Goal: Task Accomplishment & Management: Use online tool/utility

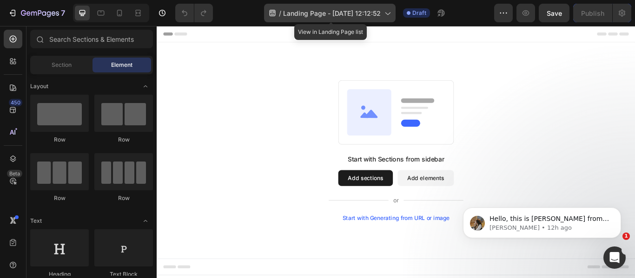
click at [391, 10] on icon at bounding box center [387, 12] width 9 height 9
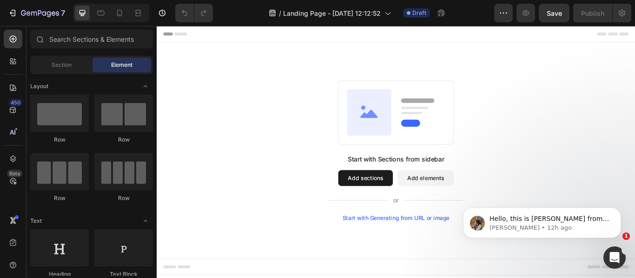
click at [539, 63] on div "Start with Sections from sidebar Add sections Add elements Start with Generatin…" at bounding box center [436, 171] width 558 height 252
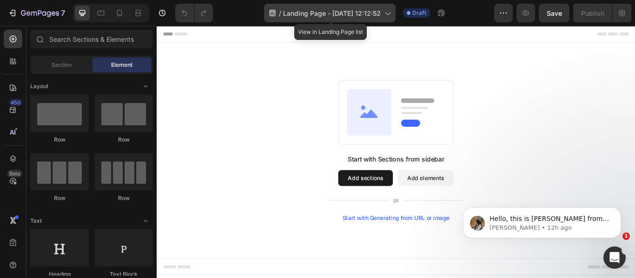
click at [389, 10] on icon at bounding box center [387, 12] width 9 height 9
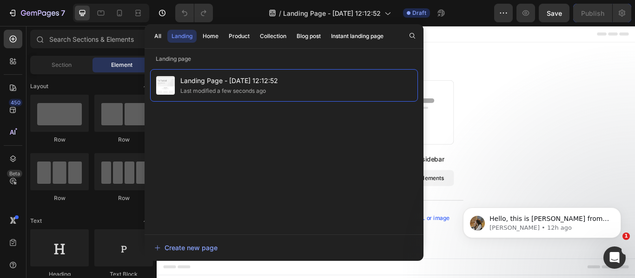
click at [542, 83] on div "Start with Sections from sidebar Add sections Add elements Start with Generatin…" at bounding box center [436, 171] width 558 height 252
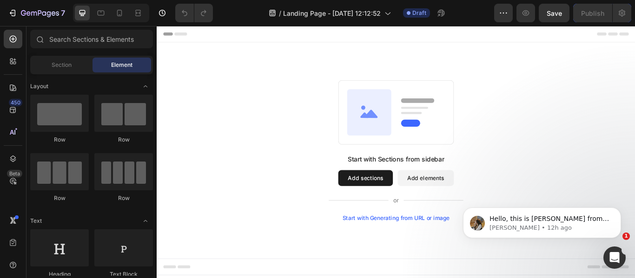
drag, startPoint x: 464, startPoint y: 40, endPoint x: 289, endPoint y: 119, distance: 192.3
click at [289, 119] on div "Start with Sections from sidebar Add sections Add elements Start with Generatin…" at bounding box center [435, 171] width 491 height 165
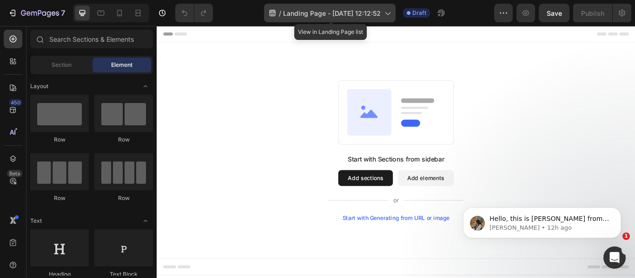
click at [270, 12] on icon at bounding box center [273, 13] width 6 height 7
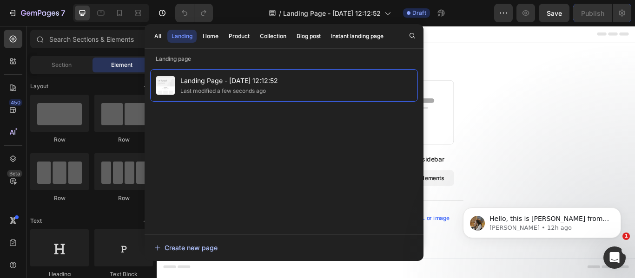
click at [159, 242] on button "Create new page" at bounding box center [284, 248] width 260 height 19
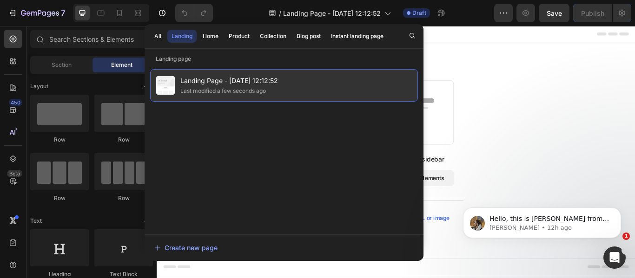
click at [194, 78] on span "Landing Page - [DATE] 12:12:52" at bounding box center [229, 80] width 98 height 11
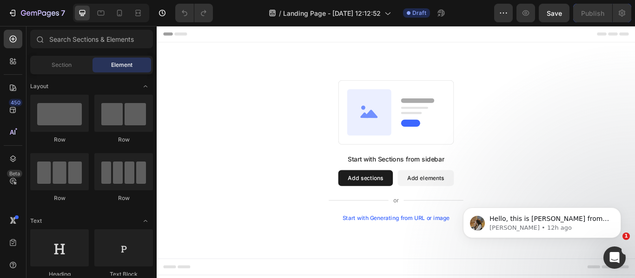
drag, startPoint x: 202, startPoint y: 40, endPoint x: 311, endPoint y: 56, distance: 109.9
click at [311, 56] on div "Start with Sections from sidebar Add sections Add elements Start with Generatin…" at bounding box center [436, 171] width 558 height 252
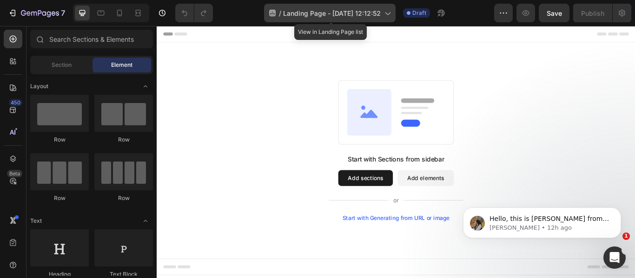
click at [395, 16] on div "/ Landing Page - Aug 26, 12:12:52" at bounding box center [330, 13] width 132 height 19
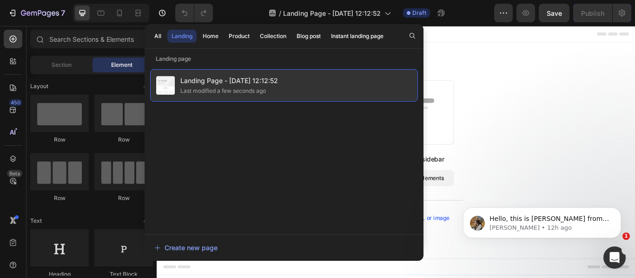
click at [304, 77] on div "Landing Page - Aug 26, 12:12:52 Last modified a few seconds ago" at bounding box center [284, 85] width 268 height 33
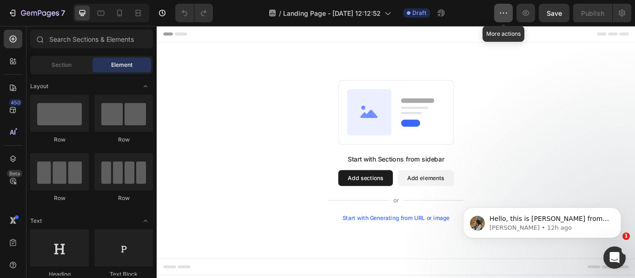
click at [503, 11] on icon "button" at bounding box center [503, 12] width 9 height 9
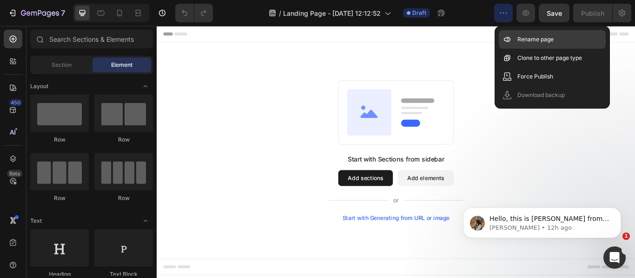
click at [530, 42] on p "Rename page" at bounding box center [535, 39] width 36 height 9
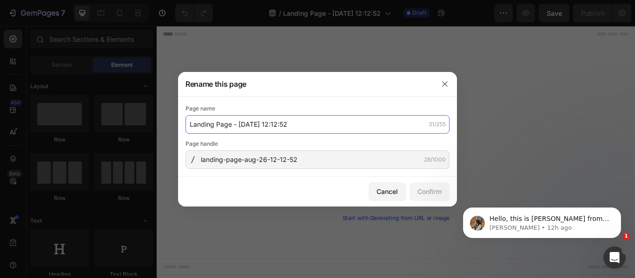
click at [331, 129] on input "Landing Page - Aug 26, 12:12:52" at bounding box center [317, 124] width 264 height 19
type input "Compare table"
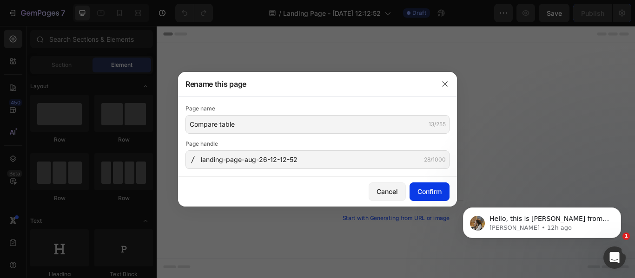
click at [436, 191] on div "Confirm" at bounding box center [429, 192] width 24 height 10
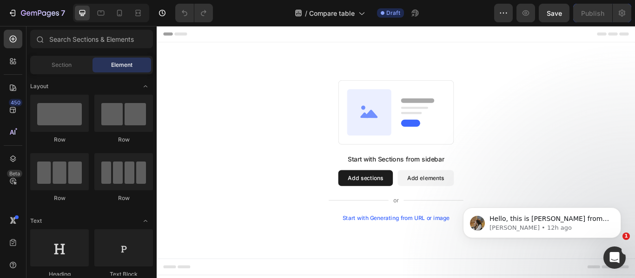
click at [337, 76] on div "Start with Sections from sidebar Add sections Add elements Start with Generatin…" at bounding box center [436, 171] width 558 height 252
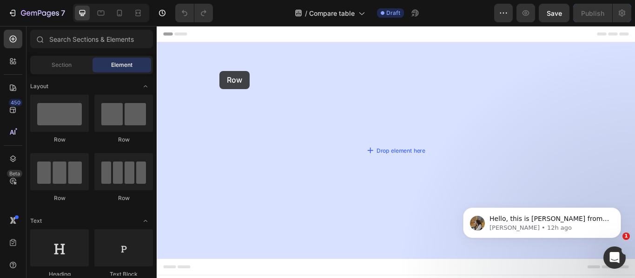
drag, startPoint x: 225, startPoint y: 154, endPoint x: 230, endPoint y: 79, distance: 76.0
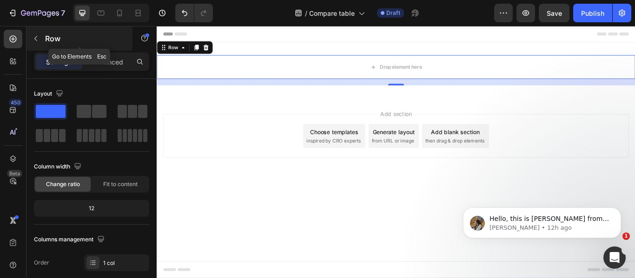
click at [33, 39] on icon "button" at bounding box center [35, 38] width 7 height 7
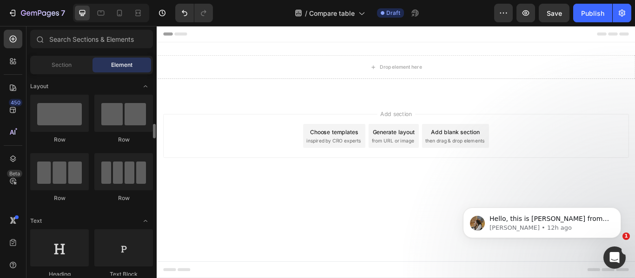
scroll to position [46, 0]
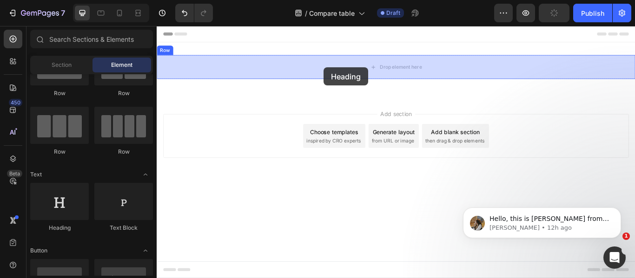
drag, startPoint x: 209, startPoint y: 240, endPoint x: 351, endPoint y: 74, distance: 218.6
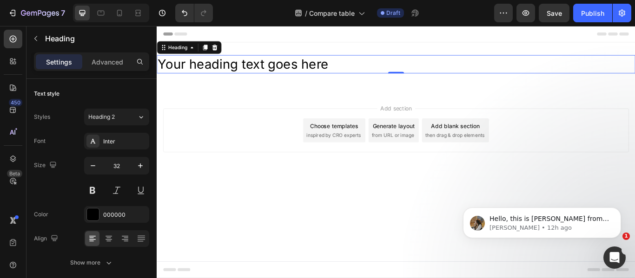
click at [292, 64] on h2 "Your heading text goes here" at bounding box center [436, 70] width 558 height 21
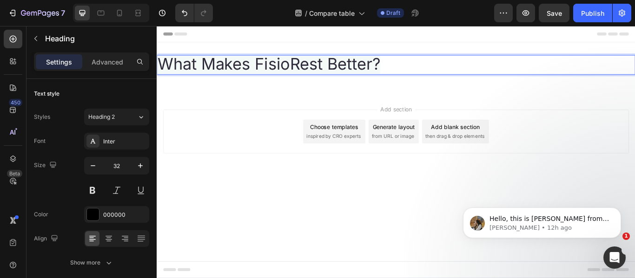
click at [326, 74] on span "What Makes FisioRest Better?" at bounding box center [287, 70] width 259 height 23
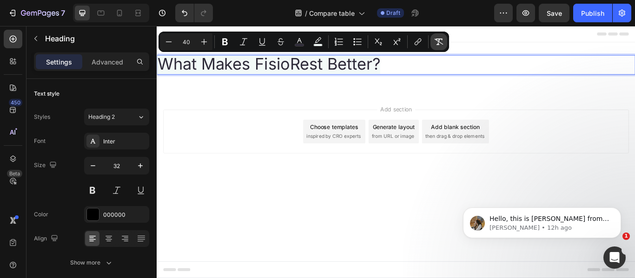
click at [440, 41] on icon "Editor contextual toolbar" at bounding box center [438, 41] width 9 height 9
type input "32"
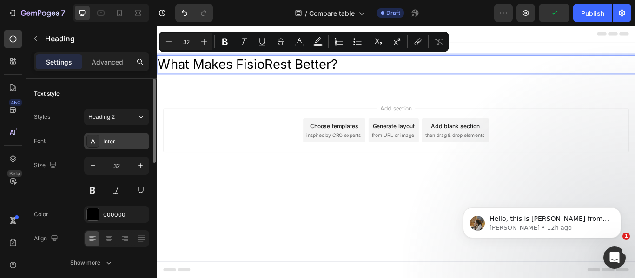
click at [111, 141] on div "Inter" at bounding box center [125, 142] width 44 height 8
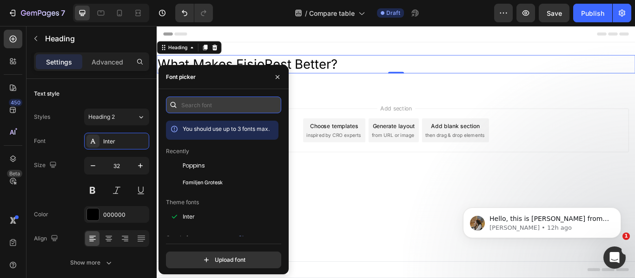
click at [216, 108] on input "text" at bounding box center [223, 105] width 115 height 17
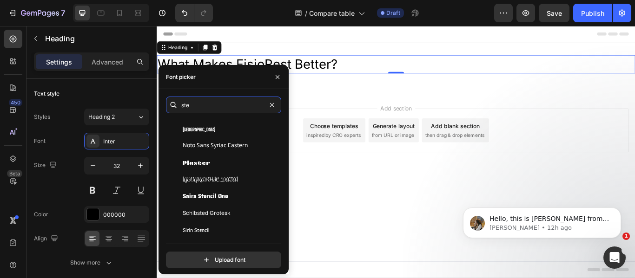
scroll to position [232, 0]
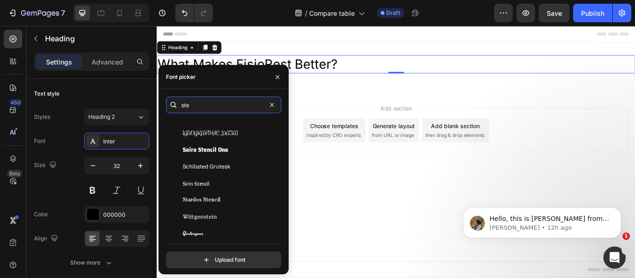
type input "ste"
click at [231, 110] on input "ste" at bounding box center [223, 105] width 115 height 17
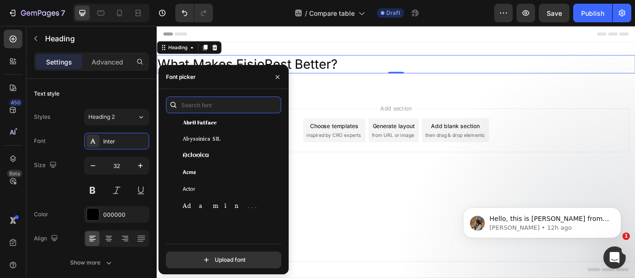
scroll to position [0, 0]
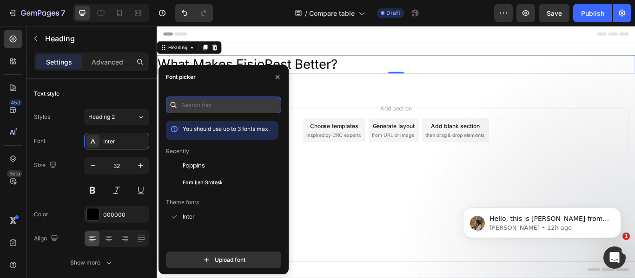
paste input "inherit;"
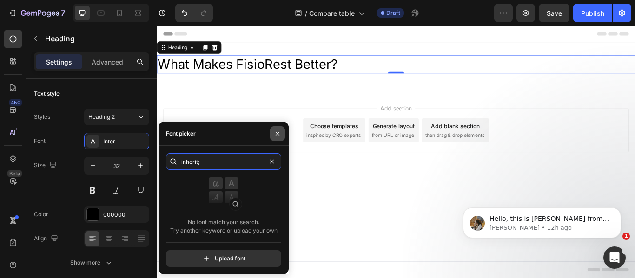
type input "inherit;"
click at [277, 132] on icon "button" at bounding box center [277, 133] width 7 height 7
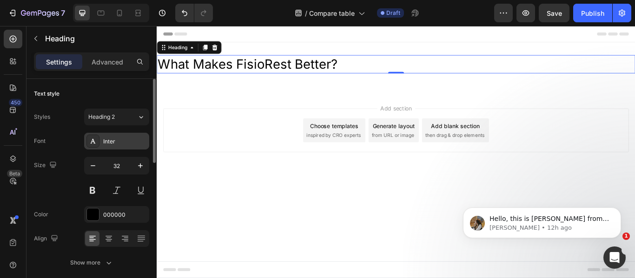
click at [137, 143] on div "Inter" at bounding box center [125, 142] width 44 height 8
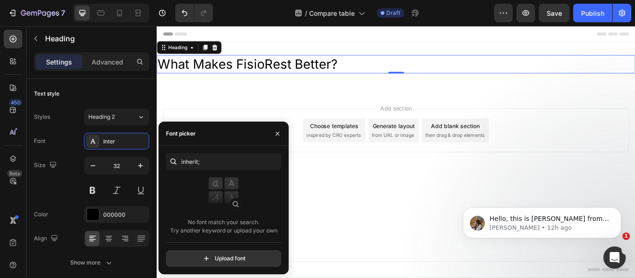
click at [235, 202] on img at bounding box center [223, 196] width 37 height 37
click at [206, 162] on input "inherit;" at bounding box center [223, 161] width 115 height 17
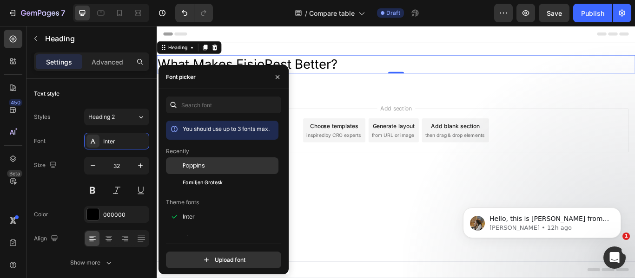
click at [206, 164] on div "Poppins" at bounding box center [230, 166] width 94 height 8
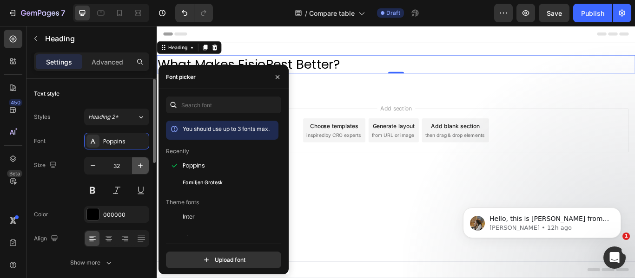
click at [139, 163] on icon "button" at bounding box center [140, 165] width 9 height 9
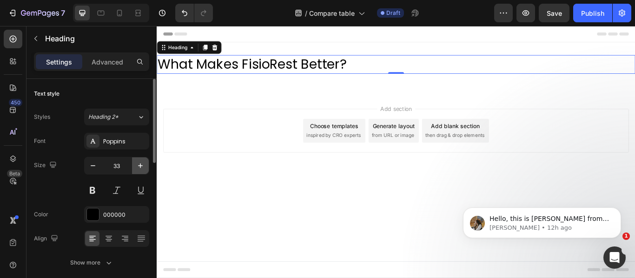
click at [139, 163] on icon "button" at bounding box center [140, 165] width 9 height 9
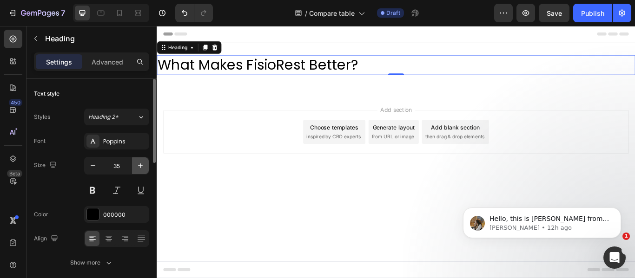
click at [139, 163] on icon "button" at bounding box center [140, 165] width 9 height 9
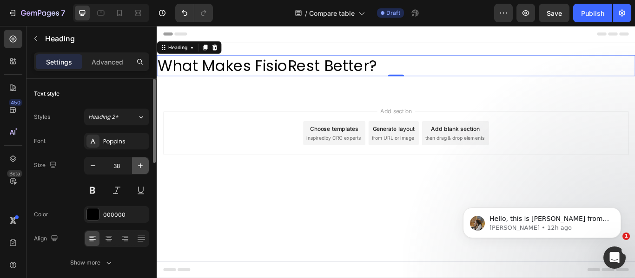
click at [139, 163] on icon "button" at bounding box center [140, 165] width 9 height 9
type input "40"
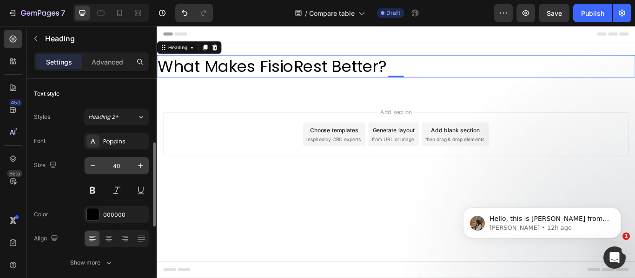
scroll to position [46, 0]
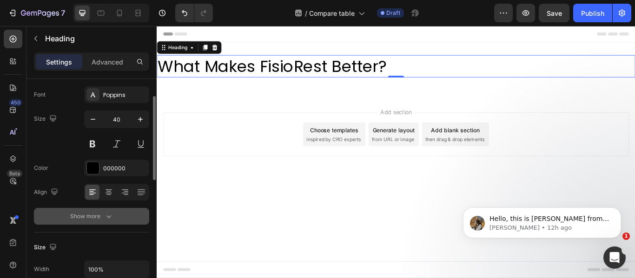
click at [108, 216] on icon "button" at bounding box center [108, 216] width 9 height 9
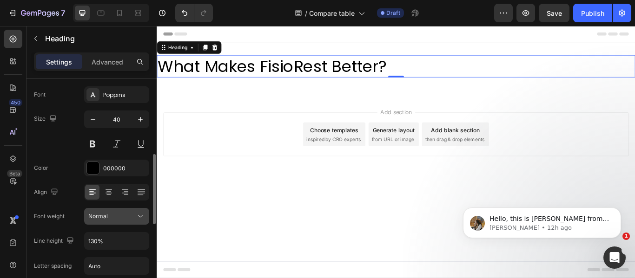
scroll to position [93, 0]
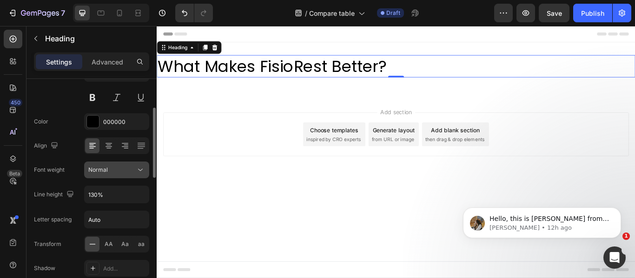
click at [138, 170] on icon at bounding box center [140, 170] width 9 height 9
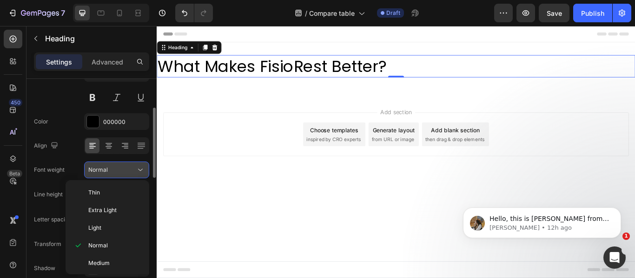
click at [138, 170] on icon at bounding box center [140, 170] width 9 height 9
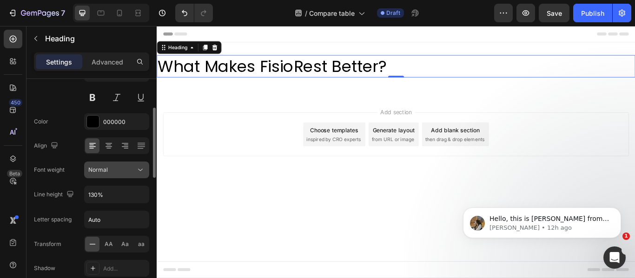
click at [138, 170] on icon at bounding box center [140, 170] width 9 height 9
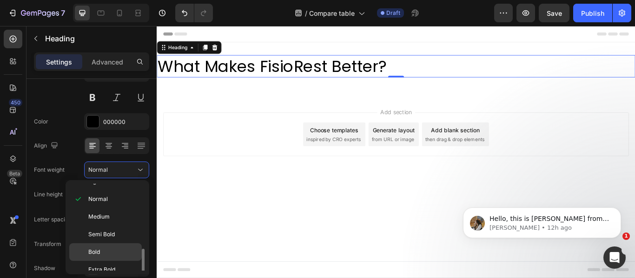
scroll to position [72, 0]
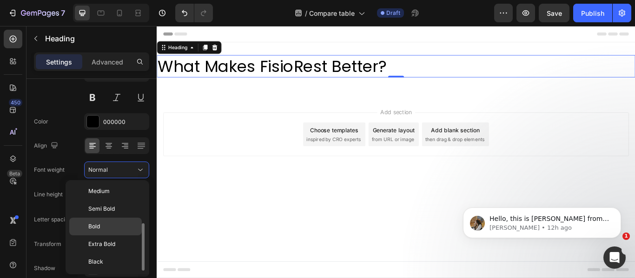
click at [116, 236] on div "Bold" at bounding box center [105, 245] width 73 height 18
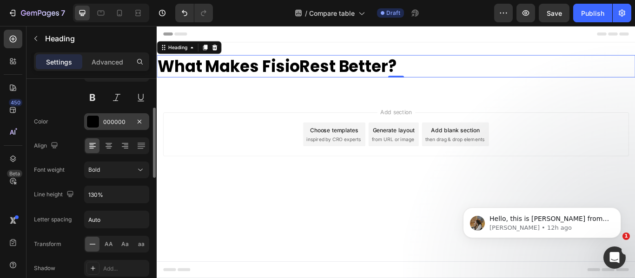
click at [127, 122] on div "000000" at bounding box center [116, 122] width 27 height 8
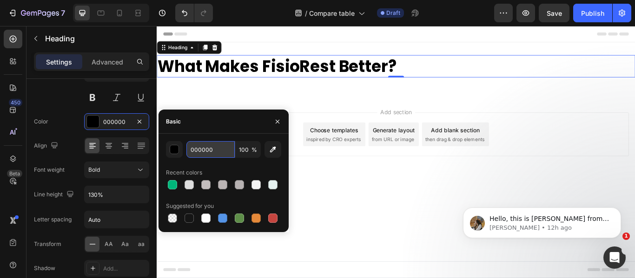
click at [212, 148] on input "000000" at bounding box center [210, 149] width 48 height 17
paste input "#2E2A39"
type input "#2E2A39"
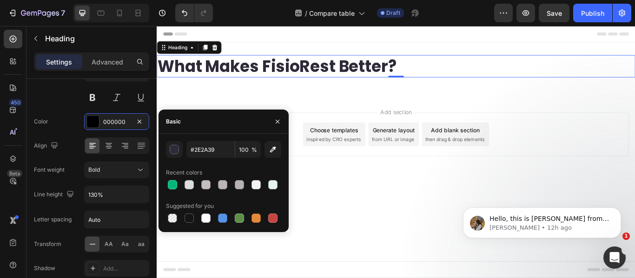
click at [348, 205] on div "Add section Choose templates inspired by CRO experts Generate layout from URL o…" at bounding box center [436, 165] width 558 height 114
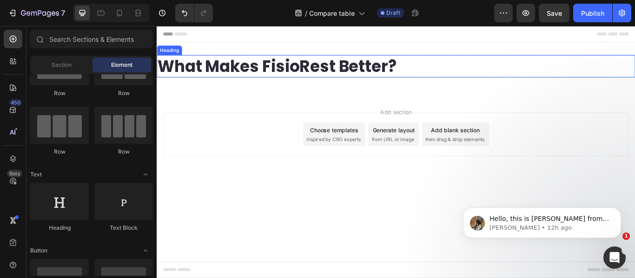
click at [265, 73] on p "What Makes FisioRest Better?" at bounding box center [436, 73] width 556 height 24
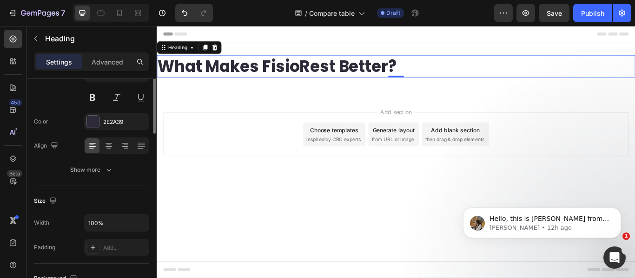
scroll to position [46, 0]
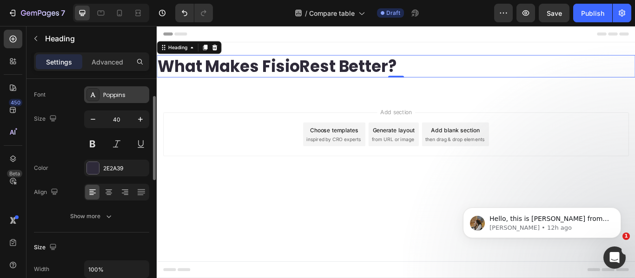
click at [124, 99] on div "Poppins" at bounding box center [125, 95] width 44 height 8
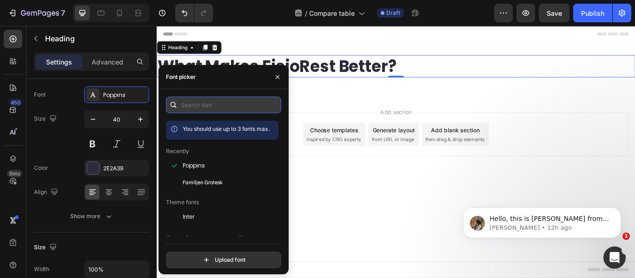
click at [189, 105] on input "text" at bounding box center [223, 105] width 115 height 17
click at [208, 109] on input "fo" at bounding box center [223, 105] width 115 height 17
type input "f"
paste input "futurastdbold ("
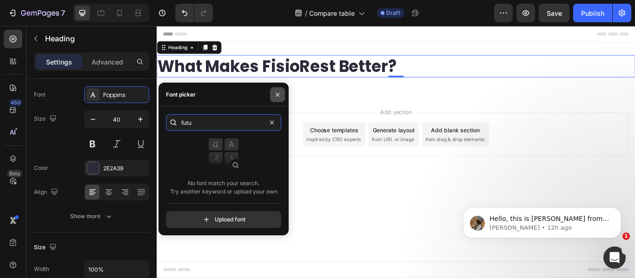
type input "futu"
click at [275, 93] on icon "button" at bounding box center [277, 94] width 7 height 7
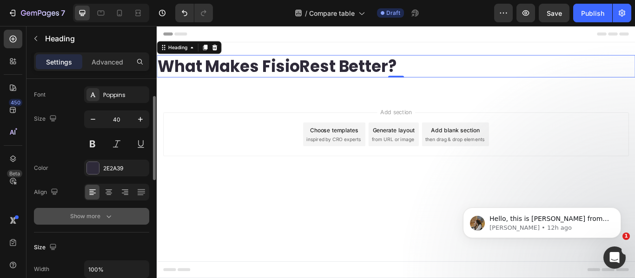
scroll to position [93, 0]
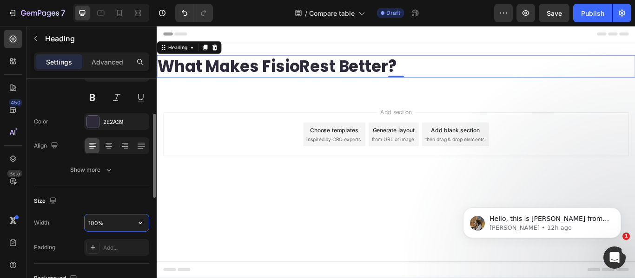
click at [116, 223] on input "100%" at bounding box center [117, 223] width 64 height 17
type input "%"
click at [119, 223] on input "%" at bounding box center [117, 223] width 64 height 17
click at [115, 226] on input "700" at bounding box center [117, 223] width 64 height 17
type input "700"
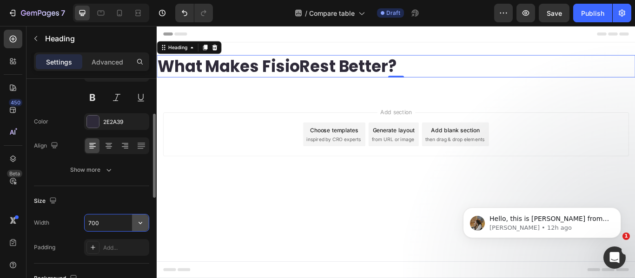
click at [134, 225] on button "button" at bounding box center [140, 223] width 17 height 17
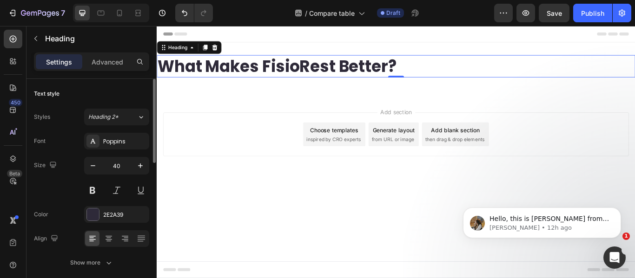
scroll to position [46, 0]
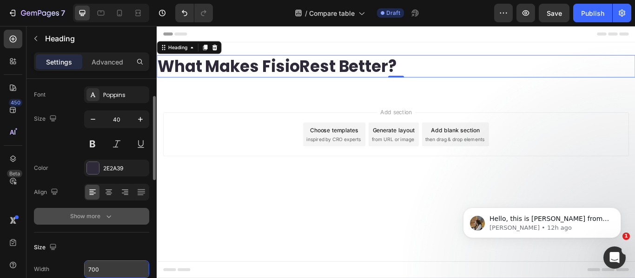
click at [109, 216] on icon "button" at bounding box center [108, 216] width 9 height 9
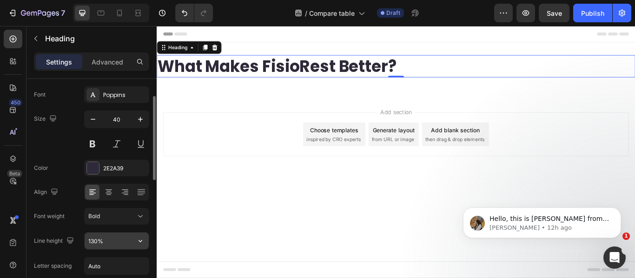
click at [110, 243] on input "130%" at bounding box center [117, 241] width 64 height 17
click at [138, 245] on icon "button" at bounding box center [140, 241] width 9 height 9
click at [116, 241] on input "130%" at bounding box center [117, 241] width 64 height 17
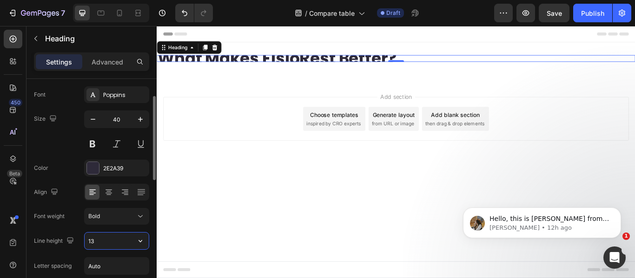
type input "1"
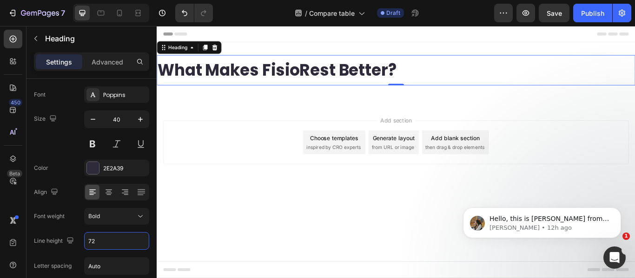
type input "72"
click at [139, 219] on icon at bounding box center [140, 216] width 9 height 9
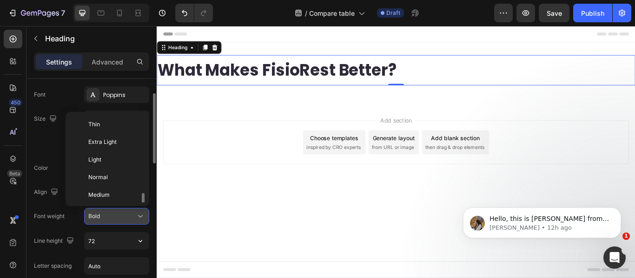
scroll to position [50, 0]
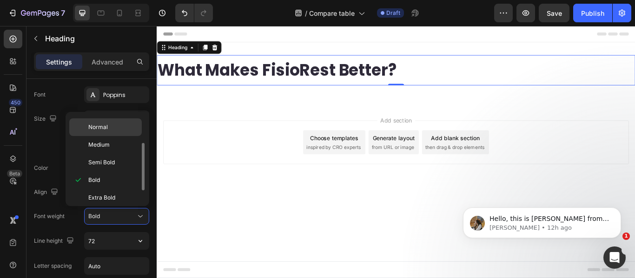
click at [113, 130] on p "Normal" at bounding box center [112, 127] width 49 height 8
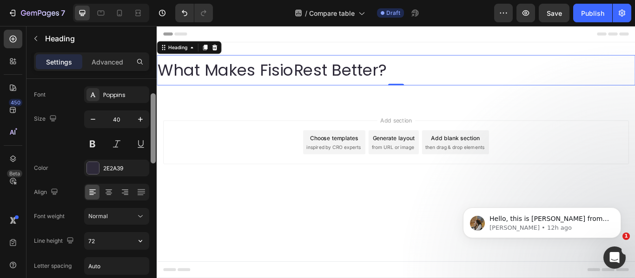
scroll to position [93, 0]
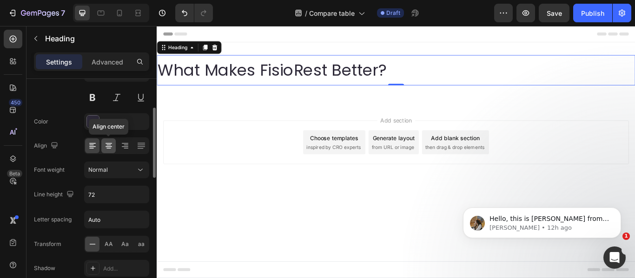
click at [107, 147] on icon at bounding box center [109, 146] width 7 height 1
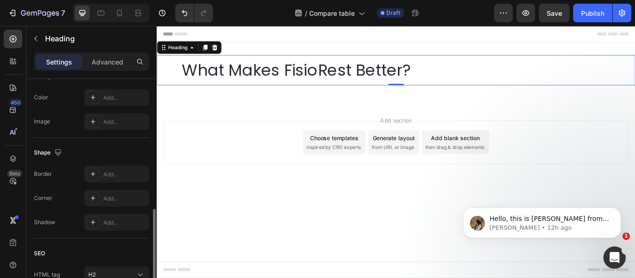
scroll to position [465, 0]
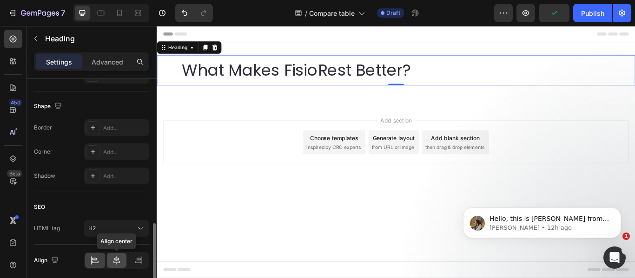
click at [115, 258] on icon at bounding box center [116, 260] width 9 height 9
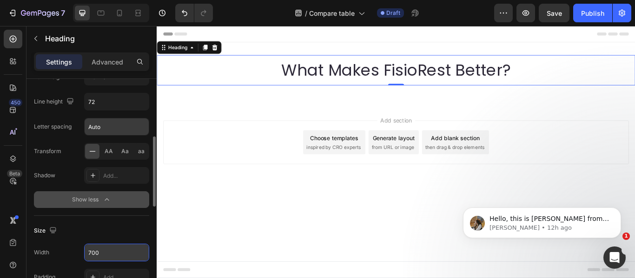
scroll to position [93, 0]
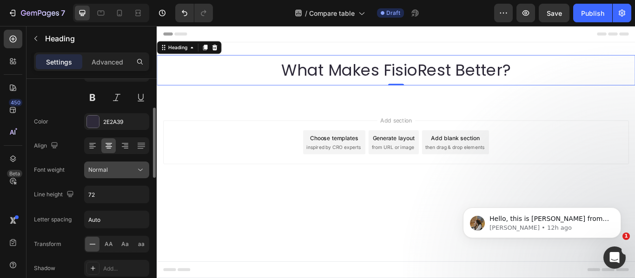
click at [142, 170] on icon at bounding box center [140, 170] width 5 height 2
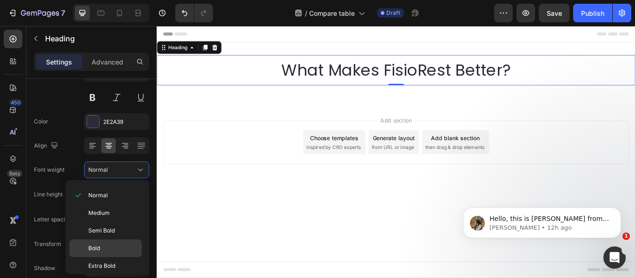
click at [113, 258] on div "Bold" at bounding box center [105, 267] width 73 height 18
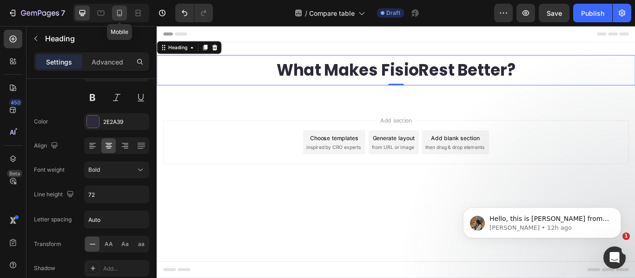
click at [123, 13] on icon at bounding box center [119, 12] width 9 height 9
type input "24"
type input "130%"
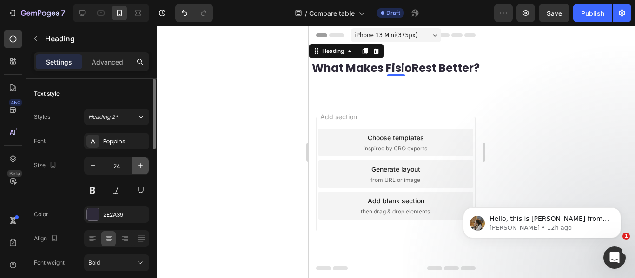
click at [142, 166] on icon "button" at bounding box center [140, 166] width 5 height 5
type input "25"
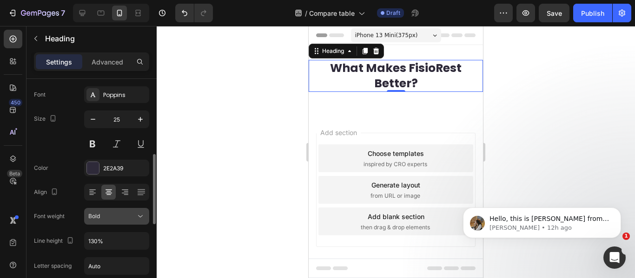
scroll to position [93, 0]
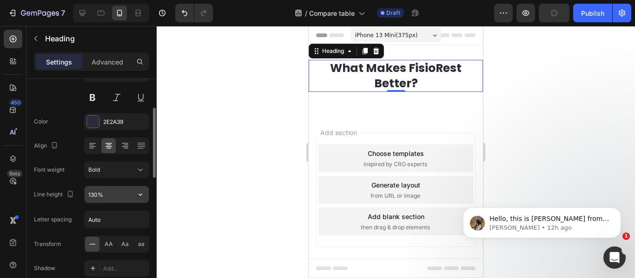
click at [107, 196] on input "130%" at bounding box center [117, 194] width 64 height 17
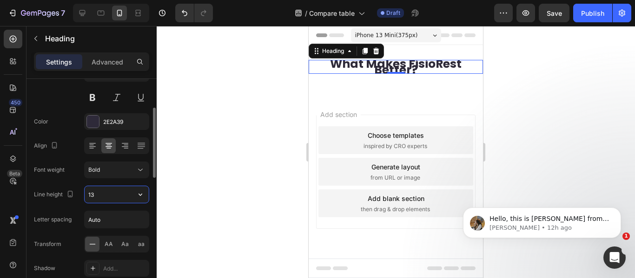
type input "1"
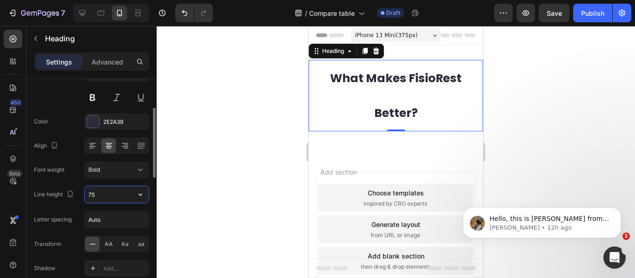
click at [101, 198] on input "75" at bounding box center [117, 194] width 64 height 17
click at [140, 192] on icon "button" at bounding box center [140, 194] width 9 height 9
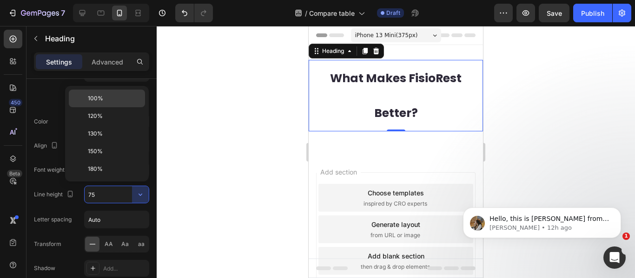
click at [102, 95] on span "100%" at bounding box center [95, 98] width 15 height 8
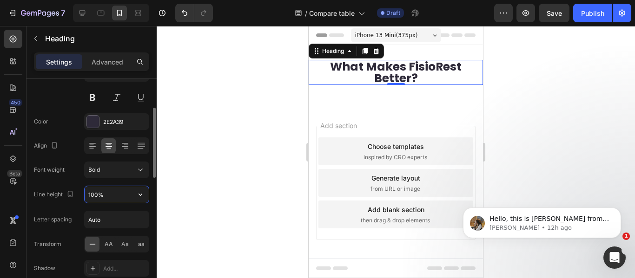
click at [98, 192] on input "100%" at bounding box center [117, 194] width 64 height 17
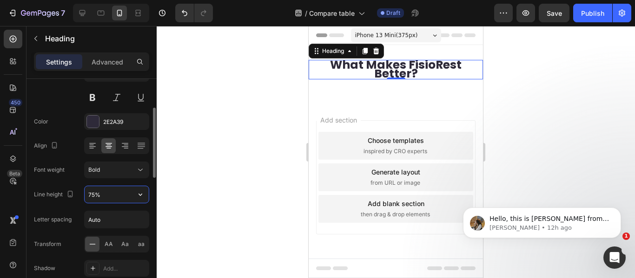
click at [110, 194] on input "75%" at bounding box center [117, 194] width 64 height 17
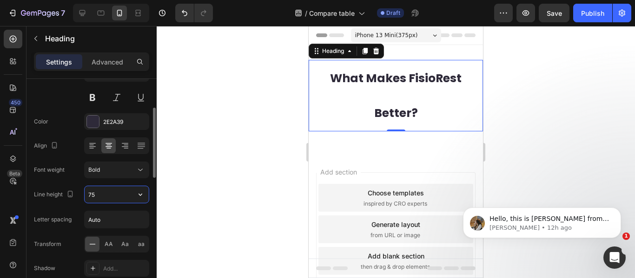
type input "7"
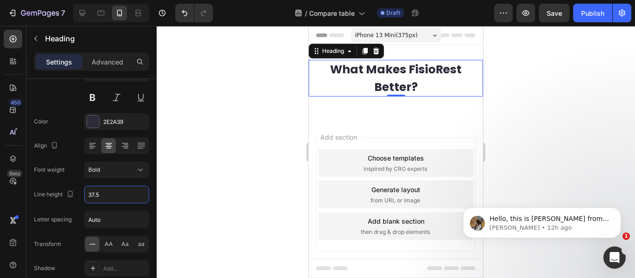
type input "37.5"
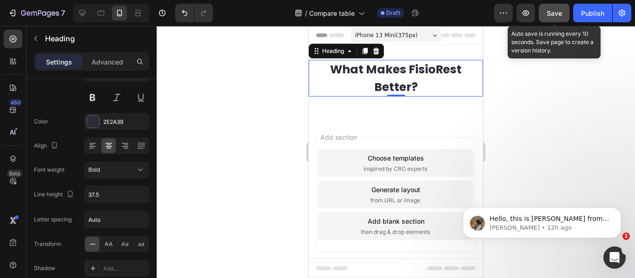
click at [551, 14] on span "Save" at bounding box center [554, 13] width 15 height 8
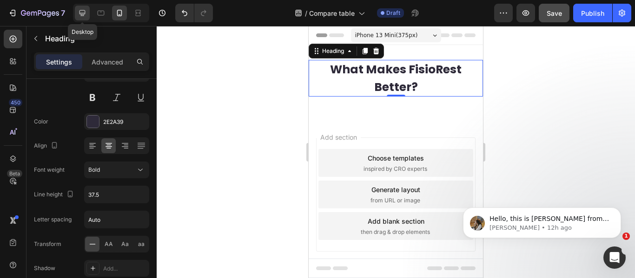
click at [86, 13] on icon at bounding box center [82, 12] width 9 height 9
type input "40"
type input "72"
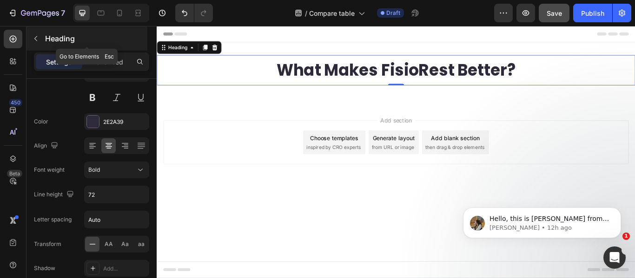
click at [37, 39] on icon "button" at bounding box center [35, 38] width 7 height 7
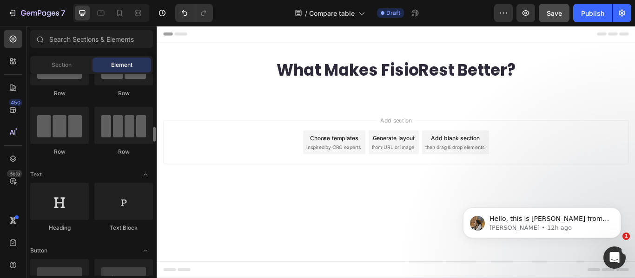
scroll to position [93, 0]
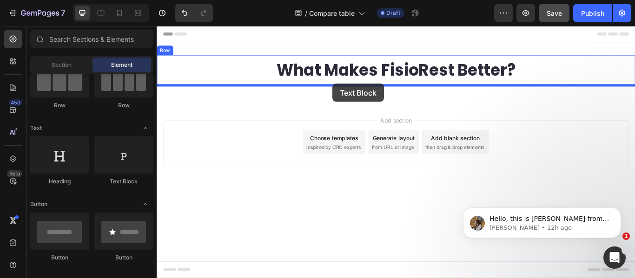
drag, startPoint x: 314, startPoint y: 125, endPoint x: 362, endPoint y: 93, distance: 57.1
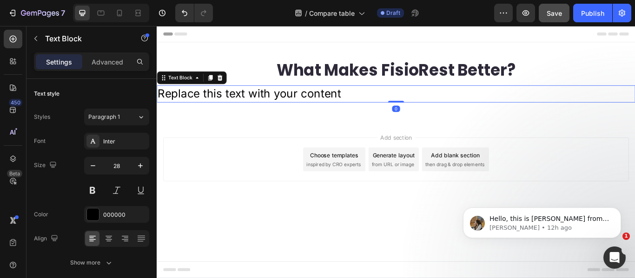
click at [196, 105] on div "Replace this text with your content" at bounding box center [436, 105] width 558 height 20
click at [126, 138] on div "Inter" at bounding box center [125, 142] width 44 height 8
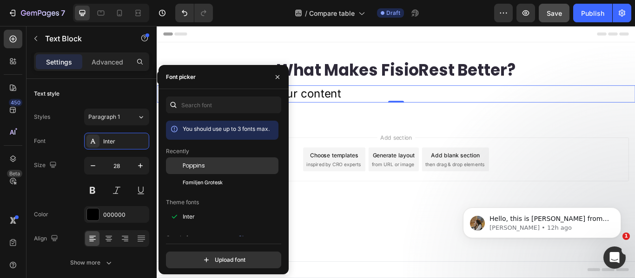
click at [200, 165] on span "Poppins" at bounding box center [194, 166] width 22 height 8
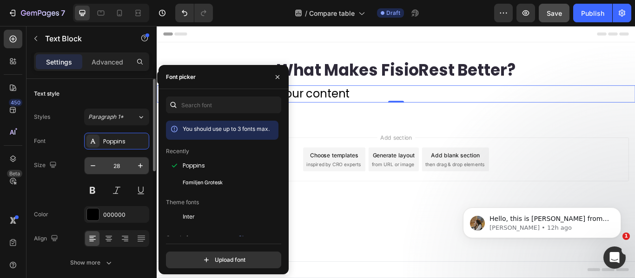
click at [126, 166] on input "28" at bounding box center [116, 166] width 31 height 17
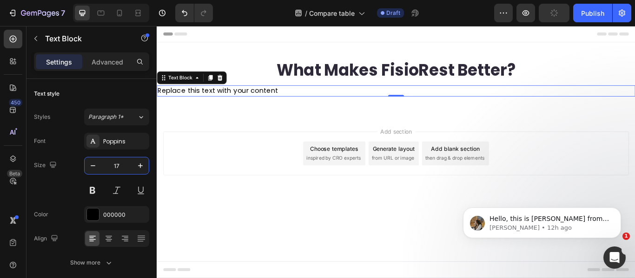
type input "17"
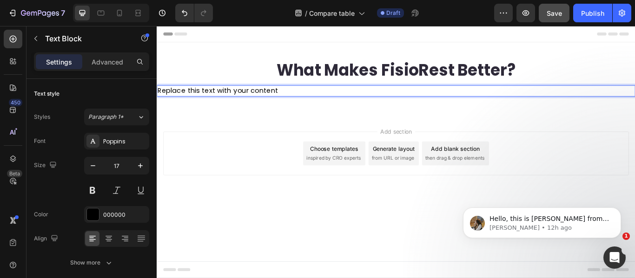
click at [269, 102] on p "Replace this text with your content" at bounding box center [436, 101] width 556 height 11
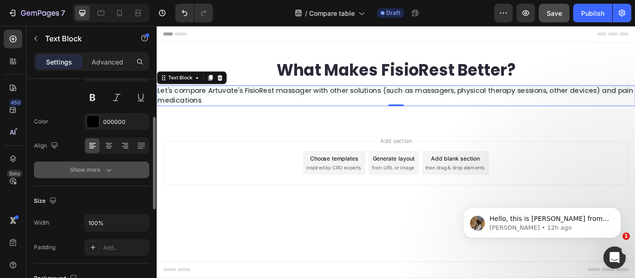
click at [115, 173] on button "Show more" at bounding box center [91, 170] width 115 height 17
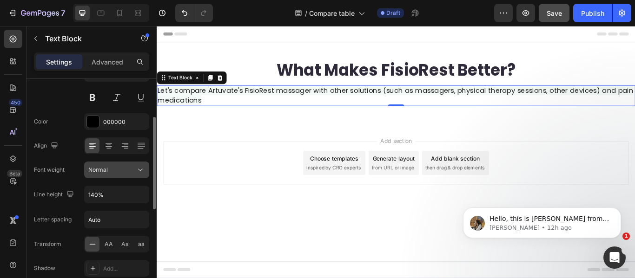
click at [142, 172] on icon at bounding box center [140, 170] width 9 height 9
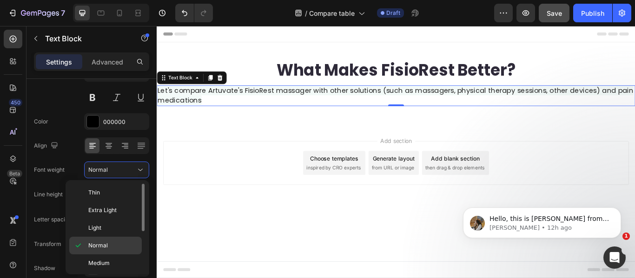
scroll to position [46, 0]
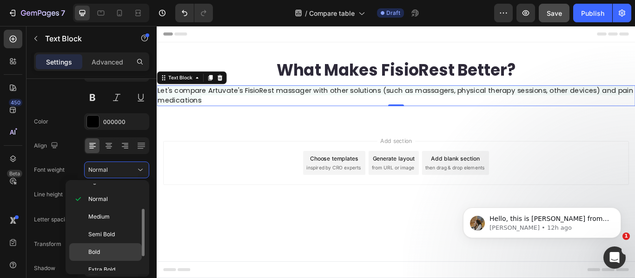
click at [103, 248] on p "Bold" at bounding box center [112, 252] width 49 height 8
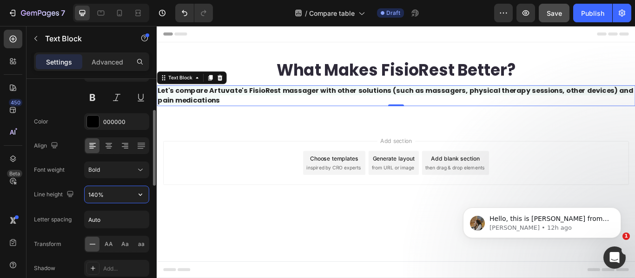
click at [112, 196] on input "140%" at bounding box center [117, 194] width 64 height 17
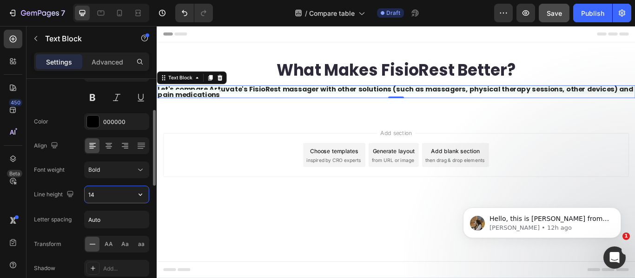
type input "1"
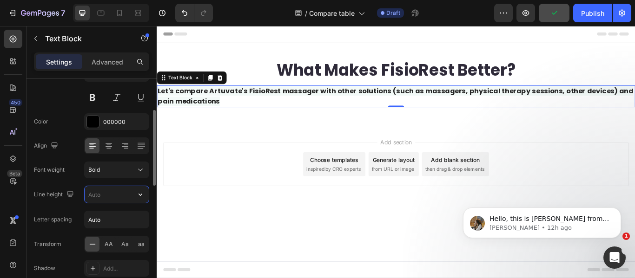
paste input "61.1875px"
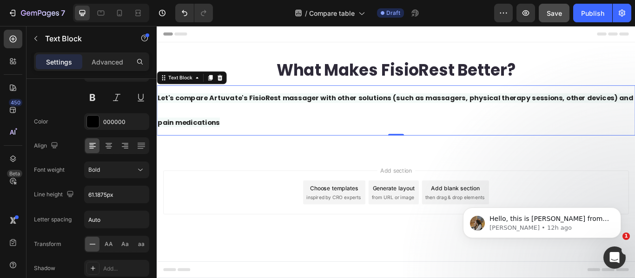
type input "61.19"
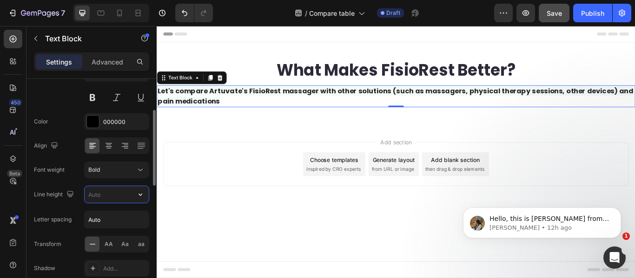
paste input "28.8px"
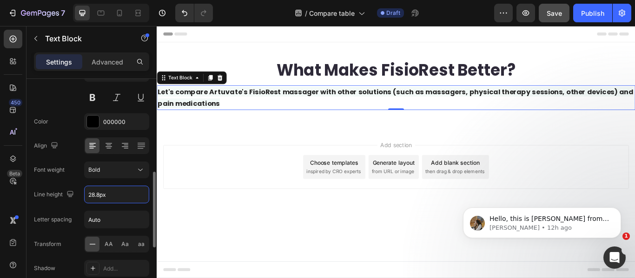
scroll to position [139, 0]
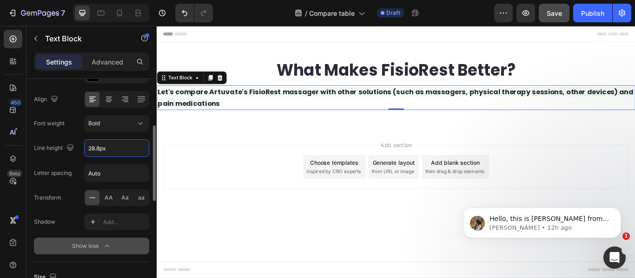
type input "28.8"
click at [109, 252] on button "Show less" at bounding box center [91, 246] width 115 height 17
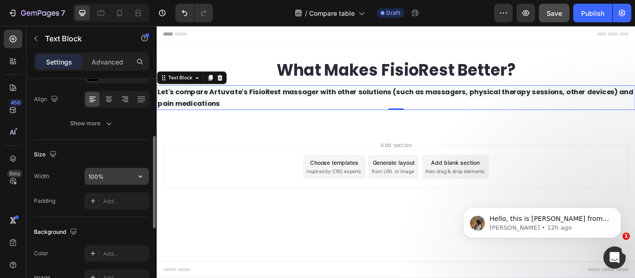
click at [115, 178] on input "100%" at bounding box center [117, 176] width 64 height 17
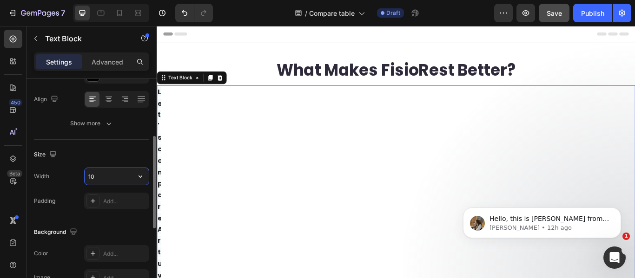
type input "1"
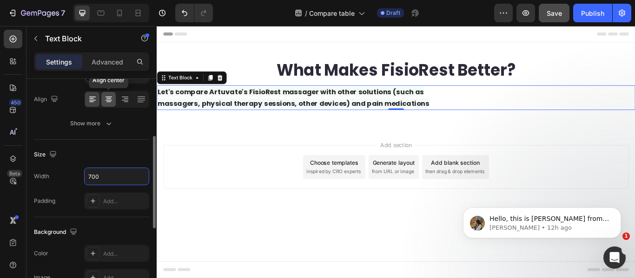
type input "700"
click at [106, 102] on icon at bounding box center [108, 99] width 9 height 9
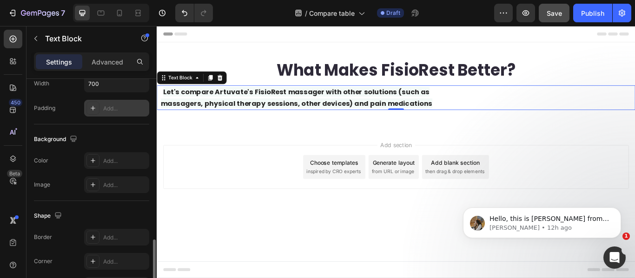
scroll to position [325, 0]
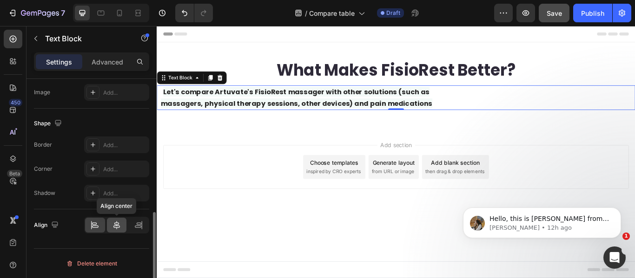
click at [122, 225] on div at bounding box center [117, 225] width 20 height 15
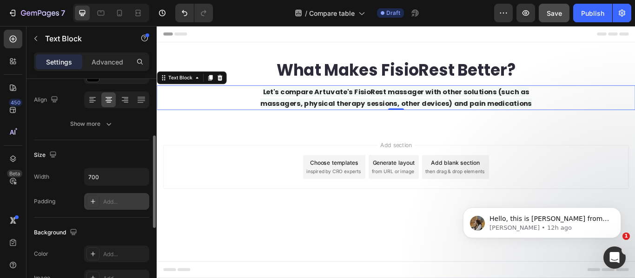
scroll to position [93, 0]
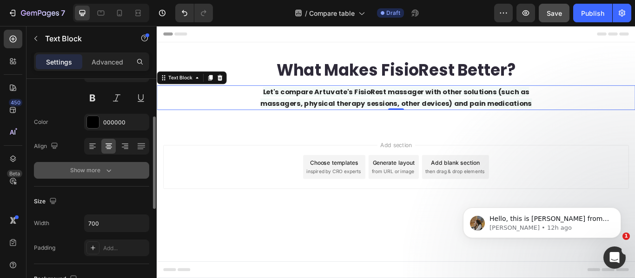
click at [111, 173] on icon "button" at bounding box center [108, 170] width 9 height 9
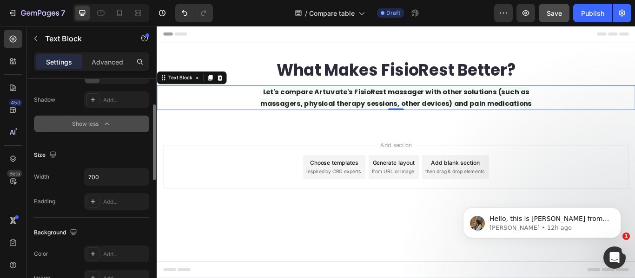
scroll to position [215, 0]
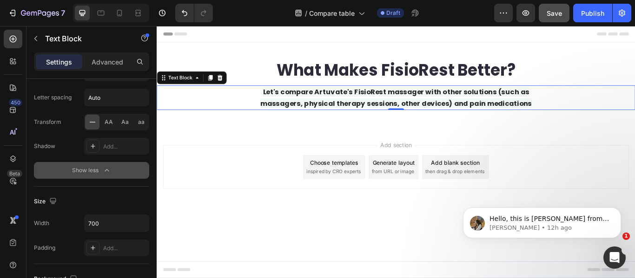
click at [107, 170] on icon "button" at bounding box center [107, 170] width 4 height 2
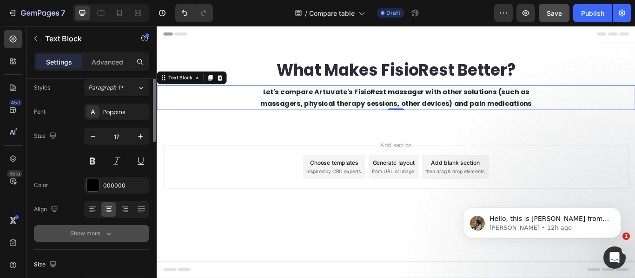
scroll to position [0, 0]
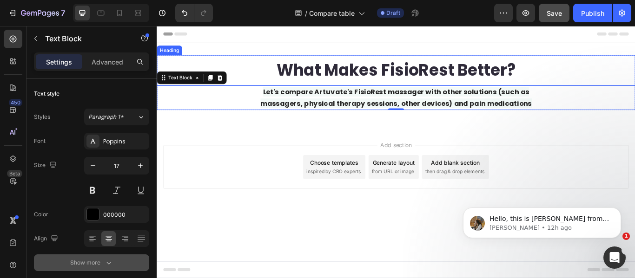
click at [366, 70] on p "What Makes FisioRest Better?" at bounding box center [436, 77] width 324 height 33
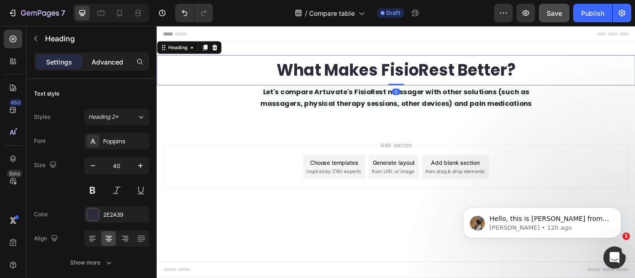
click at [101, 63] on p "Advanced" at bounding box center [108, 62] width 32 height 10
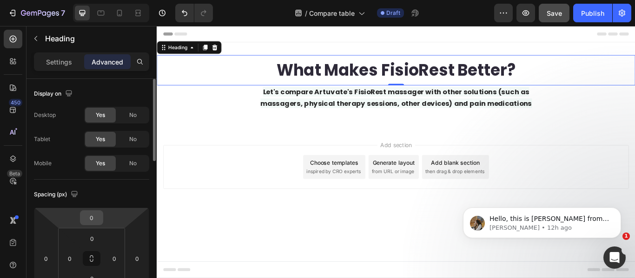
click at [88, 212] on input "0" at bounding box center [91, 218] width 19 height 14
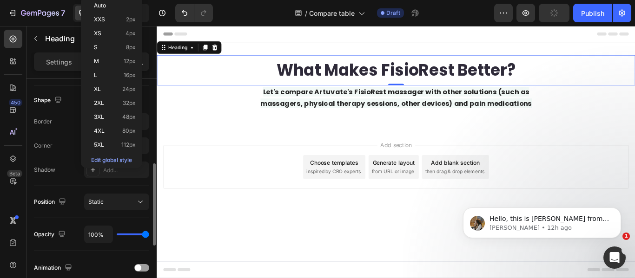
scroll to position [139, 0]
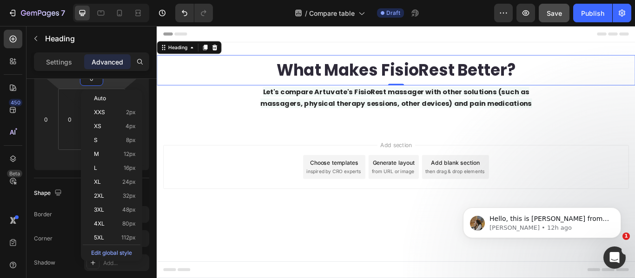
click at [240, 85] on div "What Makes FisioRest Better?" at bounding box center [436, 77] width 558 height 35
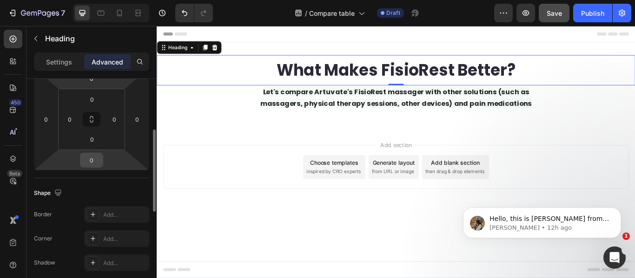
click at [101, 163] on div "0" at bounding box center [91, 160] width 23 height 15
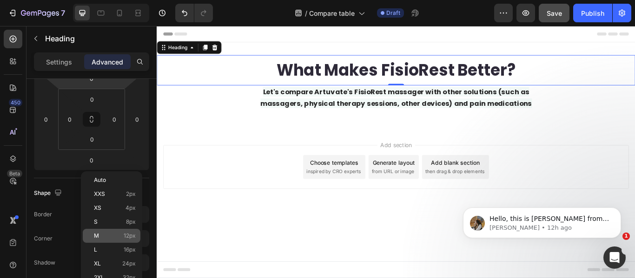
click at [120, 234] on p "M 12px" at bounding box center [115, 236] width 42 height 7
type input "12"
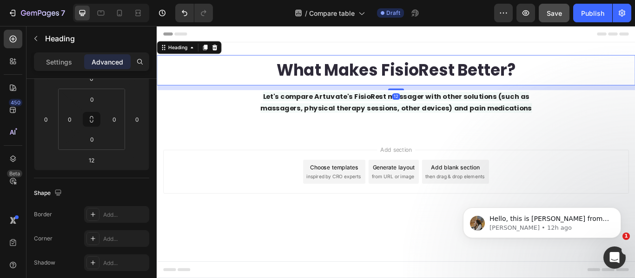
click at [236, 179] on div "Add section Choose templates inspired by CRO experts Generate layout from URL o…" at bounding box center [435, 196] width 543 height 51
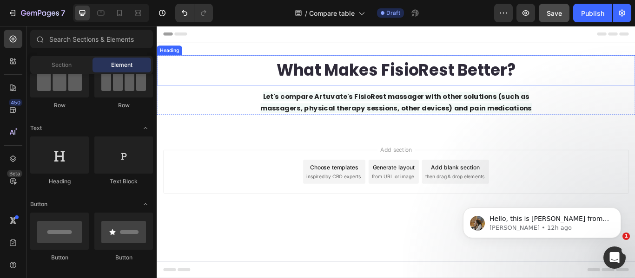
click at [334, 79] on p "What Makes FisioRest Better?" at bounding box center [436, 77] width 324 height 33
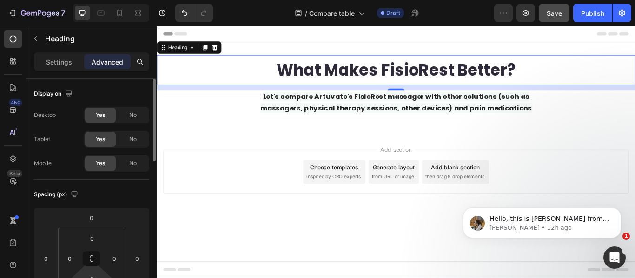
scroll to position [93, 0]
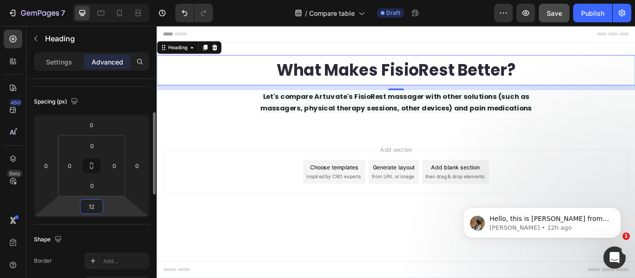
click at [94, 207] on input "12" at bounding box center [91, 207] width 19 height 14
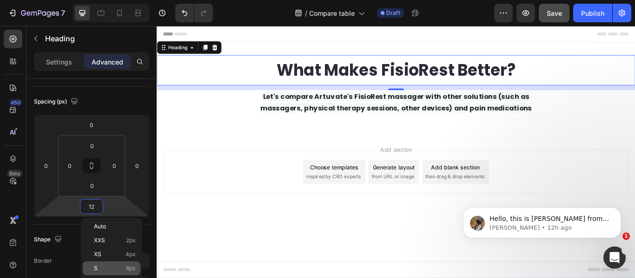
click at [126, 267] on span "8px" at bounding box center [131, 268] width 10 height 7
type input "8"
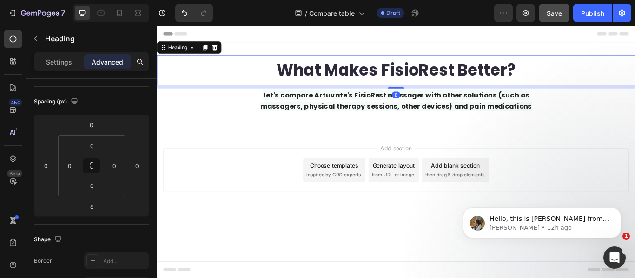
click at [250, 183] on div "Add section Choose templates inspired by CRO experts Generate layout from URL o…" at bounding box center [435, 194] width 543 height 51
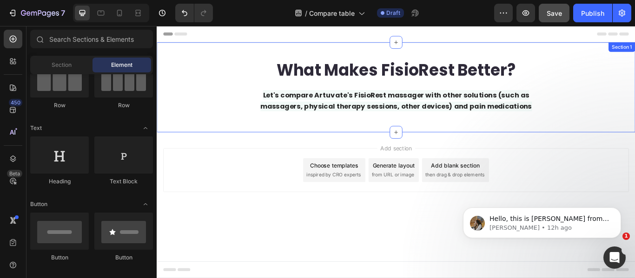
click at [388, 57] on div "What Makes FisioRest Better? Heading Let's compare Artuvate's FisioRest massage…" at bounding box center [436, 97] width 558 height 105
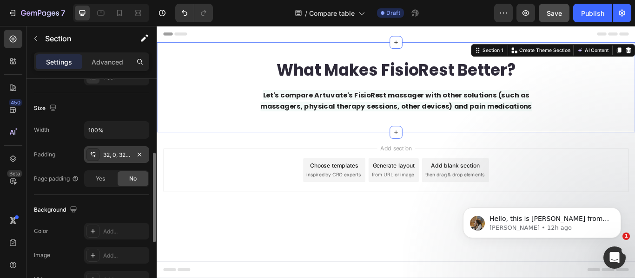
scroll to position [232, 0]
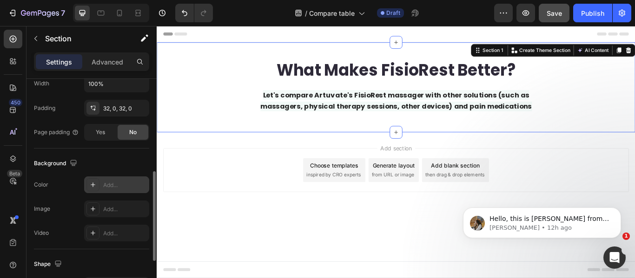
click at [108, 191] on div "Add..." at bounding box center [116, 185] width 65 height 17
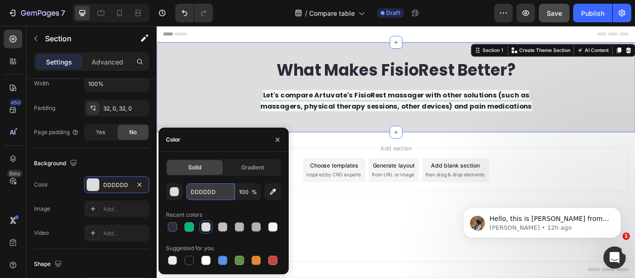
click at [208, 191] on input "DDDDDD" at bounding box center [210, 192] width 48 height 17
paste input "#F3FAF8"
type input "#F3FAF8"
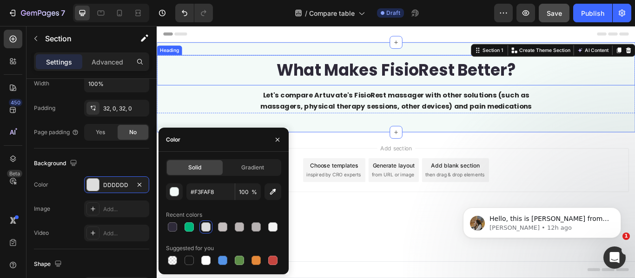
click at [224, 92] on div "What Makes FisioRest Better?" at bounding box center [436, 77] width 558 height 35
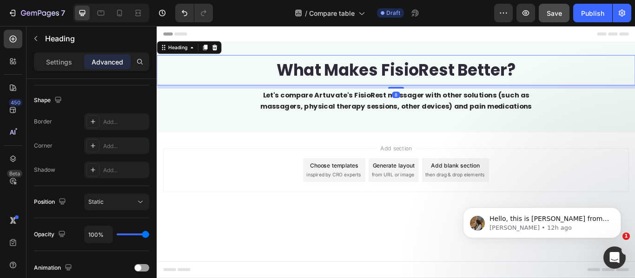
scroll to position [0, 0]
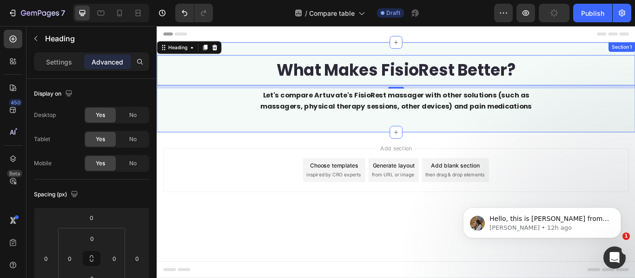
click at [468, 136] on div "What Makes FisioRest Better? Heading 8 Let's compare Artuvate's FisioRest massa…" at bounding box center [436, 97] width 558 height 105
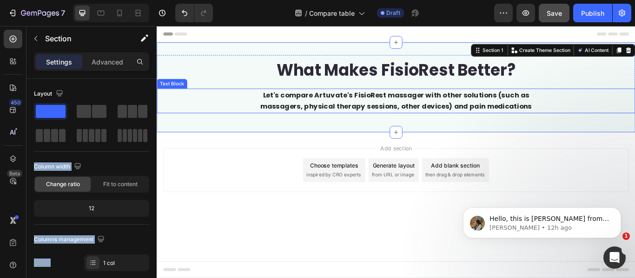
drag, startPoint x: 215, startPoint y: 159, endPoint x: 364, endPoint y: 124, distance: 153.6
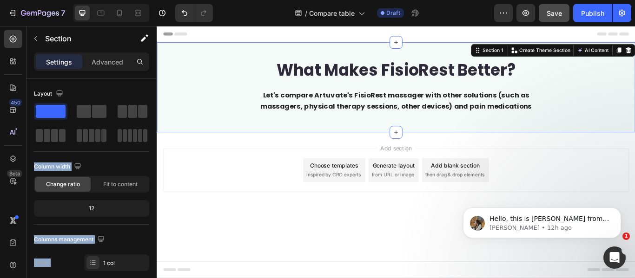
drag, startPoint x: 204, startPoint y: 159, endPoint x: 366, endPoint y: 132, distance: 163.9
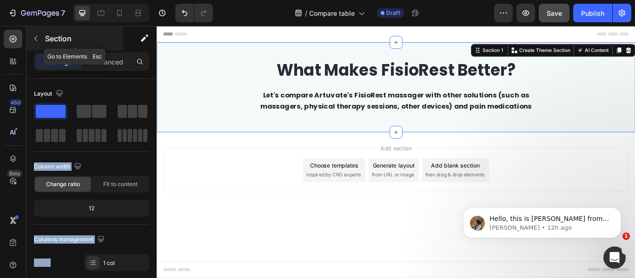
click at [37, 38] on icon "button" at bounding box center [35, 38] width 7 height 7
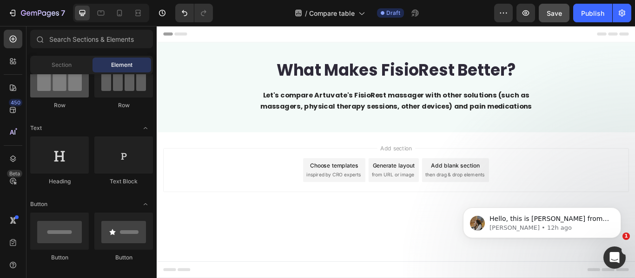
scroll to position [46, 0]
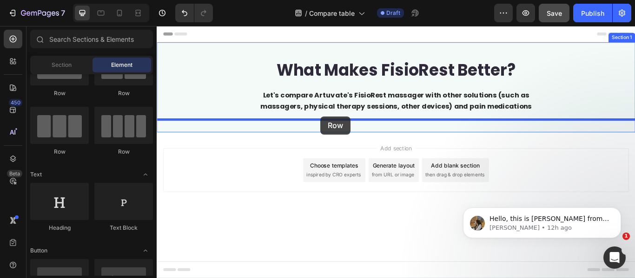
drag, startPoint x: 288, startPoint y: 156, endPoint x: 347, endPoint y: 132, distance: 64.0
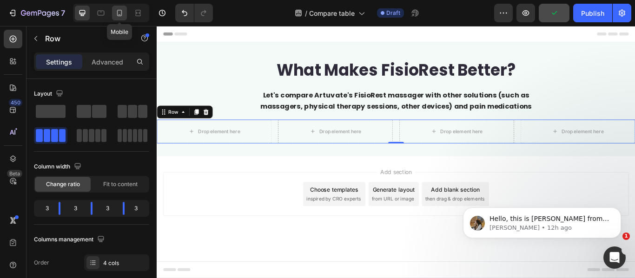
click at [122, 10] on icon at bounding box center [119, 12] width 9 height 9
type input "100%"
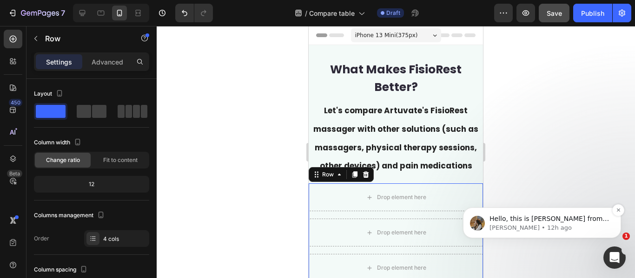
click at [482, 221] on img "message notification from Roxanne, 12h ago. Hello, this is Roxanne from GemPage…" at bounding box center [477, 223] width 15 height 15
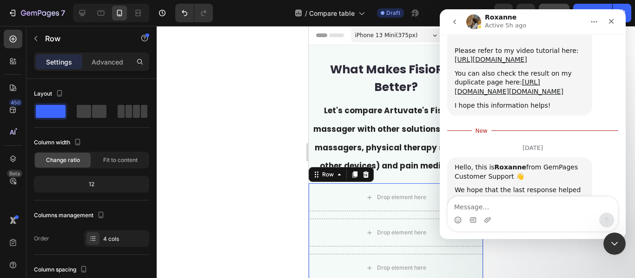
scroll to position [2300, 0]
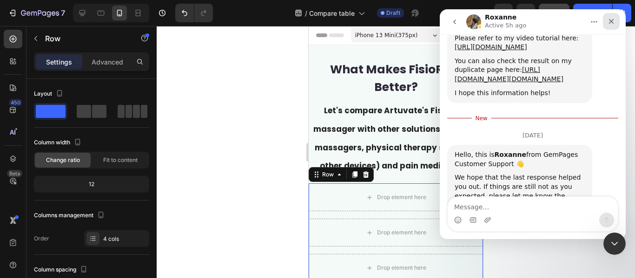
click at [608, 20] on icon "Close" at bounding box center [611, 21] width 7 height 7
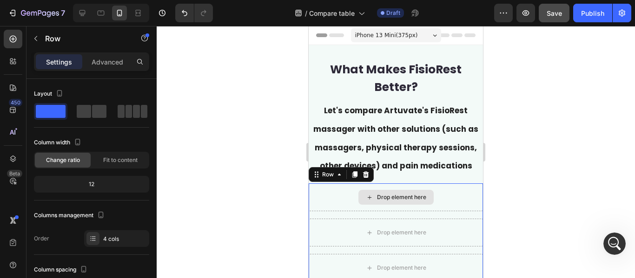
scroll to position [2295, 0]
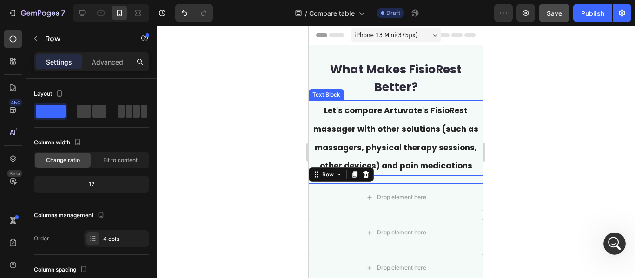
click at [398, 130] on span "Let's compare Artuvate's FisioRest massager with other solutions (such as massa…" at bounding box center [395, 138] width 165 height 66
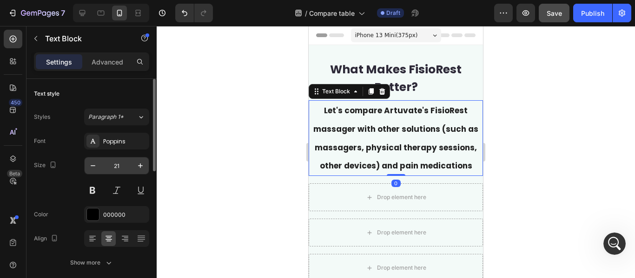
click at [119, 169] on input "21" at bounding box center [116, 166] width 31 height 17
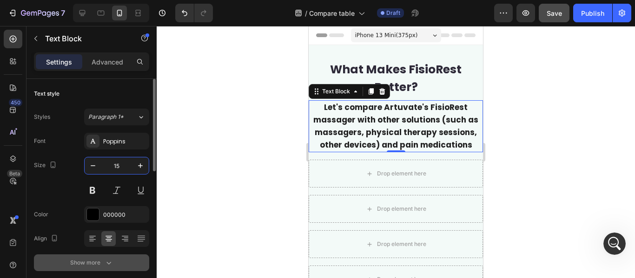
type input "15"
click at [108, 267] on icon "button" at bounding box center [108, 262] width 9 height 9
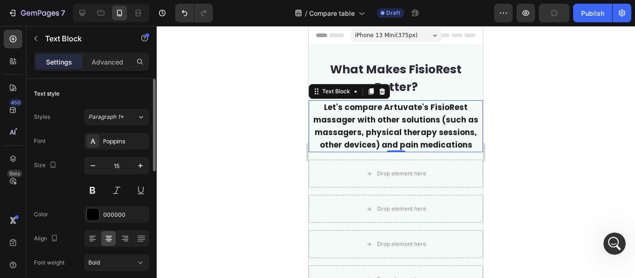
scroll to position [46, 0]
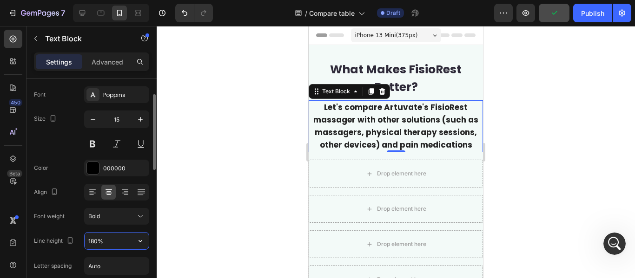
click at [113, 241] on input "180%" at bounding box center [117, 241] width 64 height 17
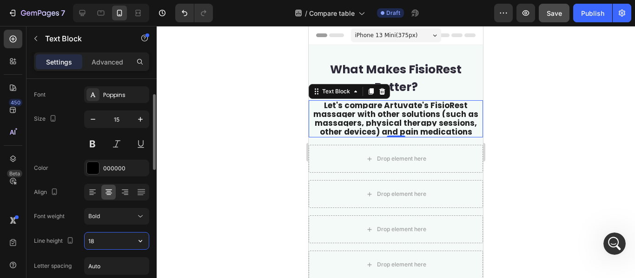
type input "1"
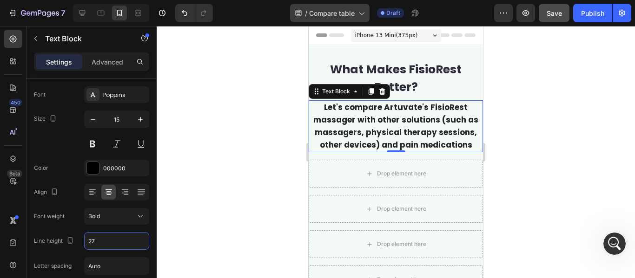
type input "27"
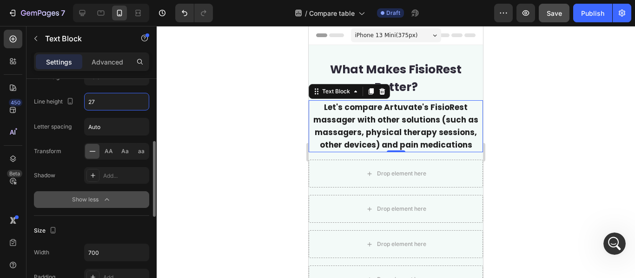
scroll to position [232, 0]
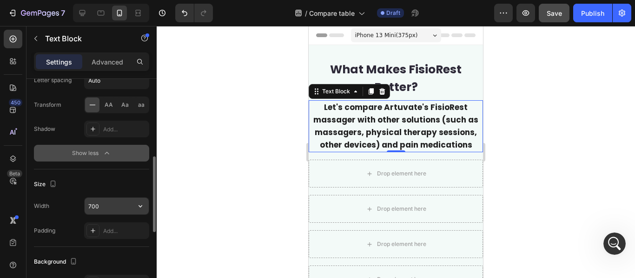
click at [118, 206] on input "700" at bounding box center [117, 206] width 64 height 17
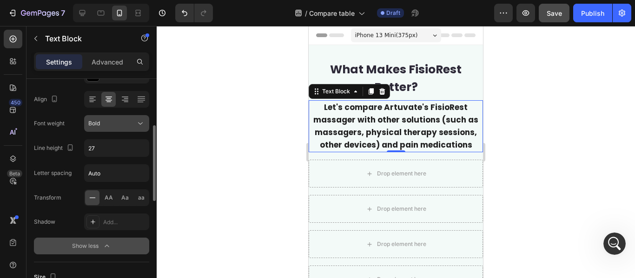
type input "370"
click at [142, 122] on icon at bounding box center [140, 123] width 9 height 9
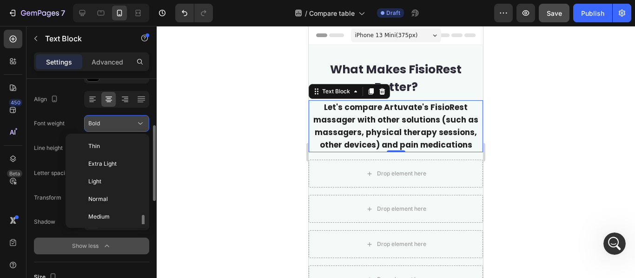
scroll to position [50, 0]
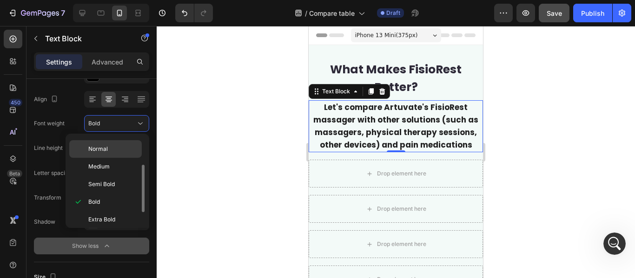
click at [121, 146] on p "Normal" at bounding box center [112, 149] width 49 height 8
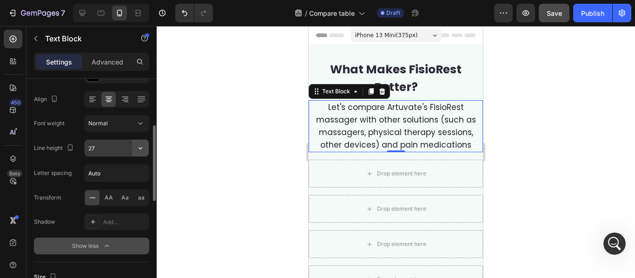
click at [138, 149] on icon "button" at bounding box center [140, 148] width 9 height 9
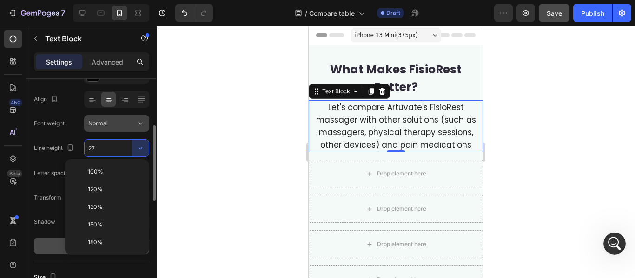
click at [139, 125] on icon at bounding box center [140, 123] width 9 height 9
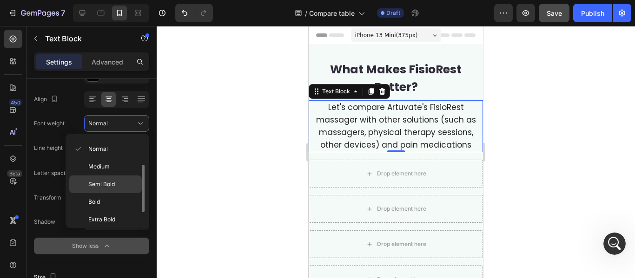
click at [117, 182] on p "Semi Bold" at bounding box center [112, 184] width 49 height 8
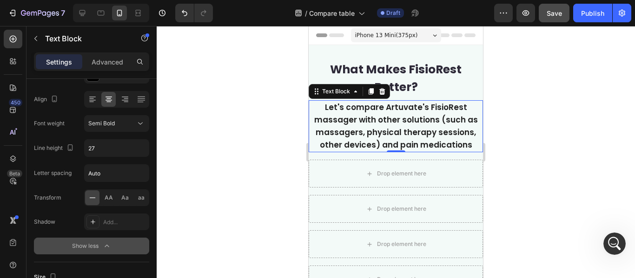
click at [505, 93] on div at bounding box center [396, 152] width 478 height 252
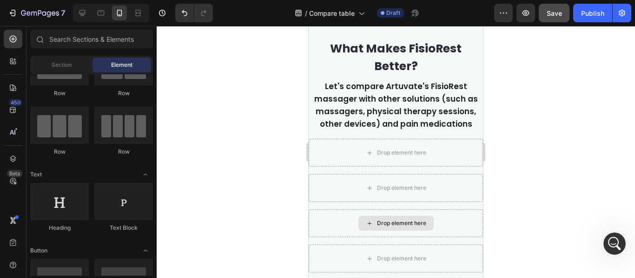
scroll to position [0, 0]
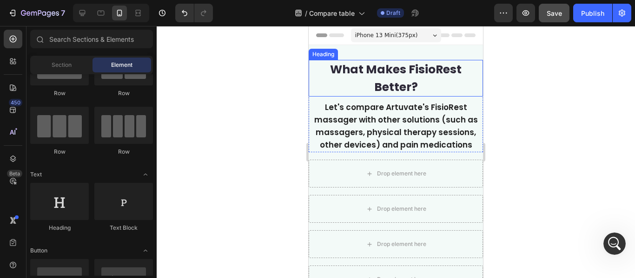
click at [404, 83] on p "What Makes FisioRest Better?" at bounding box center [396, 78] width 172 height 35
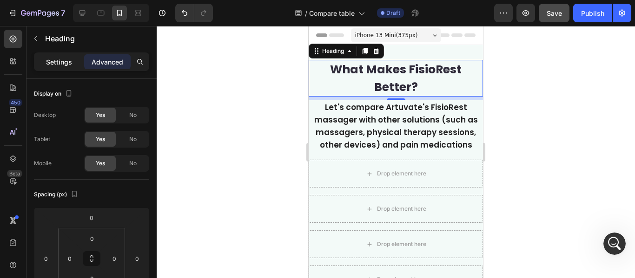
click at [63, 64] on p "Settings" at bounding box center [59, 62] width 26 height 10
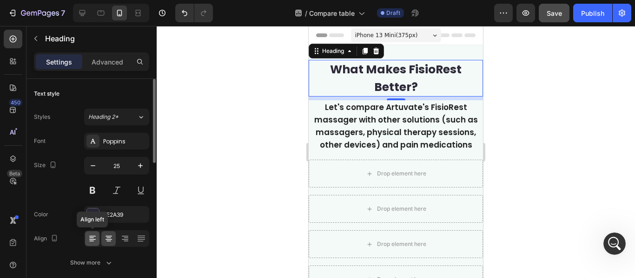
click at [91, 238] on icon at bounding box center [92, 238] width 9 height 9
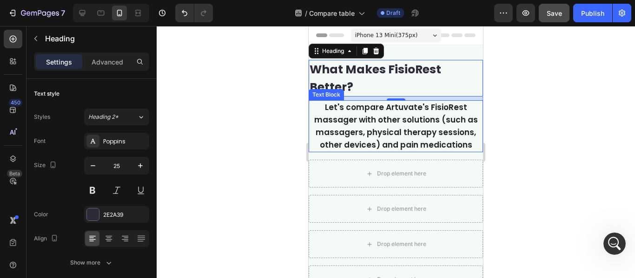
click at [376, 134] on span "Let's compare Artuvate's FisioRest massager with other solutions (such as massa…" at bounding box center [396, 126] width 164 height 49
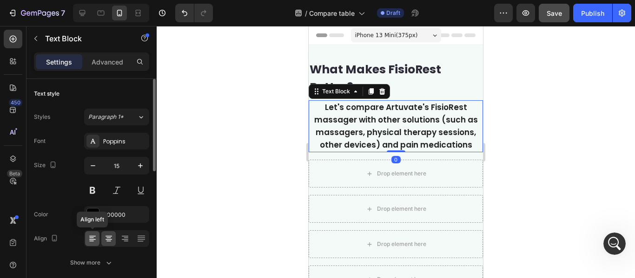
click at [93, 238] on icon at bounding box center [91, 238] width 5 height 1
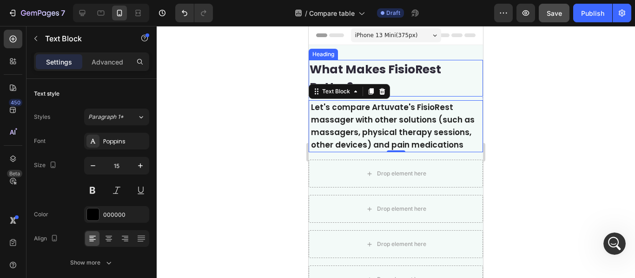
click at [412, 91] on p "What Makes FisioRest Better?" at bounding box center [396, 78] width 172 height 35
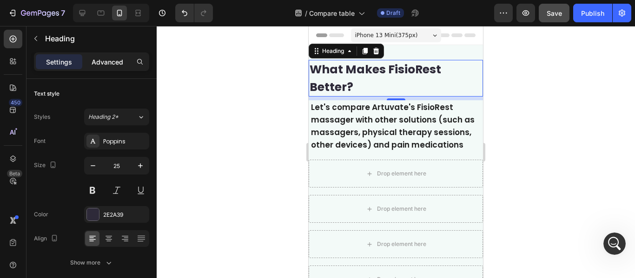
click at [107, 66] on p "Advanced" at bounding box center [108, 62] width 32 height 10
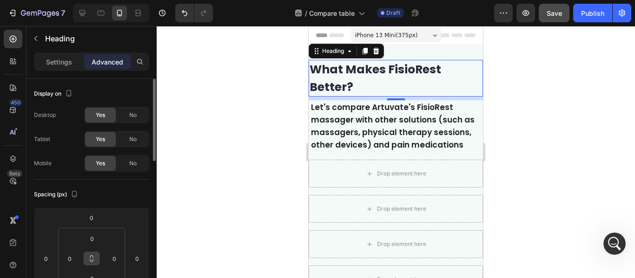
scroll to position [46, 0]
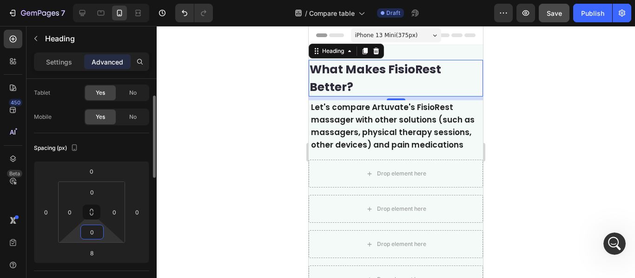
click at [91, 230] on input "0" at bounding box center [92, 232] width 19 height 14
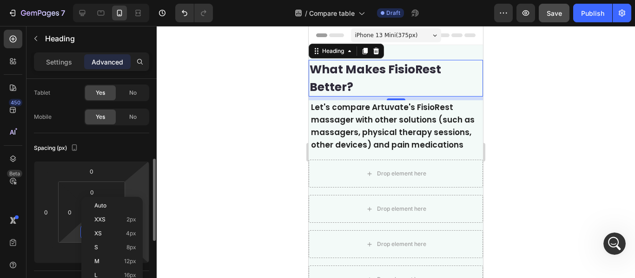
scroll to position [93, 0]
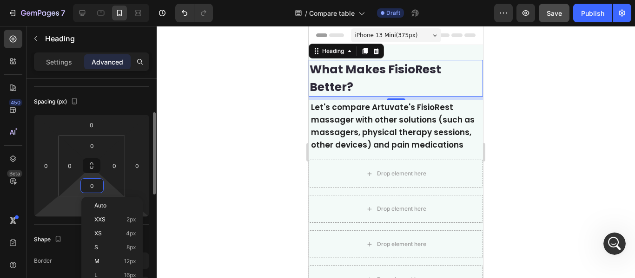
click at [71, 0] on html "7 Version history / Compare table Draft Preview Save Publish 450 Beta Sections(…" at bounding box center [317, 0] width 635 height 0
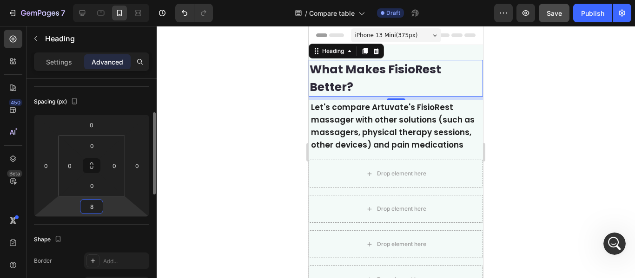
click at [96, 209] on input "8" at bounding box center [91, 207] width 19 height 14
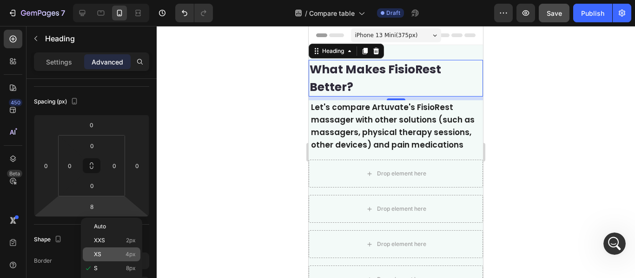
click at [130, 250] on div "XS 4px" at bounding box center [112, 255] width 58 height 14
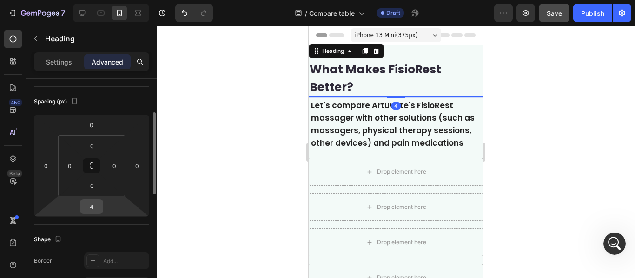
click at [103, 210] on div "4" at bounding box center [91, 206] width 23 height 15
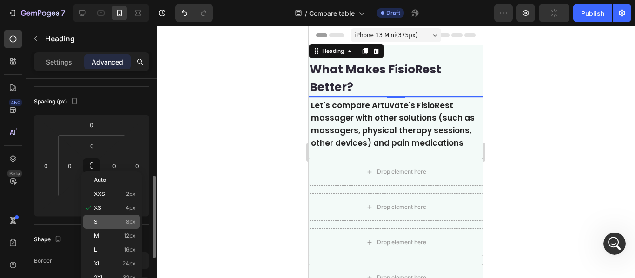
scroll to position [139, 0]
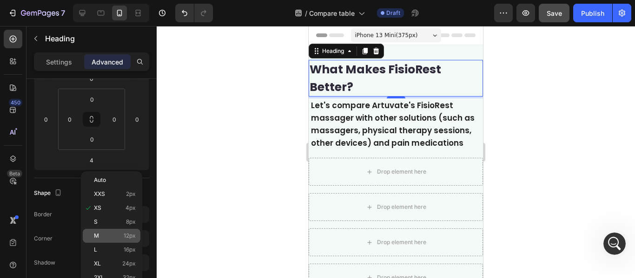
click at [129, 238] on span "12px" at bounding box center [130, 236] width 12 height 7
type input "12"
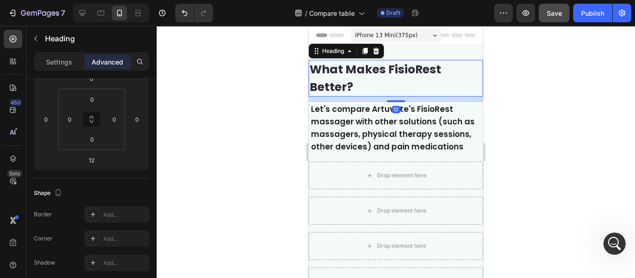
click at [510, 119] on div at bounding box center [396, 152] width 478 height 252
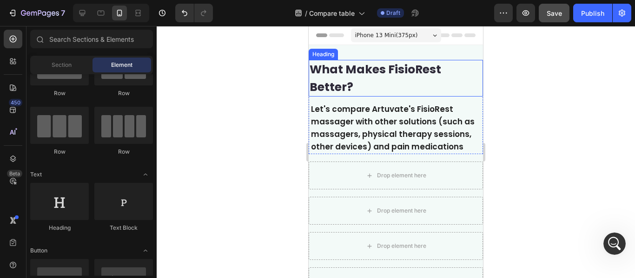
click at [444, 83] on p "What Makes FisioRest Better?" at bounding box center [396, 78] width 172 height 35
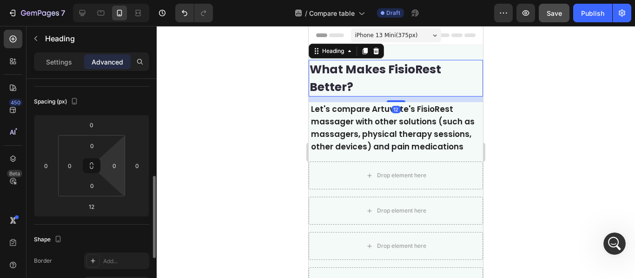
scroll to position [232, 0]
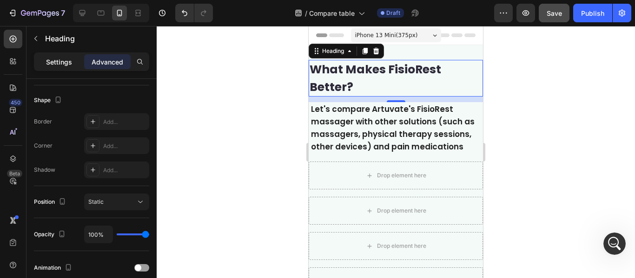
click at [55, 64] on p "Settings" at bounding box center [59, 62] width 26 height 10
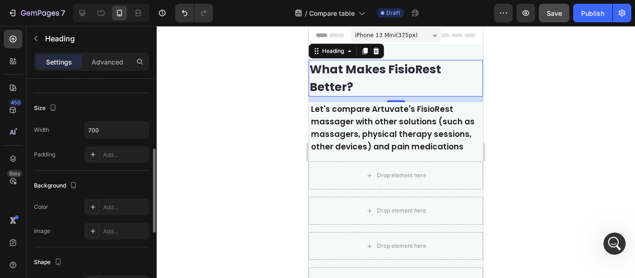
scroll to position [139, 0]
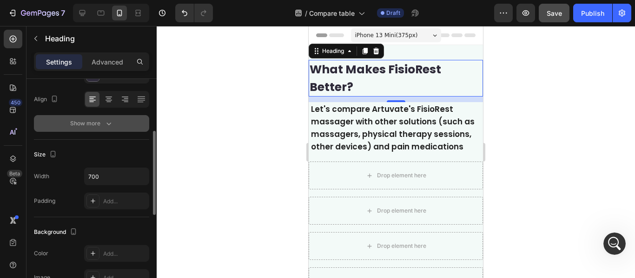
click at [106, 131] on button "Show more" at bounding box center [91, 123] width 115 height 17
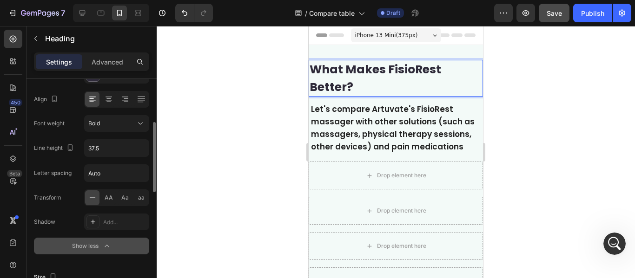
click at [107, 246] on icon "button" at bounding box center [106, 246] width 9 height 9
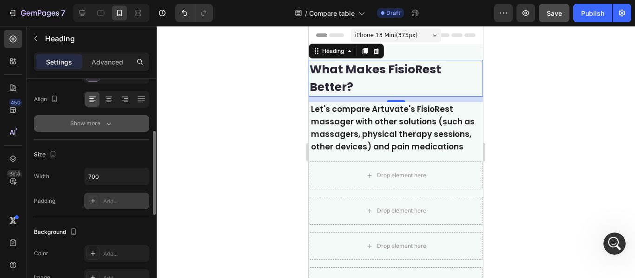
click at [119, 205] on div "Add..." at bounding box center [125, 202] width 44 height 8
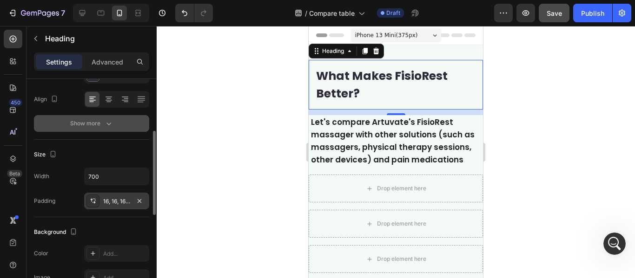
click at [214, 137] on div at bounding box center [396, 152] width 478 height 252
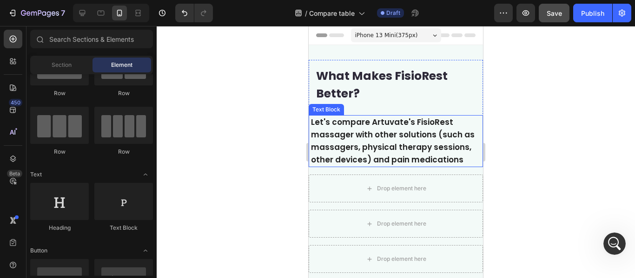
click at [408, 116] on div "Let's compare Artuvate's FisioRest massager with other solutions (such as massa…" at bounding box center [396, 141] width 172 height 52
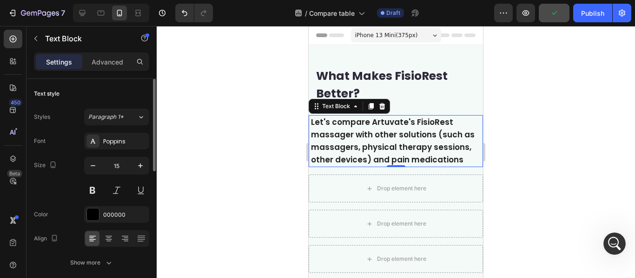
scroll to position [46, 0]
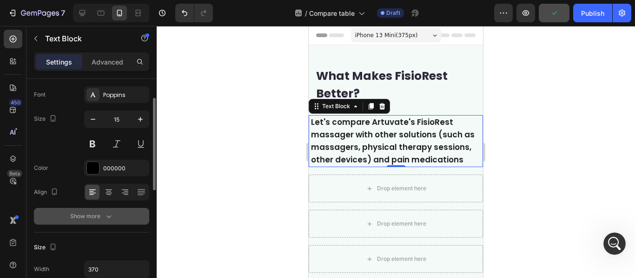
click at [113, 215] on icon "button" at bounding box center [108, 216] width 9 height 9
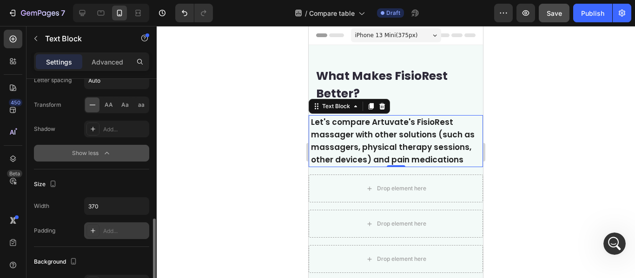
scroll to position [279, 0]
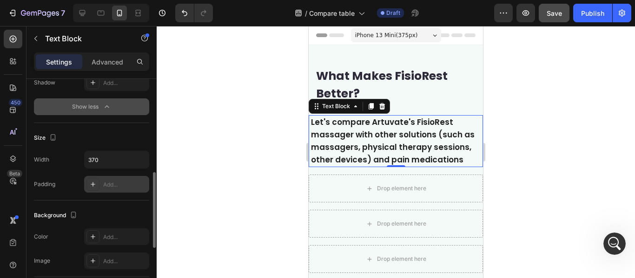
click at [117, 186] on div "Add..." at bounding box center [125, 185] width 44 height 8
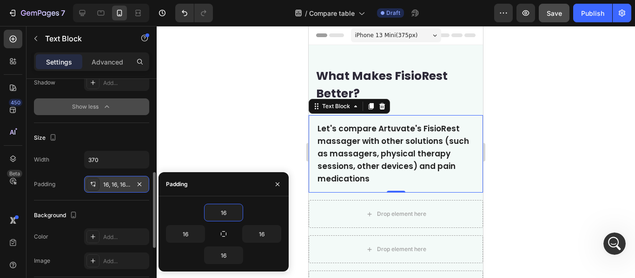
click at [218, 150] on div at bounding box center [396, 152] width 478 height 252
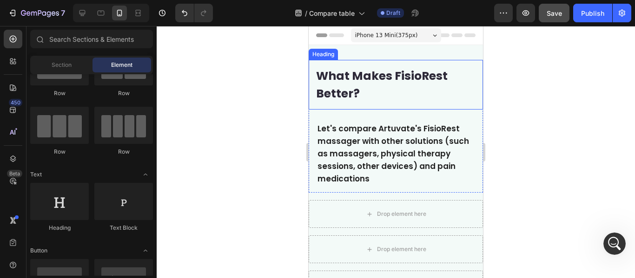
click at [374, 96] on p "What Makes FisioRest Better?" at bounding box center [395, 84] width 159 height 35
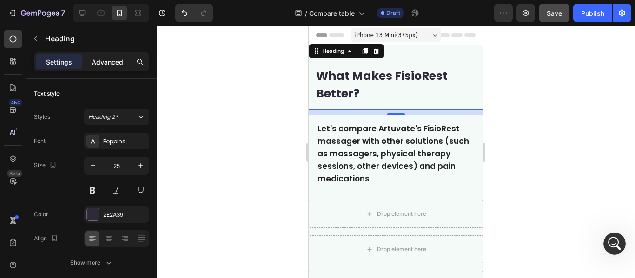
click at [105, 58] on p "Advanced" at bounding box center [108, 62] width 32 height 10
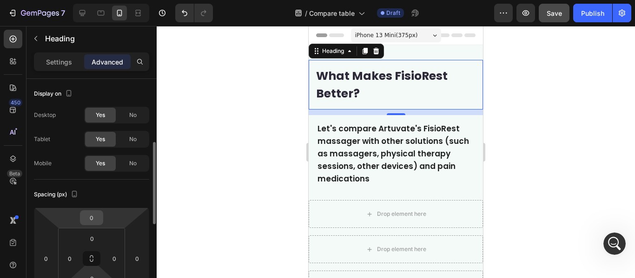
scroll to position [93, 0]
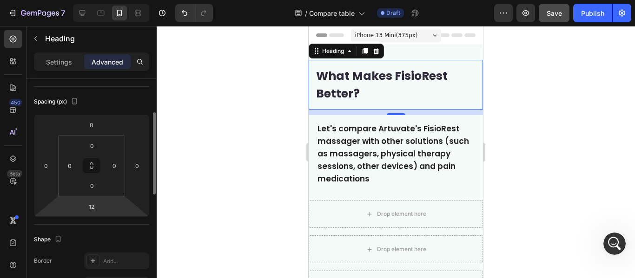
click at [104, 0] on html "7 Version history / Compare table Draft Preview Save Publish 450 Beta Sections(…" at bounding box center [317, 0] width 635 height 0
click at [99, 208] on input "12" at bounding box center [91, 207] width 19 height 14
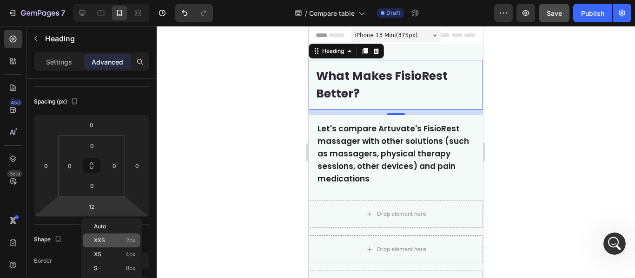
click at [119, 243] on p "XXS 2px" at bounding box center [115, 241] width 42 height 7
type input "2"
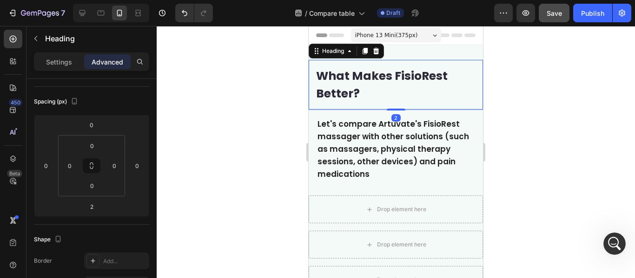
click at [516, 148] on div at bounding box center [396, 152] width 478 height 252
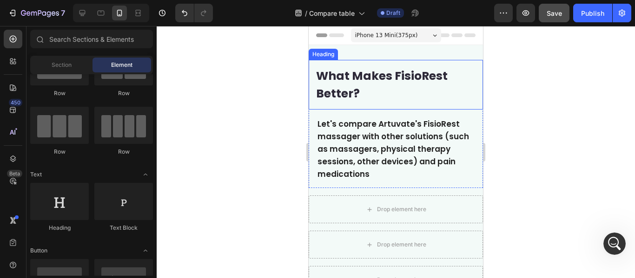
click at [392, 106] on h2 "What Makes FisioRest Better?" at bounding box center [396, 85] width 174 height 50
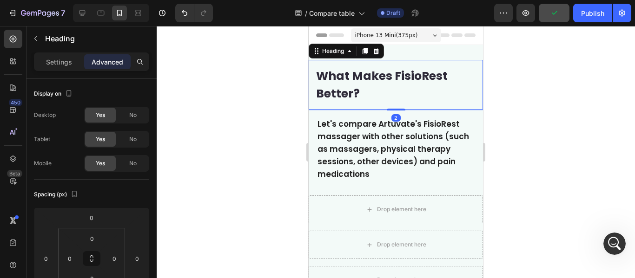
click at [95, 58] on p "Advanced" at bounding box center [108, 62] width 32 height 10
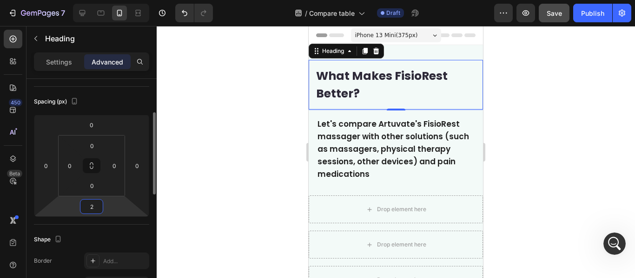
click at [93, 211] on input "2" at bounding box center [91, 207] width 19 height 14
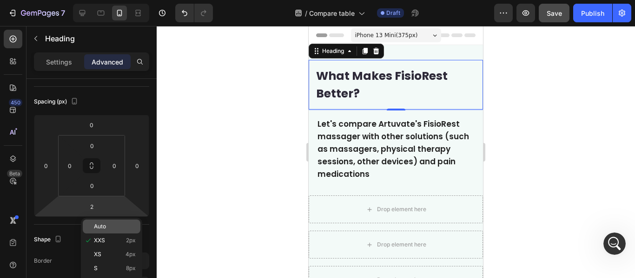
click at [101, 231] on div "Auto" at bounding box center [112, 227] width 58 height 14
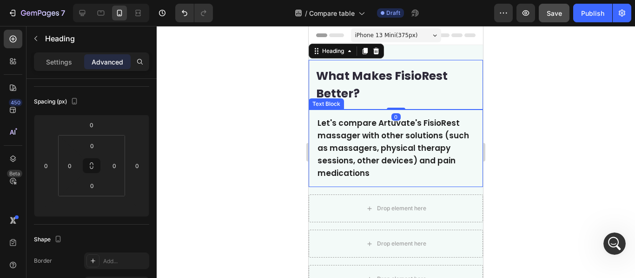
click at [453, 162] on p "Let's compare Artuvate's FisioRest massager with other solutions (such as massa…" at bounding box center [396, 148] width 157 height 63
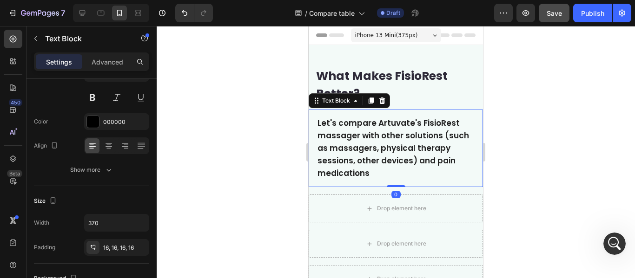
scroll to position [0, 0]
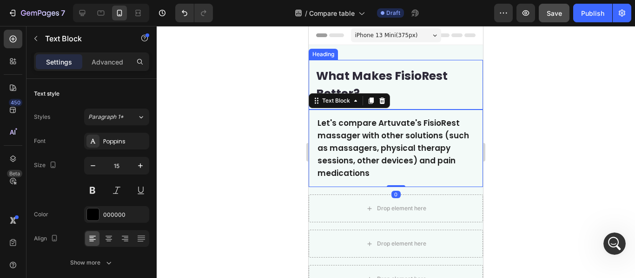
click at [407, 90] on p "What Makes FisioRest Better?" at bounding box center [395, 84] width 159 height 35
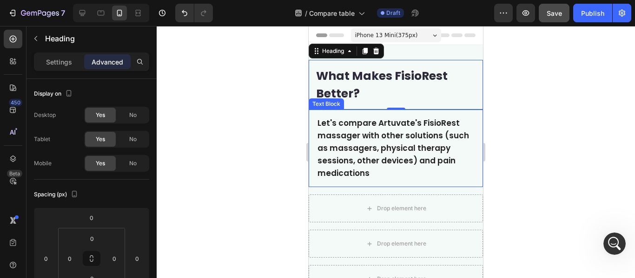
click at [376, 168] on p "Let's compare Artuvate's FisioRest massager with other solutions (such as massa…" at bounding box center [396, 148] width 157 height 63
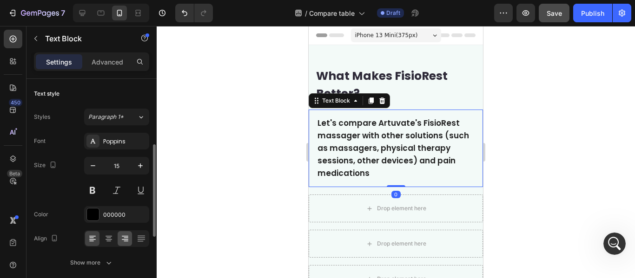
scroll to position [46, 0]
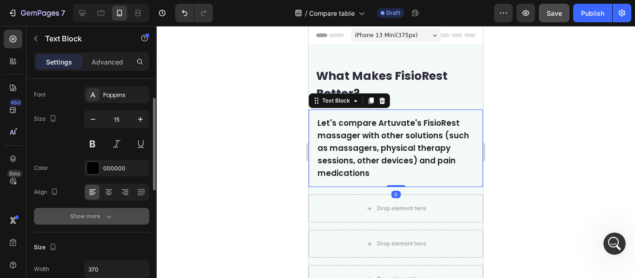
click at [111, 219] on icon "button" at bounding box center [108, 216] width 9 height 9
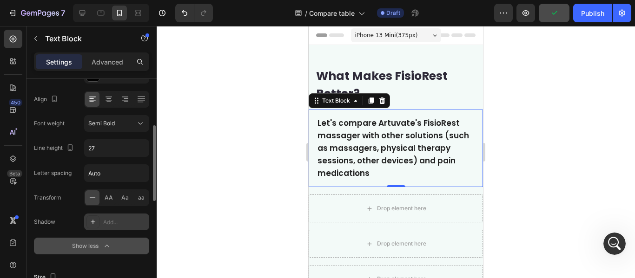
scroll to position [232, 0]
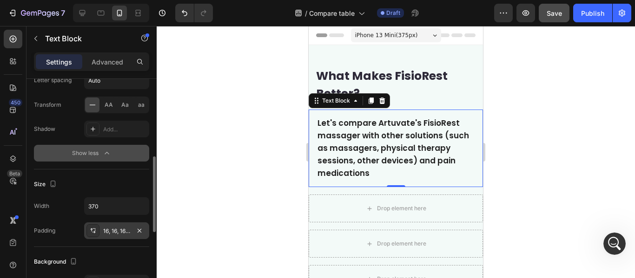
click at [99, 231] on div "16, 16, 16, 16" at bounding box center [116, 231] width 65 height 17
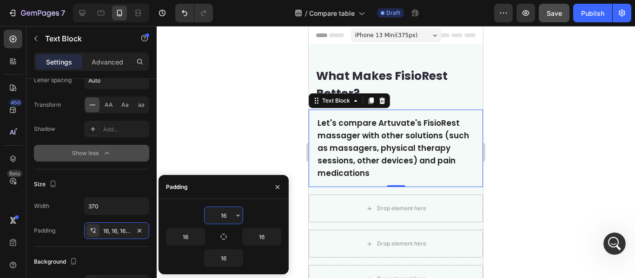
click at [228, 215] on input "16" at bounding box center [224, 215] width 38 height 17
click at [234, 215] on button "button" at bounding box center [237, 215] width 9 height 17
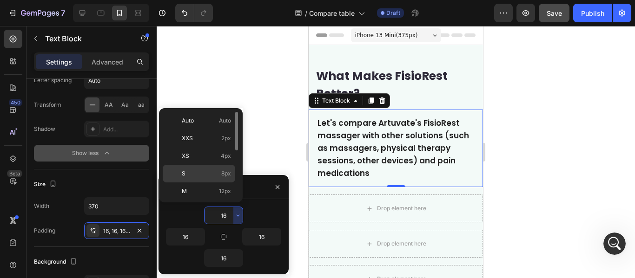
click at [227, 183] on div "S 8px" at bounding box center [199, 192] width 73 height 18
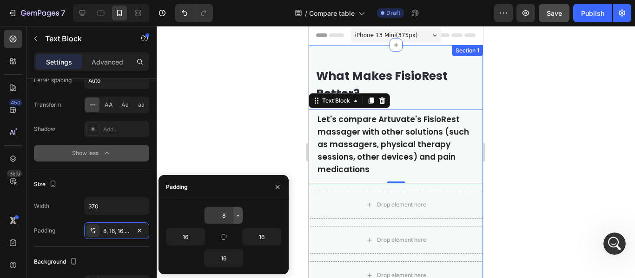
click at [234, 215] on icon "button" at bounding box center [237, 215] width 7 height 7
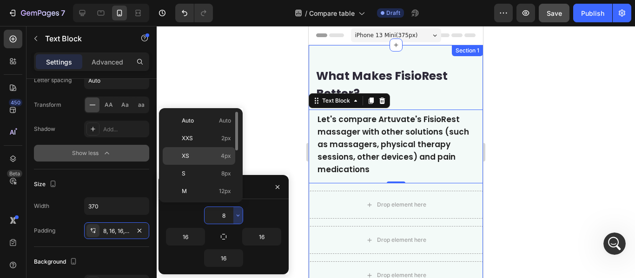
click at [229, 165] on div "XS 4px" at bounding box center [199, 174] width 73 height 18
type input "4"
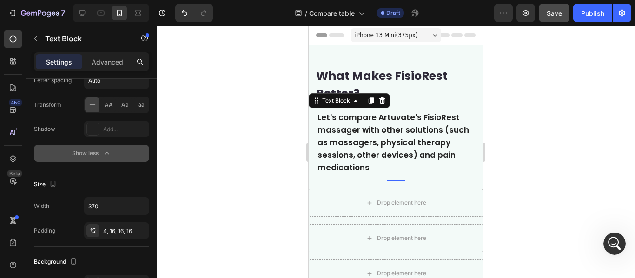
click at [552, 144] on div at bounding box center [396, 152] width 478 height 252
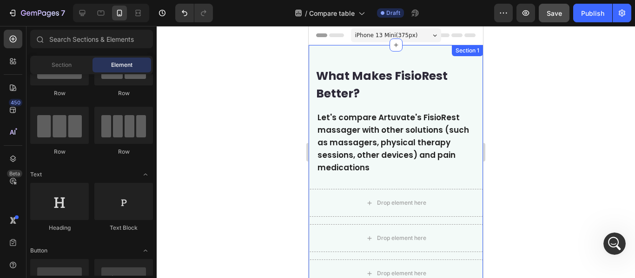
click at [397, 54] on div "What Makes FisioRest Better? Heading Let's compare Artuvate's FisioRest massage…" at bounding box center [396, 191] width 174 height 293
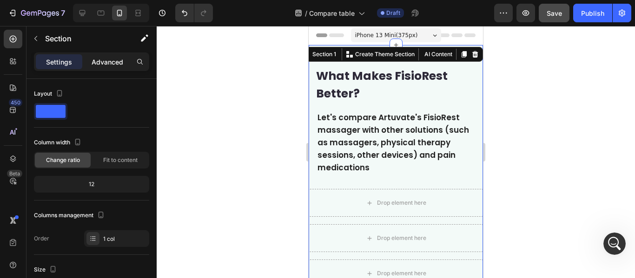
click at [104, 61] on p "Advanced" at bounding box center [108, 62] width 32 height 10
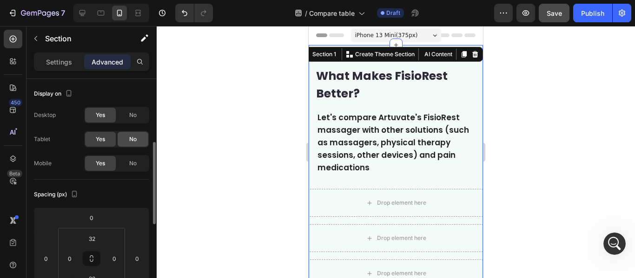
scroll to position [46, 0]
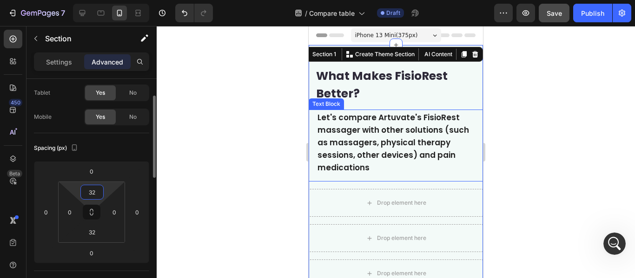
click at [99, 195] on input "32" at bounding box center [92, 192] width 19 height 14
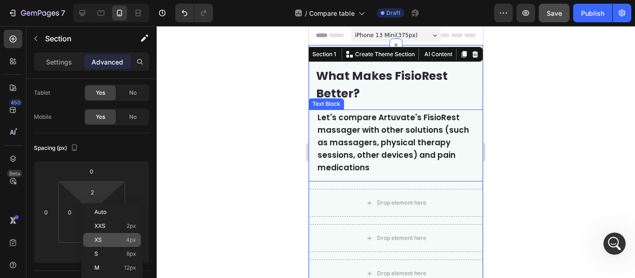
click at [124, 233] on div "XS 4px" at bounding box center [112, 240] width 58 height 14
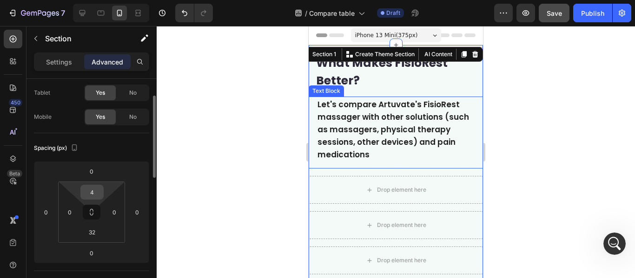
click at [92, 190] on input "4" at bounding box center [92, 192] width 19 height 14
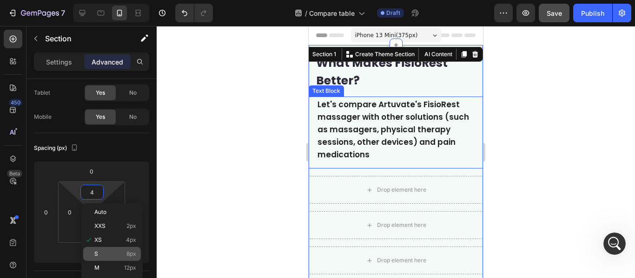
click at [128, 252] on span "8px" at bounding box center [131, 254] width 10 height 7
type input "8"
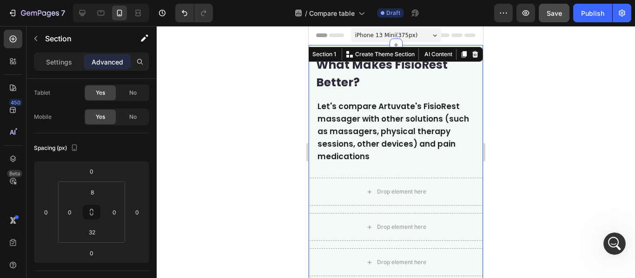
click at [517, 118] on div at bounding box center [396, 152] width 478 height 252
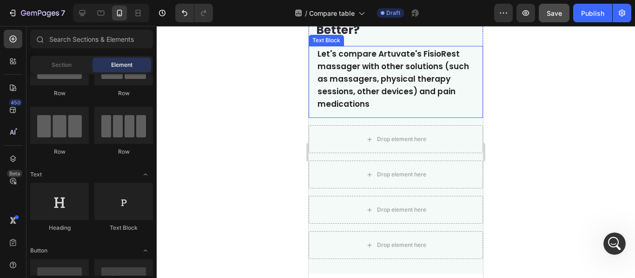
scroll to position [0, 0]
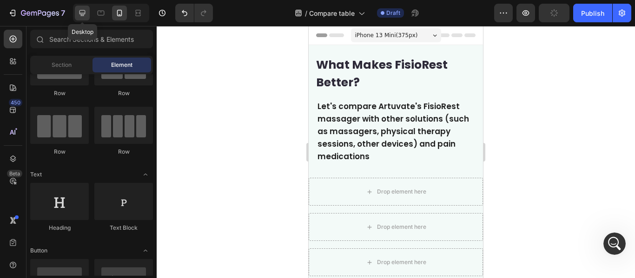
click at [81, 16] on icon at bounding box center [82, 12] width 9 height 9
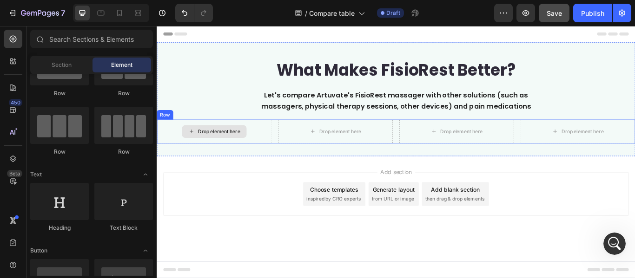
click at [169, 136] on div "Drop element here" at bounding box center [224, 149] width 134 height 28
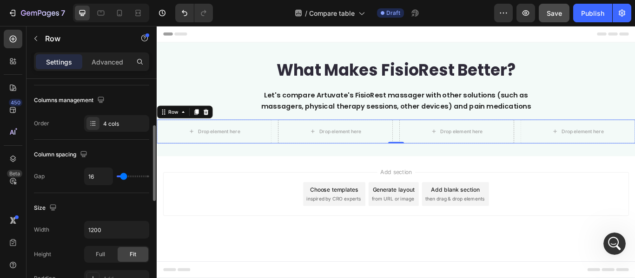
scroll to position [186, 0]
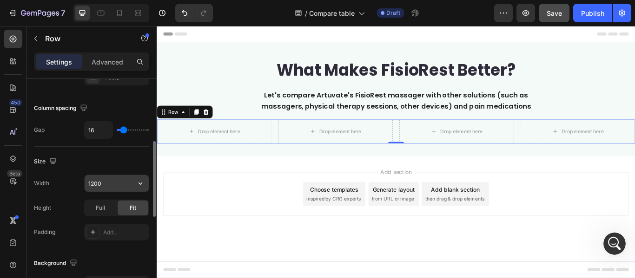
click at [111, 185] on input "1200" at bounding box center [117, 183] width 64 height 17
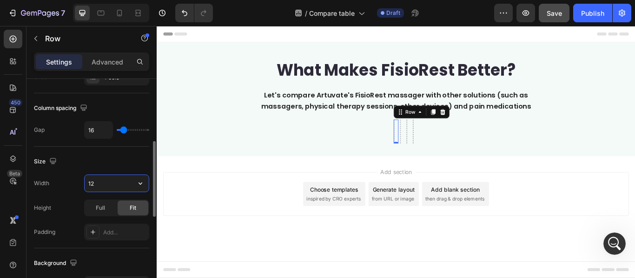
type input "1"
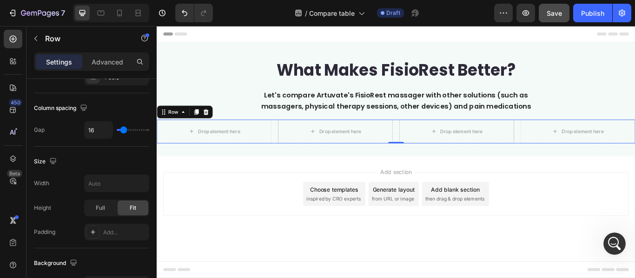
type input "1200"
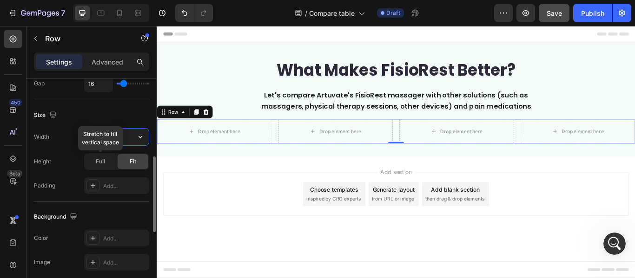
scroll to position [279, 0]
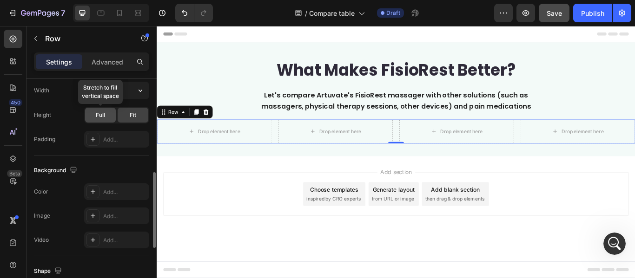
click at [101, 117] on span "Full" at bounding box center [100, 115] width 9 height 8
click at [126, 117] on div "Fit" at bounding box center [133, 115] width 31 height 15
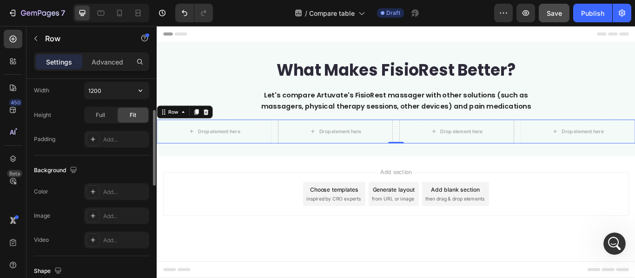
scroll to position [232, 0]
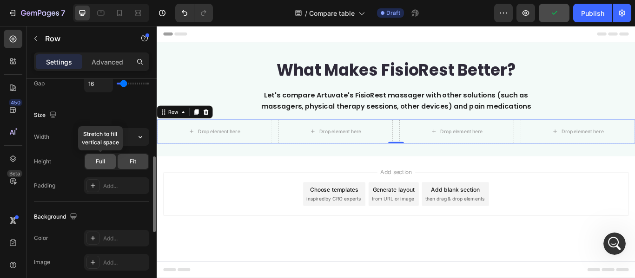
click at [105, 164] on span "Full" at bounding box center [100, 162] width 9 height 8
click at [133, 161] on span "Fit" at bounding box center [133, 162] width 7 height 8
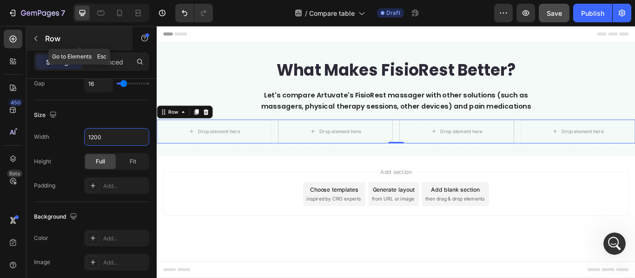
click at [36, 37] on icon "button" at bounding box center [35, 38] width 7 height 7
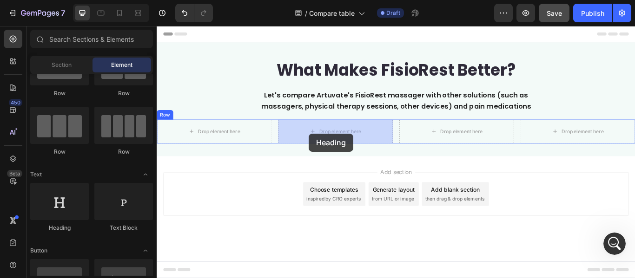
drag, startPoint x: 170, startPoint y: 212, endPoint x: 328, endPoint y: 153, distance: 168.3
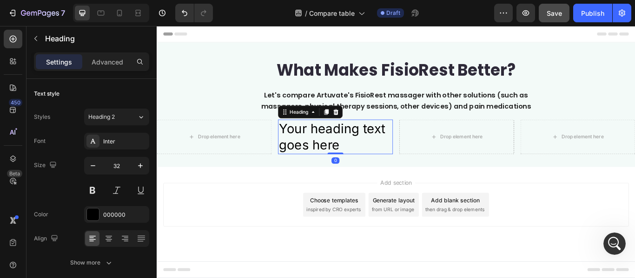
click at [349, 157] on h2 "Your heading text goes here" at bounding box center [365, 155] width 134 height 40
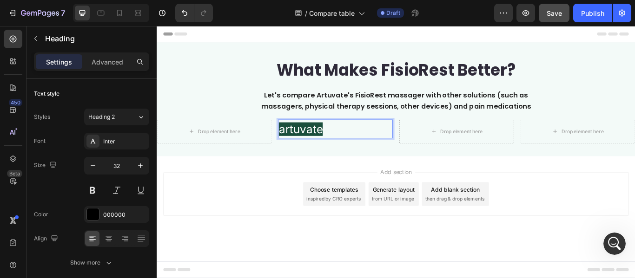
click at [361, 150] on p "artuvate" at bounding box center [365, 146] width 132 height 20
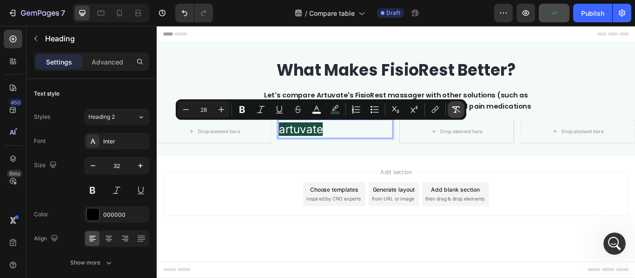
click at [452, 109] on icon "Editor contextual toolbar" at bounding box center [455, 109] width 9 height 9
type input "32"
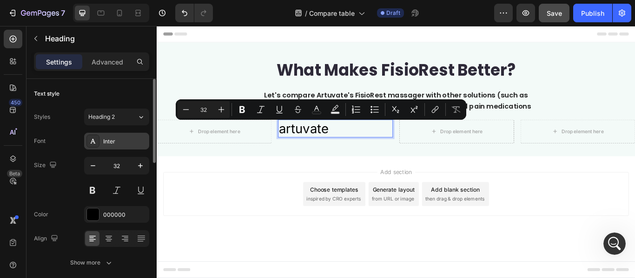
click at [120, 138] on div "Inter" at bounding box center [125, 142] width 44 height 8
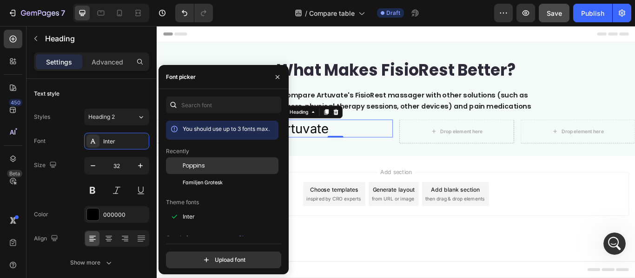
click at [198, 162] on span "Poppins" at bounding box center [194, 166] width 22 height 8
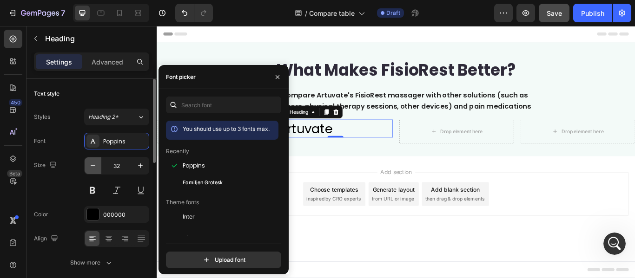
click at [93, 164] on icon "button" at bounding box center [92, 165] width 9 height 9
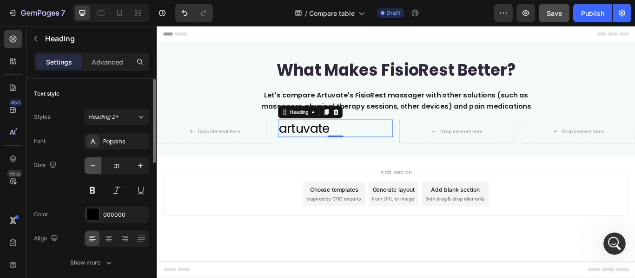
click at [93, 164] on icon "button" at bounding box center [92, 165] width 9 height 9
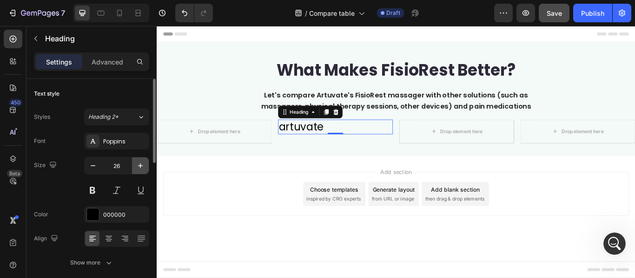
click at [145, 166] on icon "button" at bounding box center [140, 165] width 9 height 9
type input "28"
click at [105, 214] on div "000000" at bounding box center [116, 215] width 27 height 8
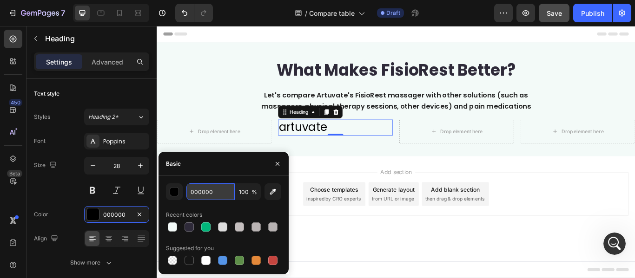
click at [215, 187] on input "000000" at bounding box center [210, 192] width 48 height 17
paste input "#FFFFFF"
type input "000000"
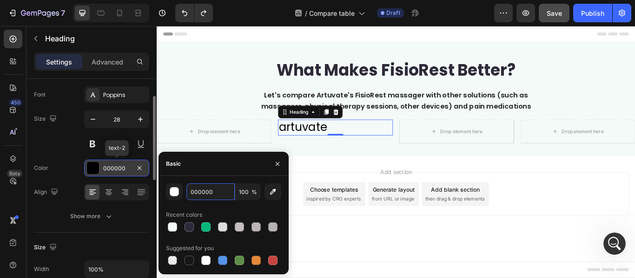
scroll to position [93, 0]
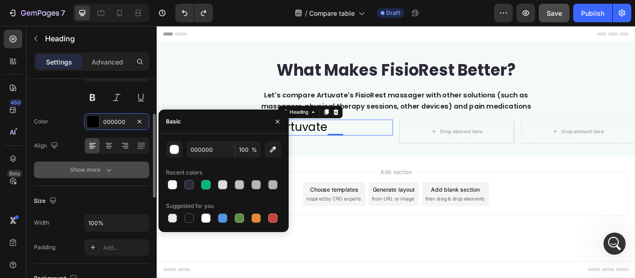
click at [109, 170] on icon "button" at bounding box center [108, 170] width 9 height 9
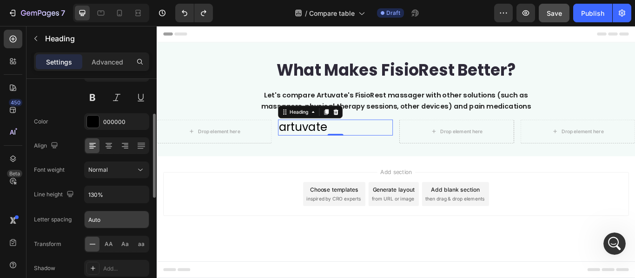
scroll to position [139, 0]
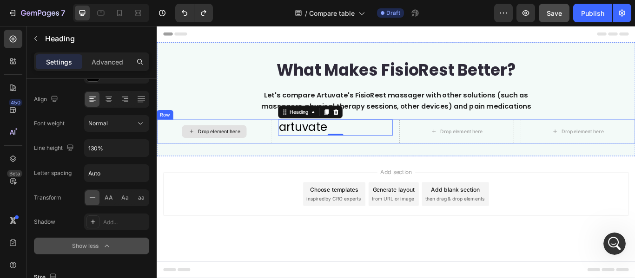
click at [178, 151] on div "Drop element here" at bounding box center [224, 149] width 134 height 28
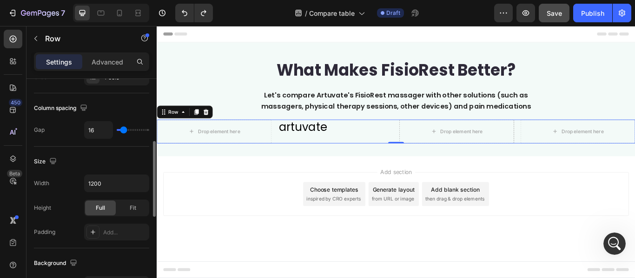
scroll to position [232, 0]
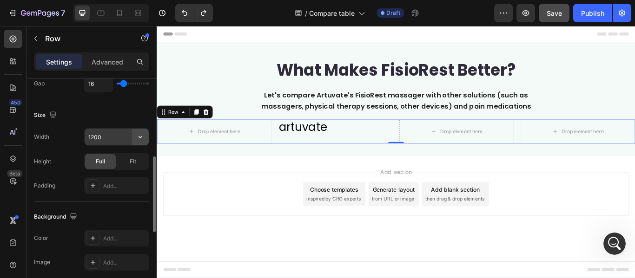
click at [140, 137] on icon "button" at bounding box center [140, 136] width 9 height 9
click at [125, 137] on input "1200" at bounding box center [117, 137] width 64 height 17
paste input "105.406px"
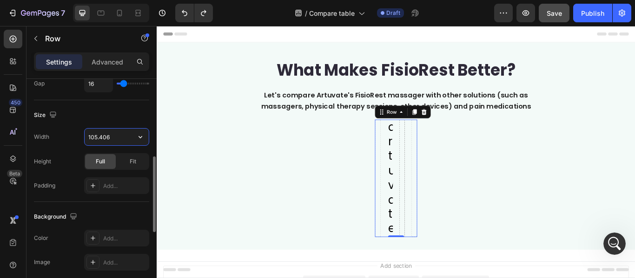
type input "105.406px"
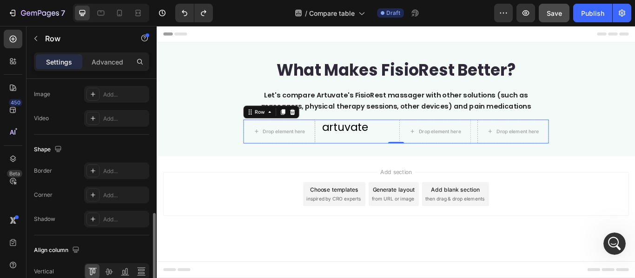
scroll to position [354, 0]
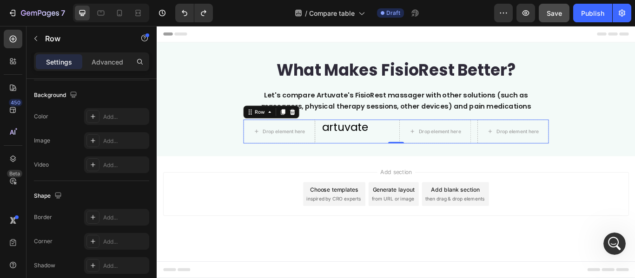
type input "766"
click at [389, 147] on p "artuvate" at bounding box center [391, 144] width 82 height 16
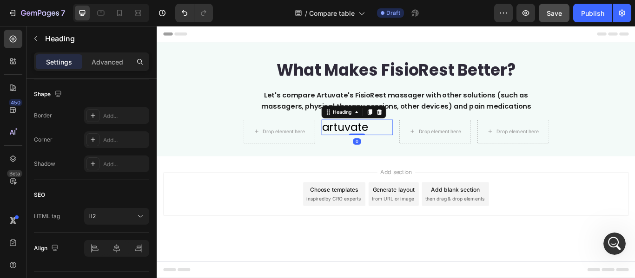
scroll to position [0, 0]
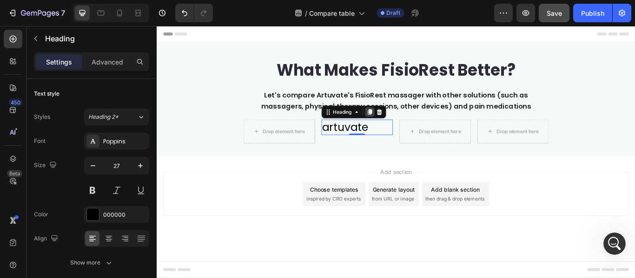
click at [406, 126] on icon at bounding box center [404, 126] width 5 height 7
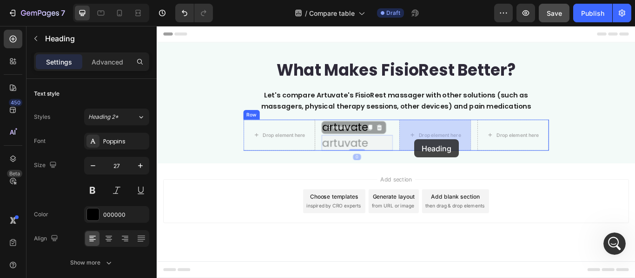
drag, startPoint x: 358, startPoint y: 147, endPoint x: 457, endPoint y: 159, distance: 100.2
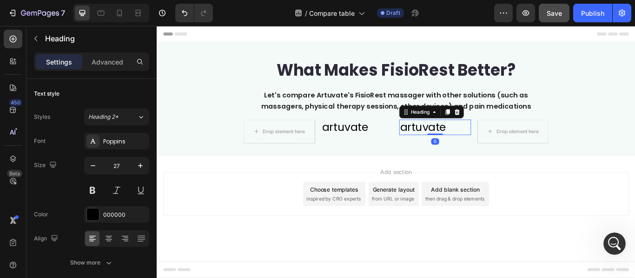
click at [460, 141] on h2 "artuvate" at bounding box center [481, 144] width 84 height 18
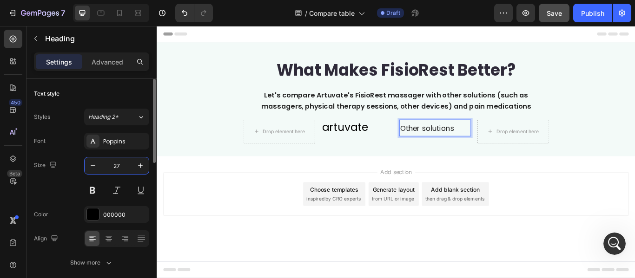
click at [129, 167] on input "27" at bounding box center [116, 166] width 31 height 17
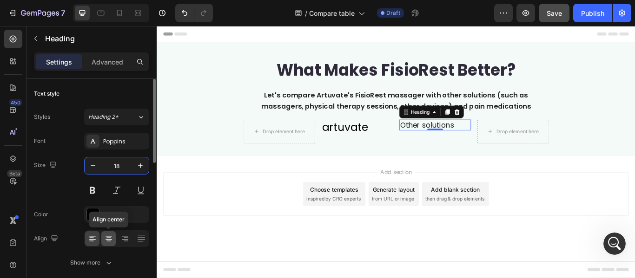
type input "18"
click at [107, 236] on icon at bounding box center [109, 236] width 7 height 1
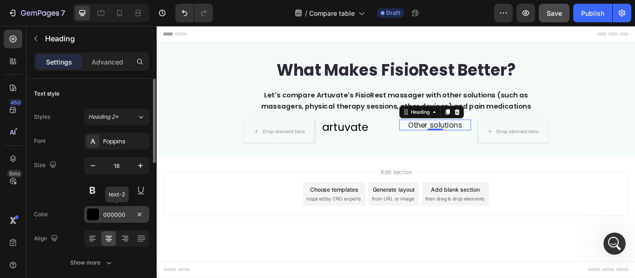
click at [112, 219] on div "000000" at bounding box center [116, 214] width 65 height 17
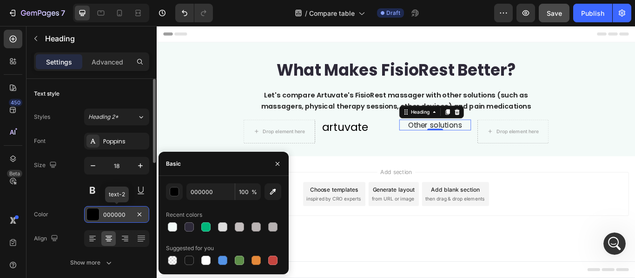
click at [112, 219] on div "000000" at bounding box center [116, 214] width 65 height 17
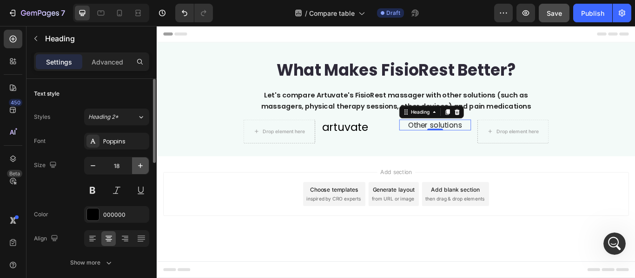
scroll to position [46, 0]
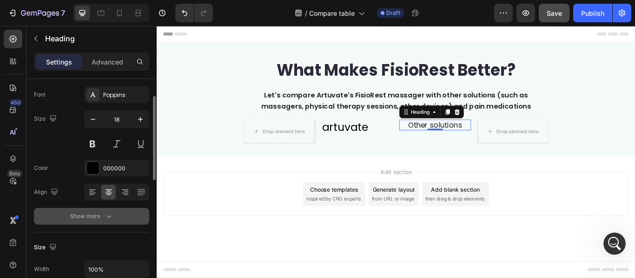
click at [105, 223] on button "Show more" at bounding box center [91, 216] width 115 height 17
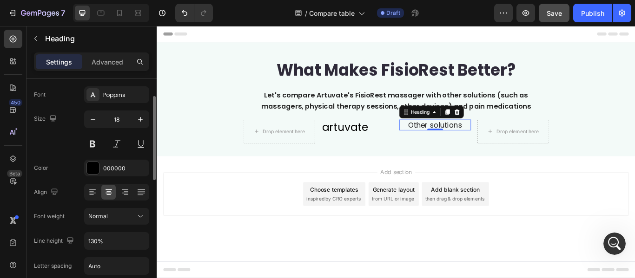
scroll to position [93, 0]
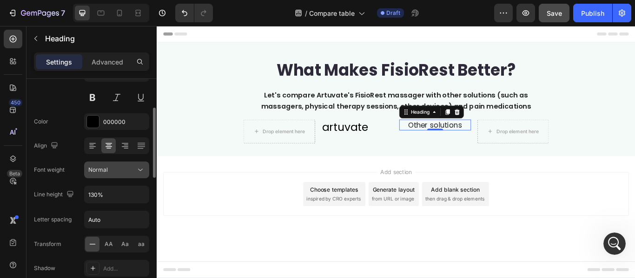
click at [145, 170] on button "Normal" at bounding box center [116, 170] width 65 height 17
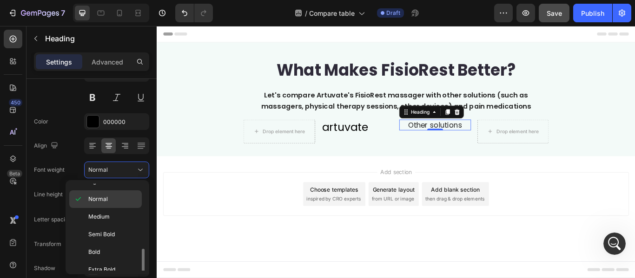
scroll to position [72, 0]
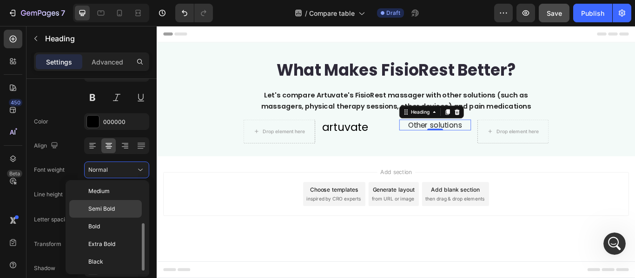
click at [108, 208] on span "Semi Bold" at bounding box center [101, 209] width 26 height 8
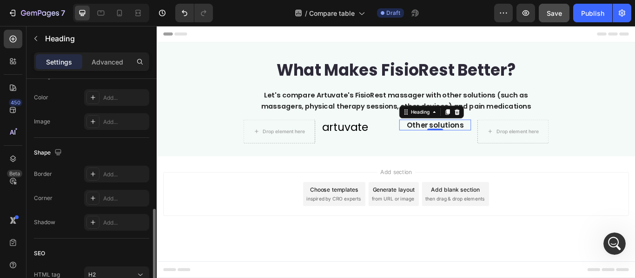
scroll to position [465, 0]
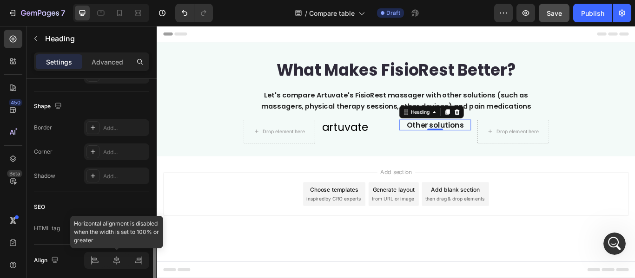
click at [118, 263] on div at bounding box center [116, 260] width 65 height 17
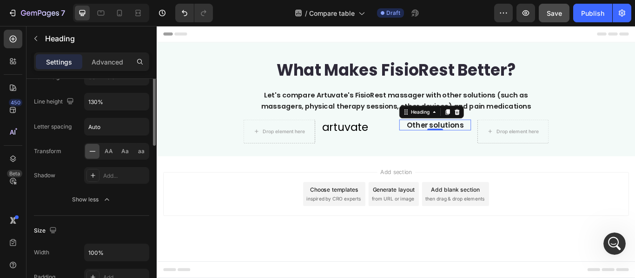
scroll to position [93, 0]
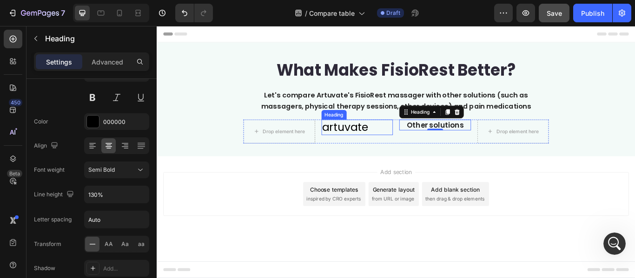
click at [371, 143] on p "artuvate" at bounding box center [391, 144] width 82 height 16
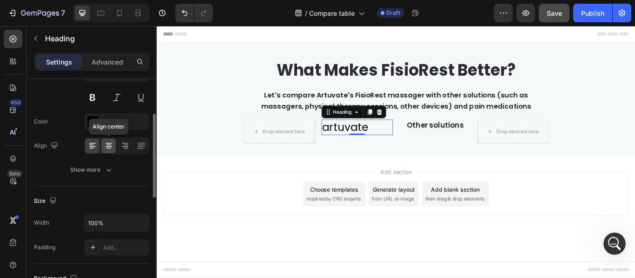
click at [113, 146] on icon at bounding box center [108, 145] width 9 height 9
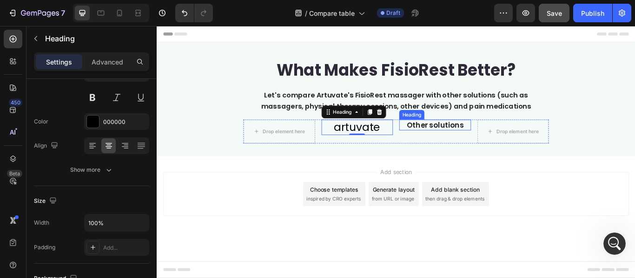
click at [479, 145] on span "Other solutions" at bounding box center [481, 142] width 66 height 12
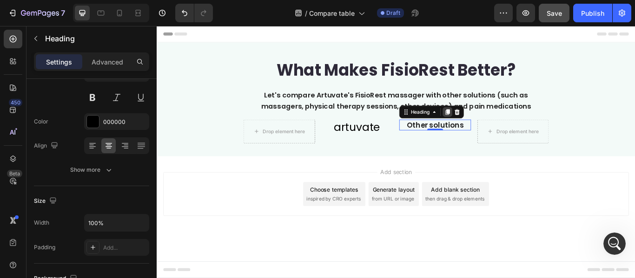
click at [497, 126] on icon at bounding box center [495, 126] width 5 height 7
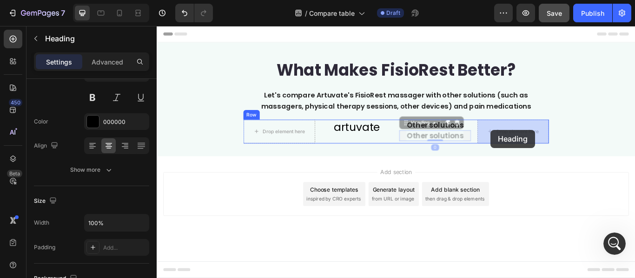
drag, startPoint x: 444, startPoint y: 139, endPoint x: 546, endPoint y: 147, distance: 101.7
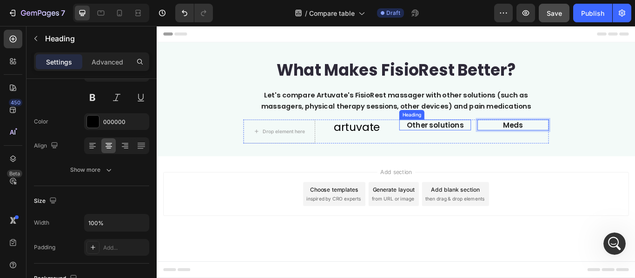
click at [478, 141] on span "Other solutions" at bounding box center [481, 142] width 66 height 12
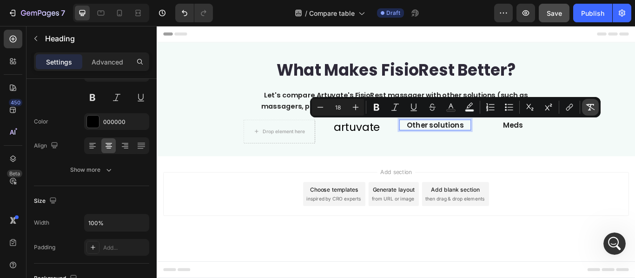
click at [594, 108] on icon "Editor contextual toolbar" at bounding box center [590, 107] width 9 height 9
click at [571, 145] on span "Meds" at bounding box center [571, 142] width 23 height 12
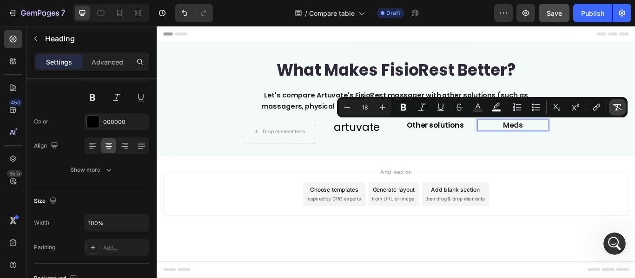
click at [615, 105] on icon "Editor contextual toolbar" at bounding box center [617, 107] width 9 height 7
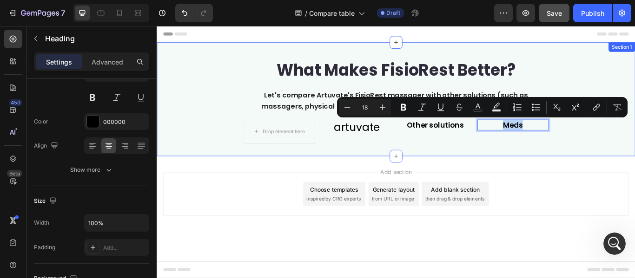
click at [635, 149] on div "What Makes FisioRest Better? Heading Let's compare Artuvate's FisioRest massage…" at bounding box center [436, 111] width 558 height 103
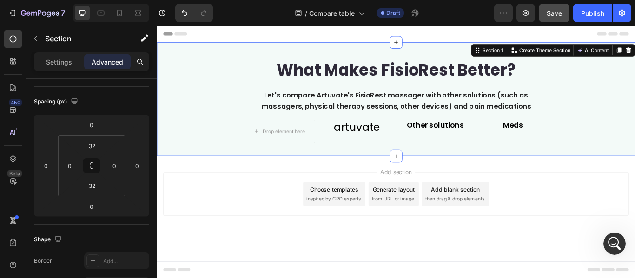
scroll to position [0, 0]
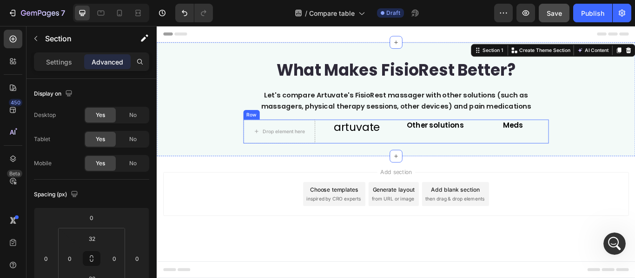
click at [420, 155] on div "artuvate Heading" at bounding box center [391, 149] width 84 height 28
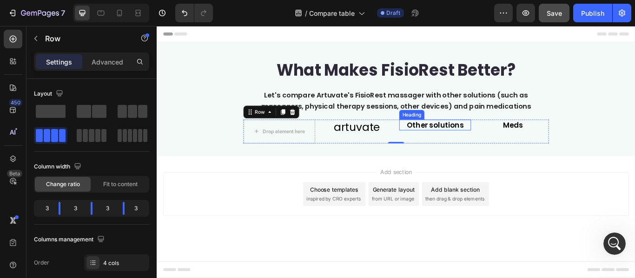
click at [500, 144] on p "Other solutions" at bounding box center [481, 141] width 82 height 11
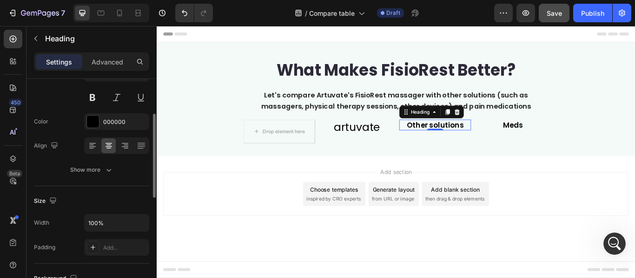
scroll to position [139, 0]
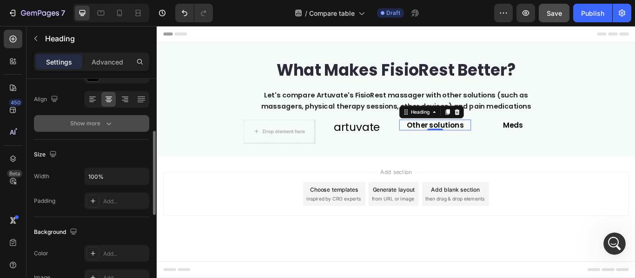
click at [108, 124] on icon "button" at bounding box center [108, 123] width 9 height 9
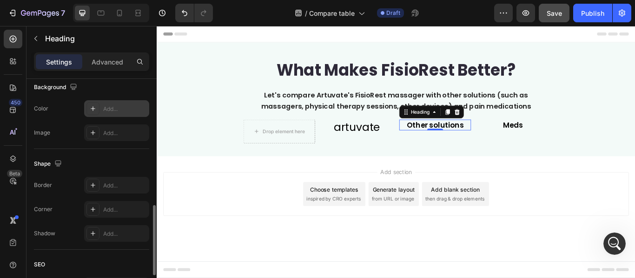
scroll to position [268, 0]
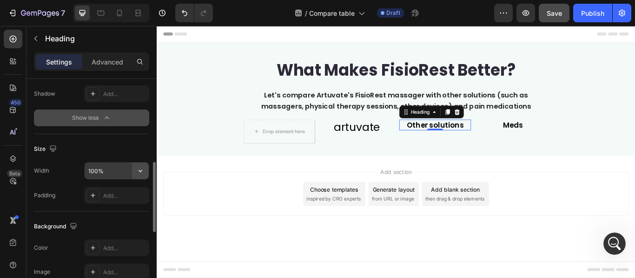
click at [141, 173] on icon "button" at bounding box center [140, 170] width 9 height 9
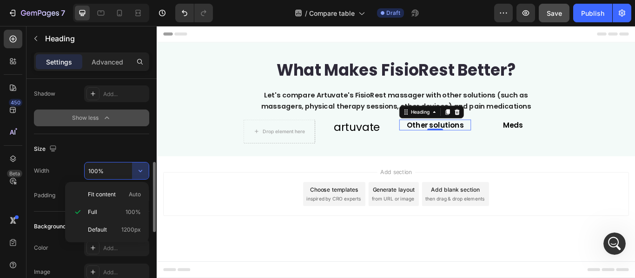
click at [122, 172] on input "100%" at bounding box center [117, 171] width 64 height 17
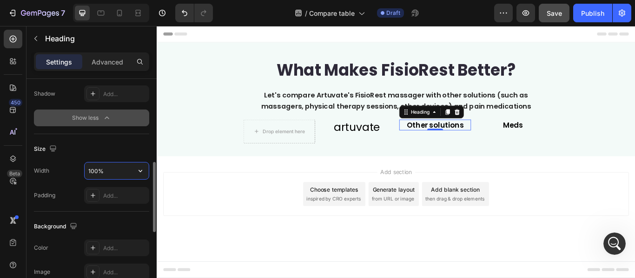
type input "%"
click at [122, 172] on input "%" at bounding box center [117, 171] width 64 height 17
paste input "191.5px"
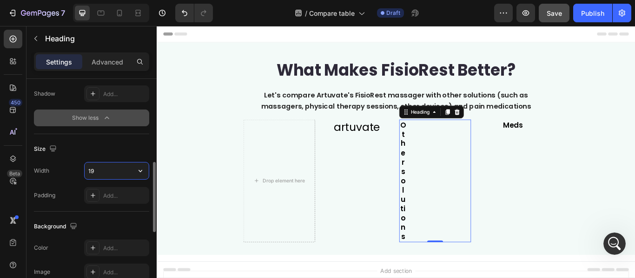
type input "1"
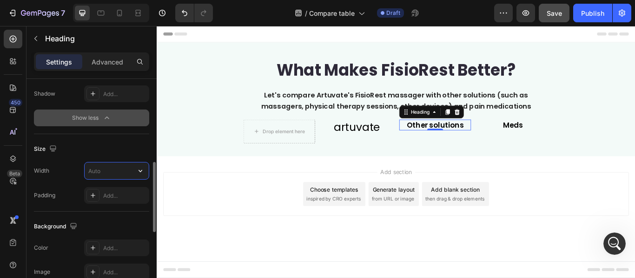
click at [122, 172] on input "text" at bounding box center [117, 171] width 64 height 17
paste input "191.5px"
type input "191.5"
click at [138, 172] on icon "button" at bounding box center [140, 170] width 9 height 9
click at [119, 172] on input "191.5" at bounding box center [117, 171] width 64 height 17
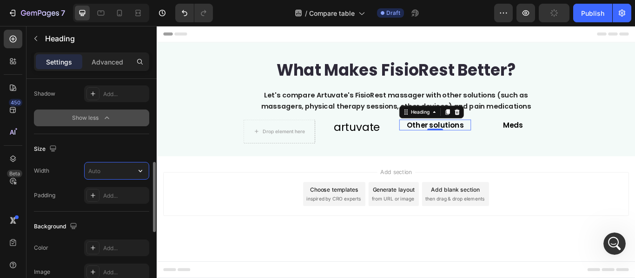
type input "7"
paste input "191.5px"
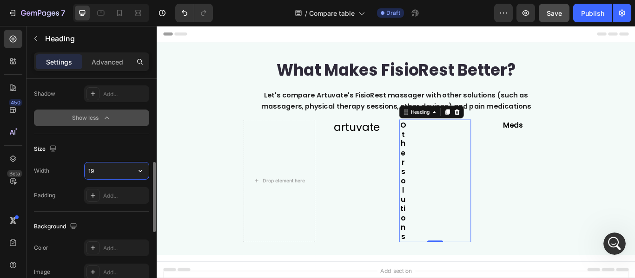
type input "1"
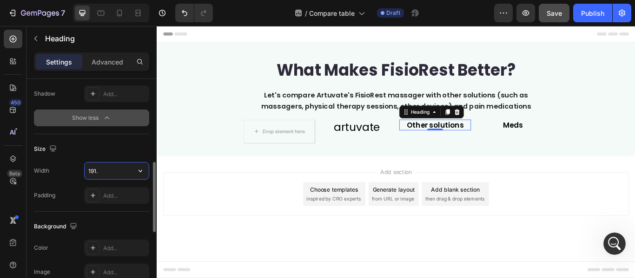
type input "191.5"
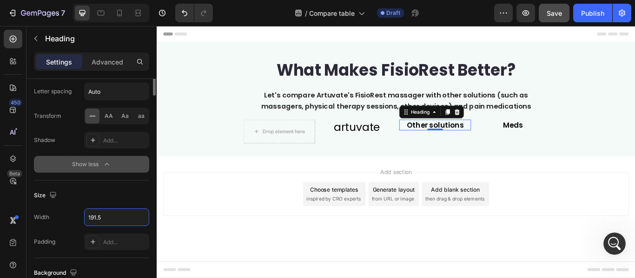
scroll to position [128, 0]
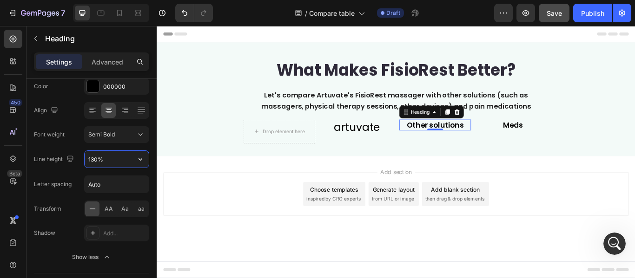
click at [105, 158] on input "130%" at bounding box center [117, 159] width 64 height 17
type input "%"
click at [105, 158] on input "%" at bounding box center [117, 159] width 64 height 17
paste input "32.4px"
type input "32.4"
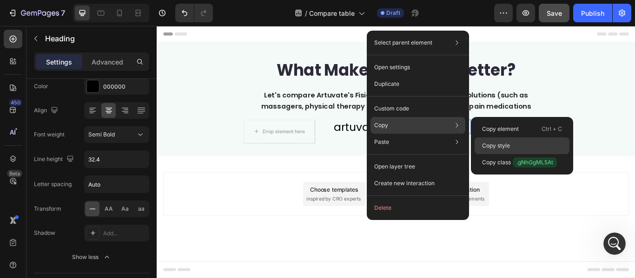
click at [486, 142] on p "Copy style" at bounding box center [496, 146] width 28 height 8
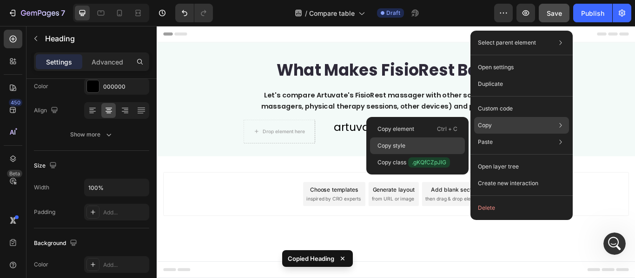
click at [415, 154] on div "Copy style" at bounding box center [417, 162] width 95 height 17
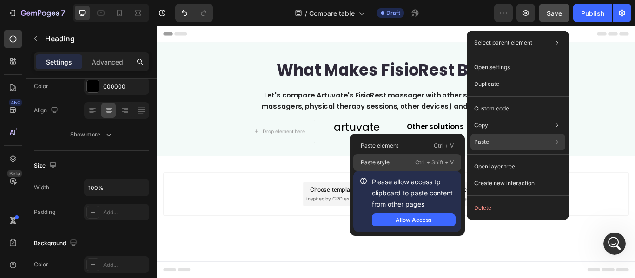
click at [432, 157] on div "Paste style Ctrl + Shift + V" at bounding box center [407, 162] width 108 height 17
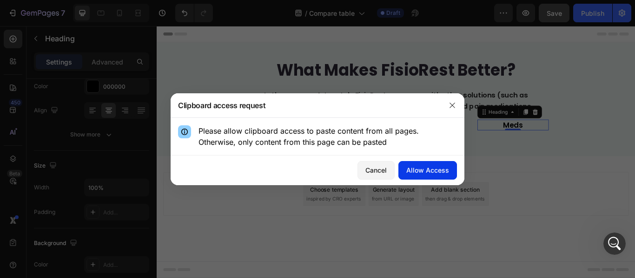
click at [430, 173] on div "Allow Access" at bounding box center [427, 171] width 43 height 10
click at [426, 171] on div "Allow Access" at bounding box center [427, 171] width 43 height 10
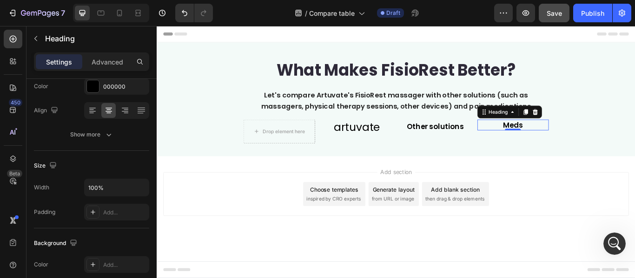
click at [568, 206] on div "Add section Choose templates inspired by CRO experts Generate layout from URL o…" at bounding box center [435, 222] width 543 height 51
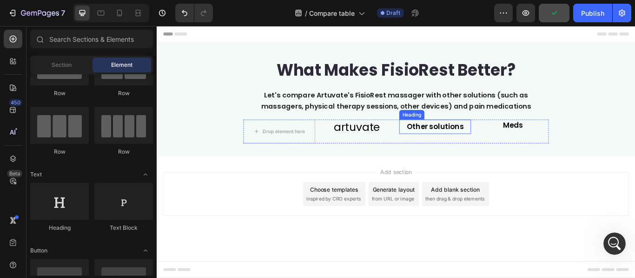
click at [475, 147] on p "Other solutions" at bounding box center [481, 143] width 82 height 15
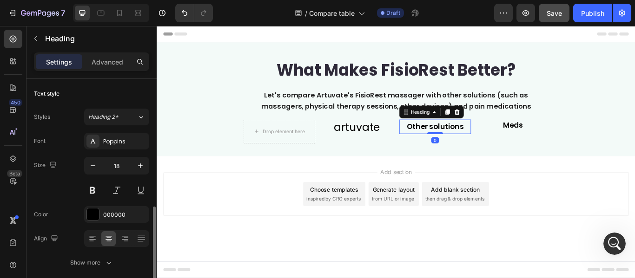
scroll to position [93, 0]
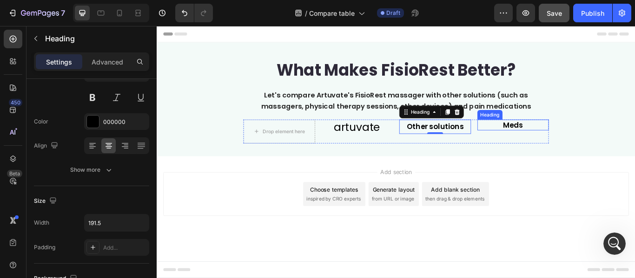
click at [554, 138] on p "Meds" at bounding box center [572, 141] width 82 height 11
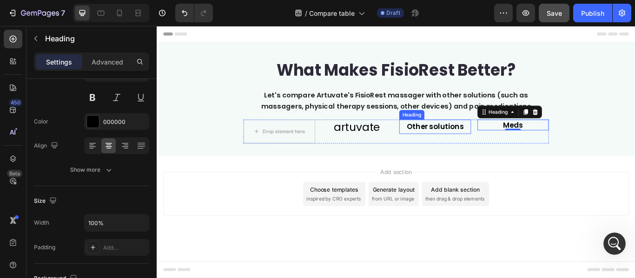
click at [515, 143] on p "Other solutions" at bounding box center [481, 143] width 82 height 15
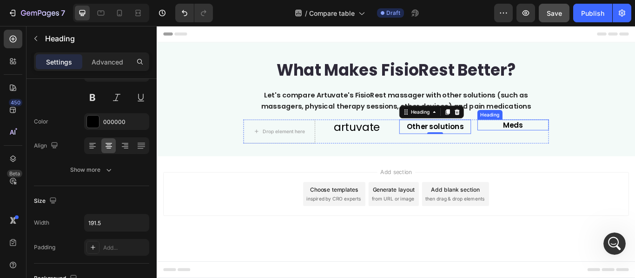
click at [557, 142] on p "Meds" at bounding box center [572, 141] width 82 height 11
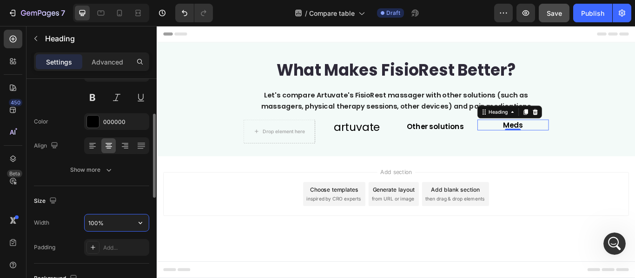
click at [121, 224] on input "100%" at bounding box center [117, 223] width 64 height 17
type input "%"
click at [121, 224] on input "%" at bounding box center [117, 223] width 64 height 17
type input "191.5"
click at [491, 147] on p "Other solutions" at bounding box center [481, 143] width 82 height 15
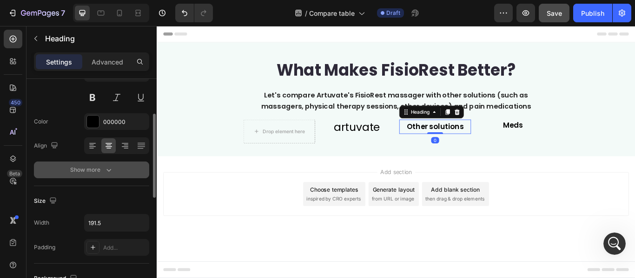
click at [114, 169] on button "Show more" at bounding box center [91, 170] width 115 height 17
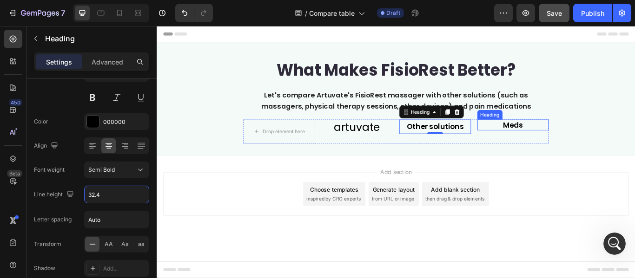
click at [564, 145] on p "Meds" at bounding box center [572, 141] width 82 height 11
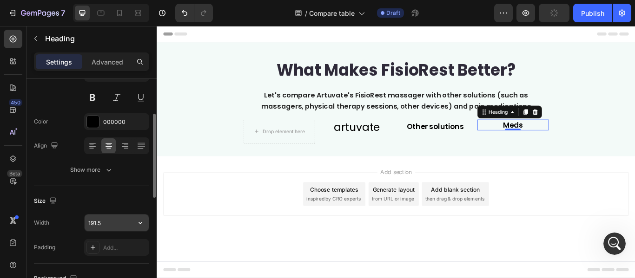
scroll to position [46, 0]
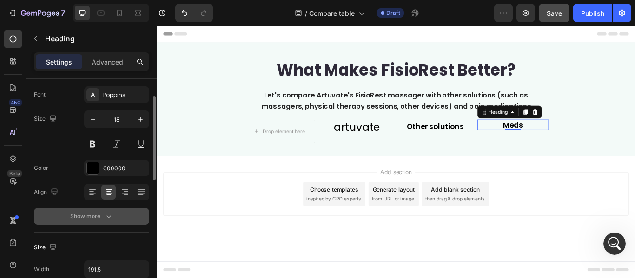
click at [122, 212] on button "Show more" at bounding box center [91, 216] width 115 height 17
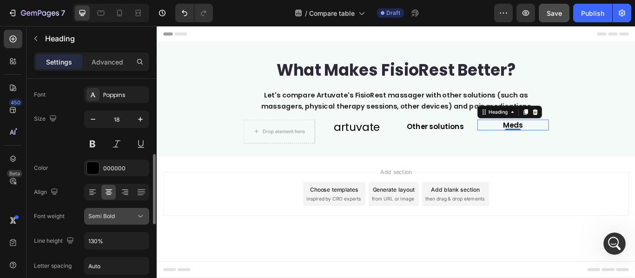
scroll to position [93, 0]
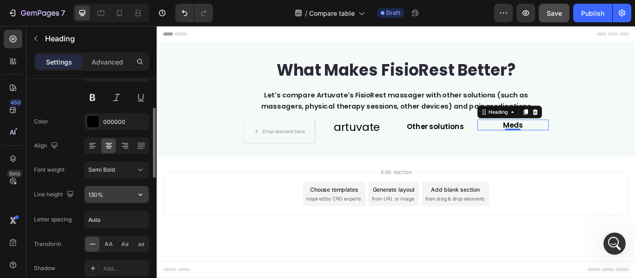
click at [111, 192] on input "130%" at bounding box center [117, 194] width 64 height 17
type input "%"
click at [111, 192] on input "%" at bounding box center [117, 194] width 64 height 17
paste input "Copy element from Gempages!"
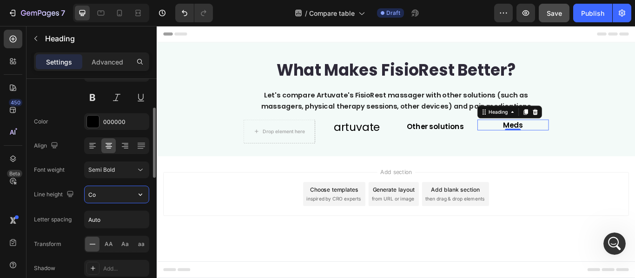
type input "C"
type input "32.4"
click at [635, 204] on div "Add section Choose templates inspired by CRO experts Generate layout from URL o…" at bounding box center [435, 222] width 543 height 51
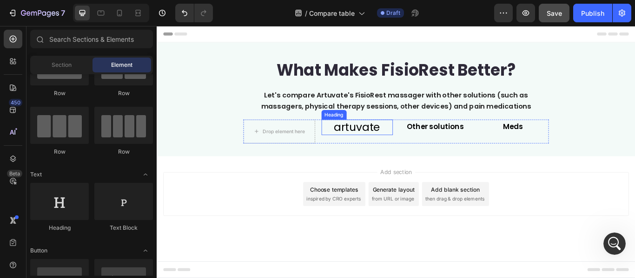
click at [398, 149] on p "artuvate" at bounding box center [391, 144] width 82 height 16
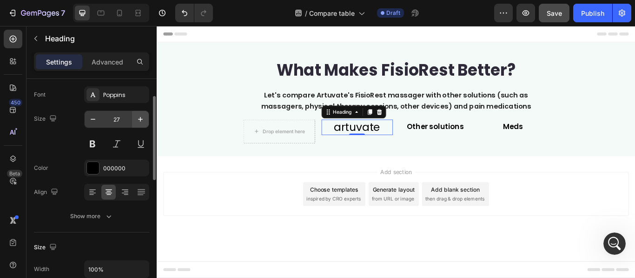
scroll to position [93, 0]
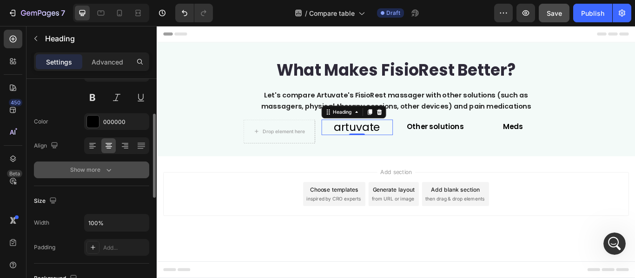
click at [111, 165] on button "Show more" at bounding box center [91, 170] width 115 height 17
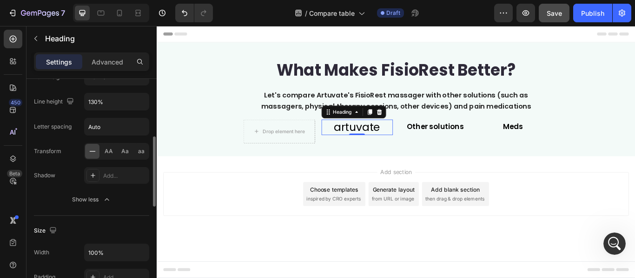
scroll to position [232, 0]
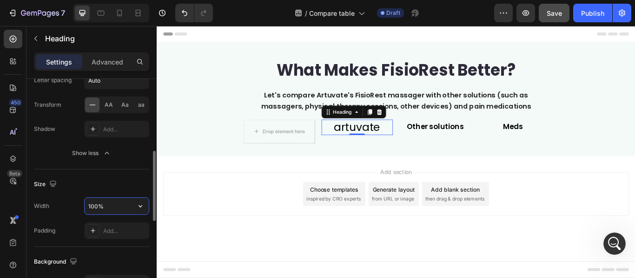
click at [111, 205] on input "100%" at bounding box center [117, 206] width 64 height 17
type input "%"
click at [111, 205] on input "%" at bounding box center [117, 206] width 64 height 17
paste input "159.5px"
type input "159.5"
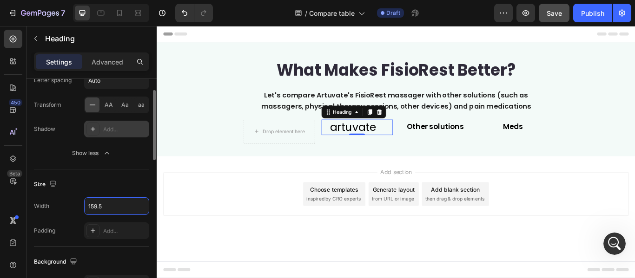
scroll to position [186, 0]
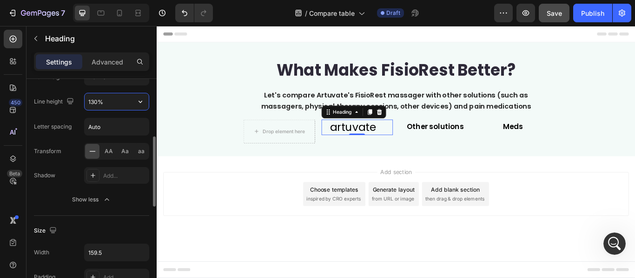
click at [108, 102] on input "130%" at bounding box center [117, 101] width 64 height 17
type input "%"
click at [108, 102] on input "%" at bounding box center [117, 101] width 64 height 17
paste input "50.4px"
type input "5"
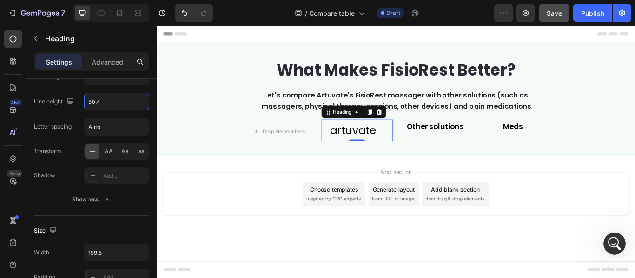
type input "50.4"
click at [540, 154] on div "Meds Heading" at bounding box center [572, 149] width 84 height 28
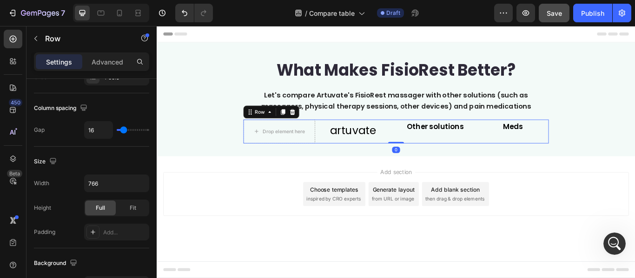
scroll to position [0, 0]
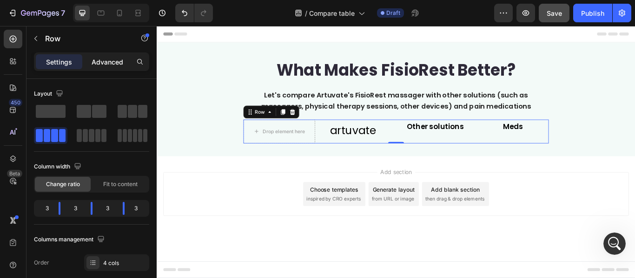
click at [95, 62] on p "Advanced" at bounding box center [108, 62] width 32 height 10
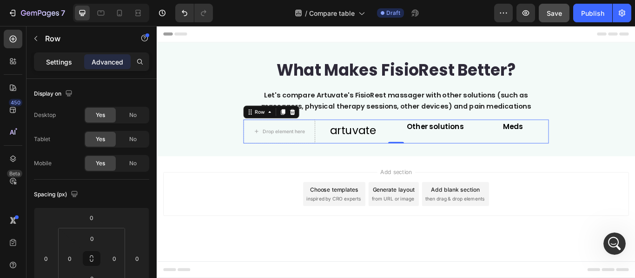
click at [63, 60] on p "Settings" at bounding box center [59, 62] width 26 height 10
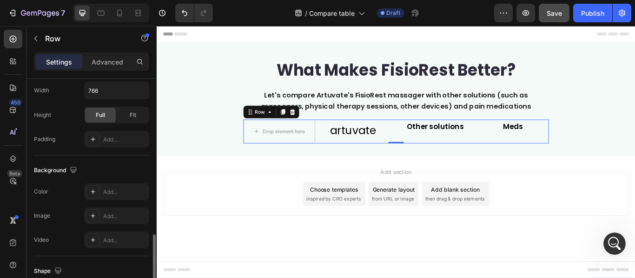
scroll to position [325, 0]
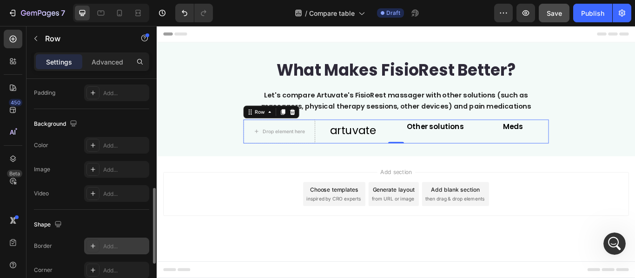
click at [112, 245] on div "Add..." at bounding box center [125, 247] width 44 height 8
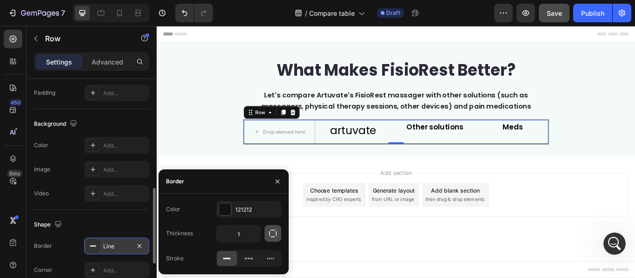
click at [274, 234] on icon "button" at bounding box center [272, 233] width 9 height 9
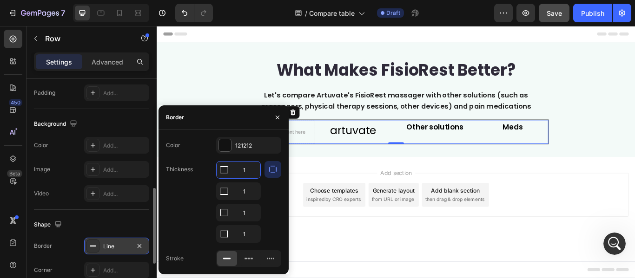
click at [246, 169] on input "1" at bounding box center [239, 170] width 44 height 17
type input "0"
click at [247, 211] on input "1" at bounding box center [239, 213] width 44 height 17
type input "0"
click at [246, 230] on input "1" at bounding box center [239, 234] width 44 height 17
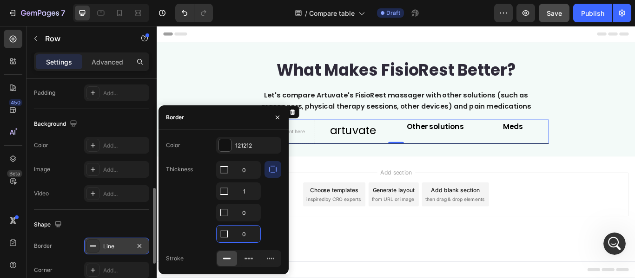
type input "0"
click at [614, 209] on div "Add section Choose templates inspired by CRO experts Generate layout from URL o…" at bounding box center [435, 222] width 543 height 51
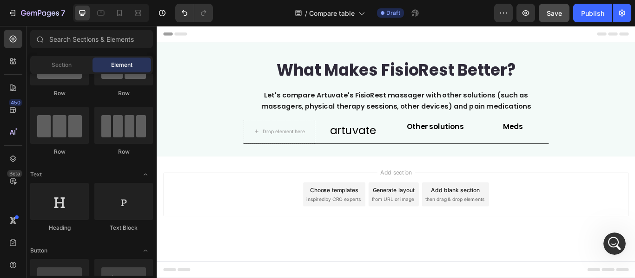
click at [614, 209] on div "Add section Choose templates inspired by CRO experts Generate layout from URL o…" at bounding box center [435, 222] width 543 height 51
click at [490, 146] on p "Other solutions" at bounding box center [481, 143] width 82 height 15
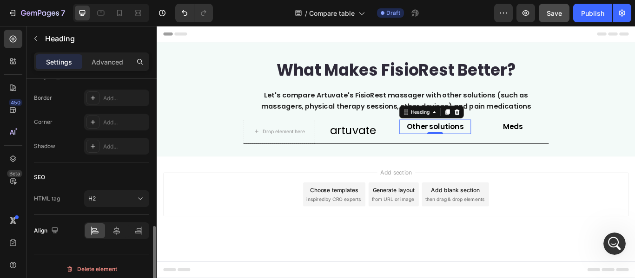
scroll to position [378, 0]
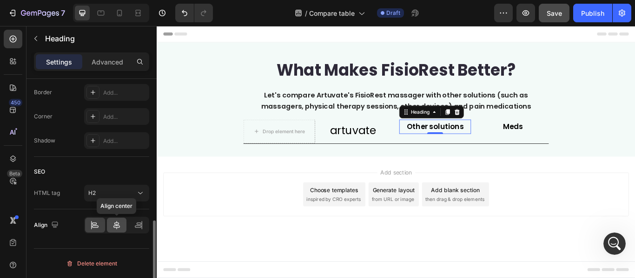
click at [116, 226] on icon at bounding box center [116, 225] width 7 height 8
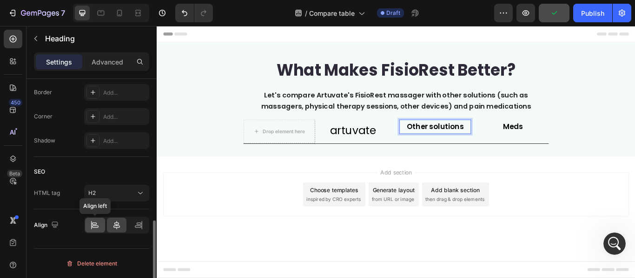
click at [94, 226] on icon at bounding box center [95, 227] width 7 height 2
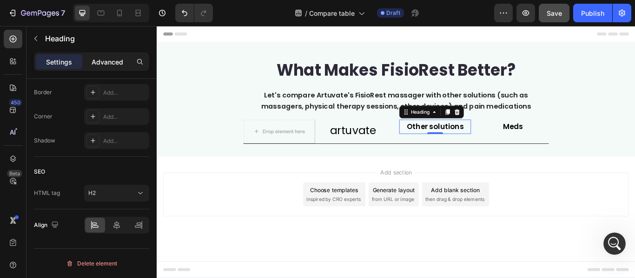
click at [113, 65] on p "Advanced" at bounding box center [108, 62] width 32 height 10
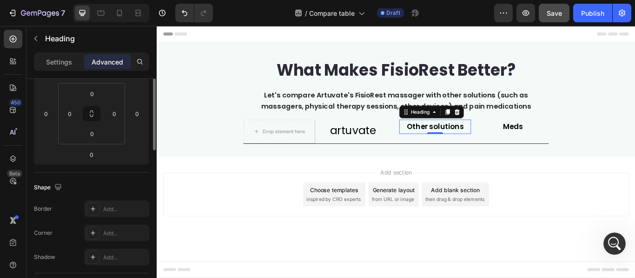
scroll to position [99, 0]
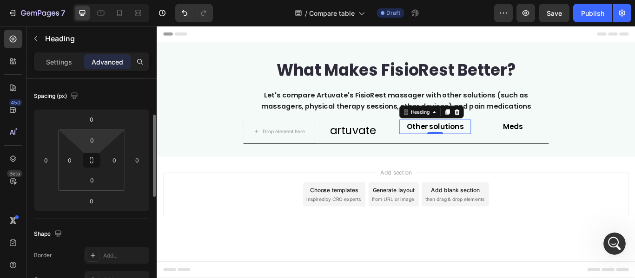
scroll to position [2295, 0]
click at [96, 147] on input "0" at bounding box center [92, 140] width 19 height 14
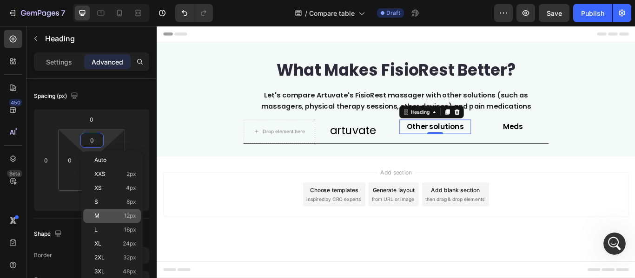
click at [125, 210] on div "M 12px" at bounding box center [112, 216] width 58 height 14
type input "12"
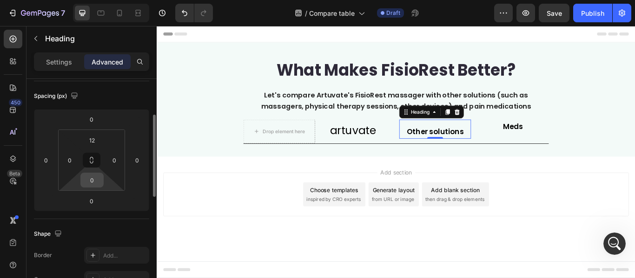
click at [99, 185] on input "0" at bounding box center [92, 180] width 19 height 14
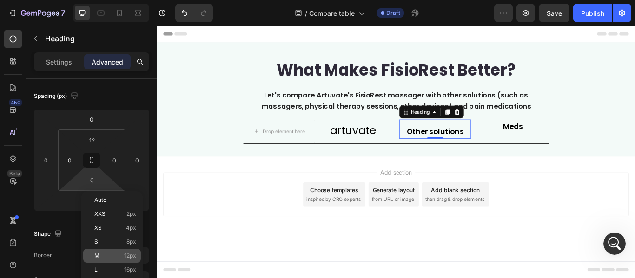
click at [129, 253] on span "12px" at bounding box center [130, 256] width 12 height 7
type input "12"
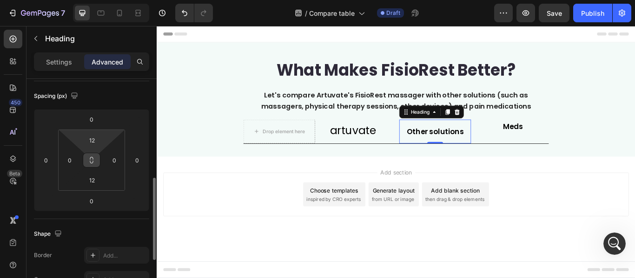
scroll to position [145, 0]
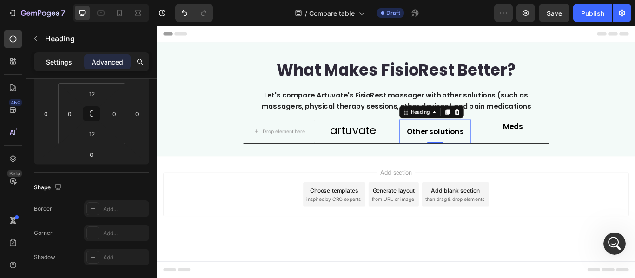
click at [68, 60] on p "Settings" at bounding box center [59, 62] width 26 height 10
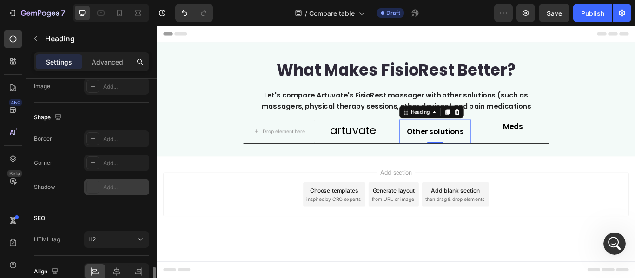
scroll to position [378, 0]
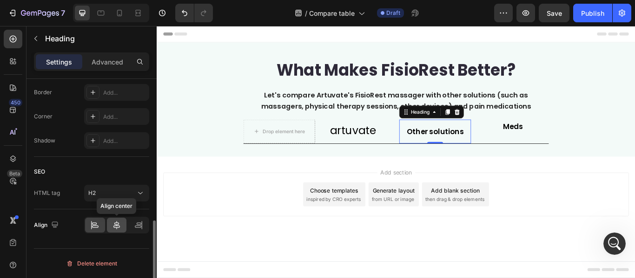
click at [119, 220] on div at bounding box center [117, 225] width 20 height 15
click at [101, 58] on p "Advanced" at bounding box center [108, 62] width 32 height 10
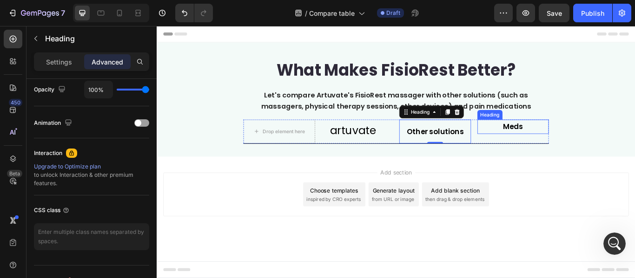
click at [559, 150] on p "Meds" at bounding box center [572, 143] width 82 height 15
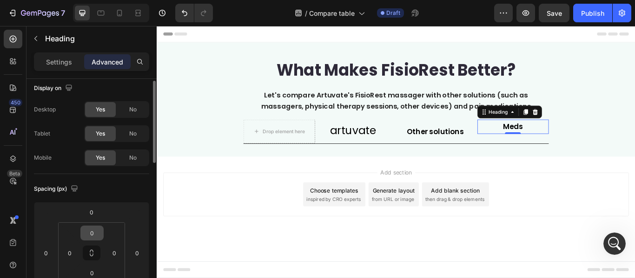
scroll to position [99, 0]
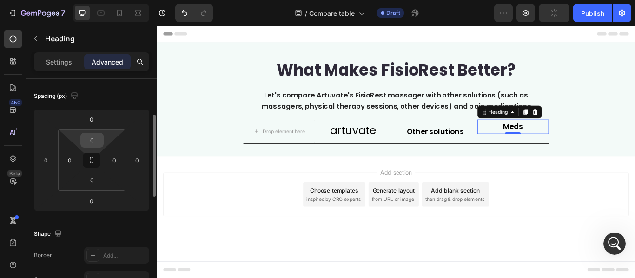
click at [89, 139] on input "0" at bounding box center [92, 140] width 19 height 14
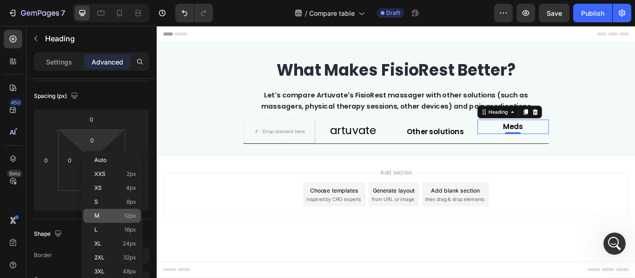
click at [131, 214] on span "12px" at bounding box center [130, 216] width 12 height 7
type input "12"
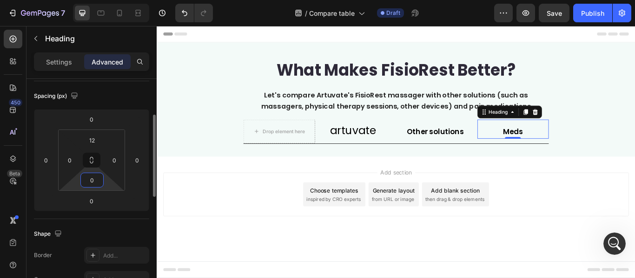
click at [94, 182] on input "0" at bounding box center [92, 180] width 19 height 14
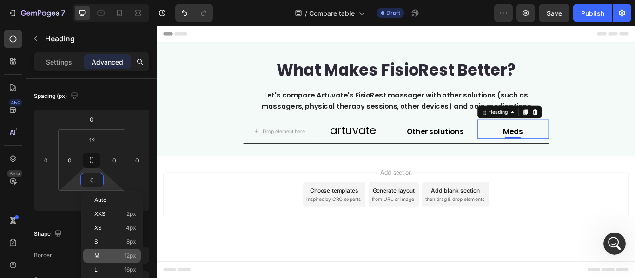
click at [124, 251] on div "M 12px" at bounding box center [112, 256] width 58 height 14
type input "12"
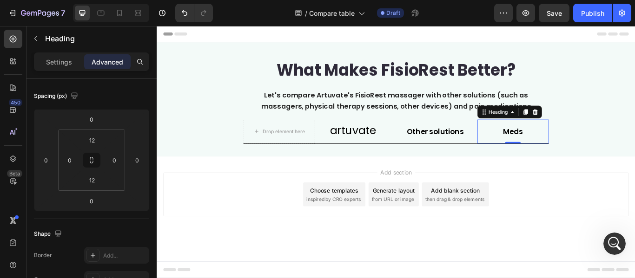
click at [484, 181] on div "Add section Choose templates inspired by CRO experts Generate layout from URL o…" at bounding box center [436, 236] width 558 height 114
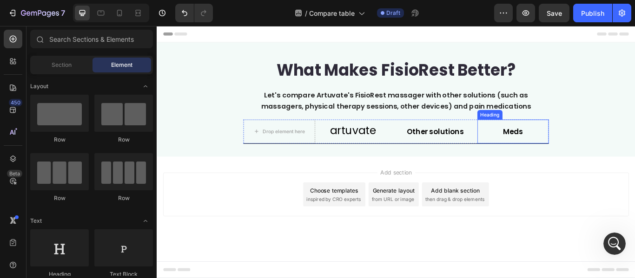
click at [589, 145] on p "Meds" at bounding box center [572, 149] width 82 height 15
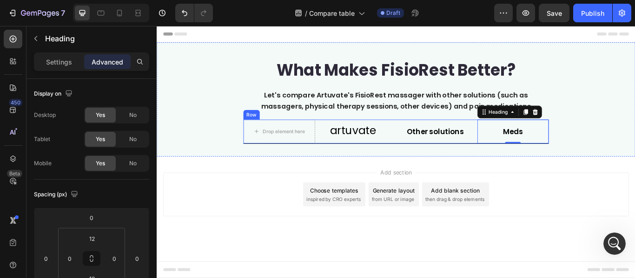
click at [264, 132] on div "Row" at bounding box center [266, 130] width 15 height 8
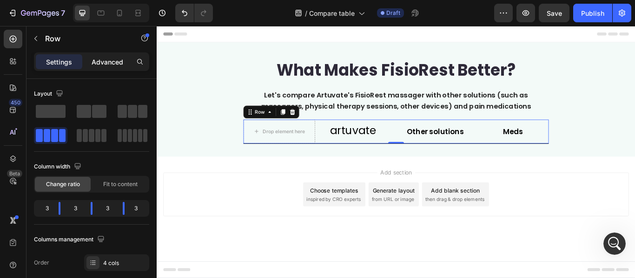
click at [112, 63] on p "Advanced" at bounding box center [108, 62] width 32 height 10
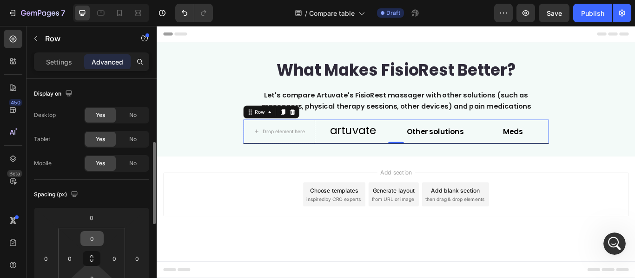
scroll to position [46, 0]
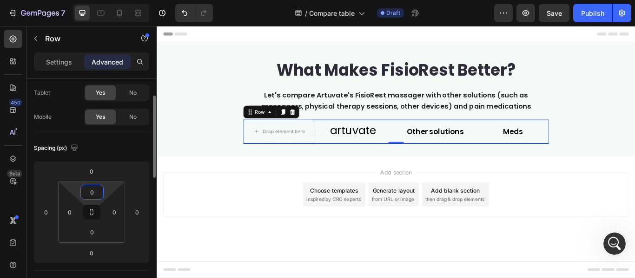
click at [97, 193] on input "0" at bounding box center [92, 192] width 19 height 14
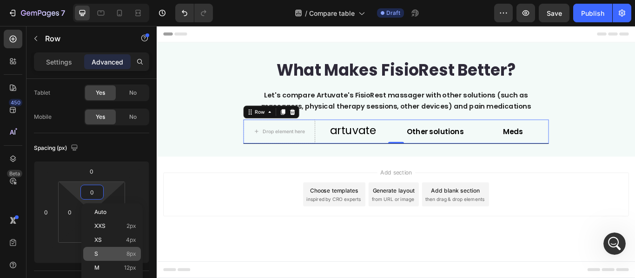
click at [126, 250] on div "S 8px" at bounding box center [112, 254] width 58 height 14
type input "8"
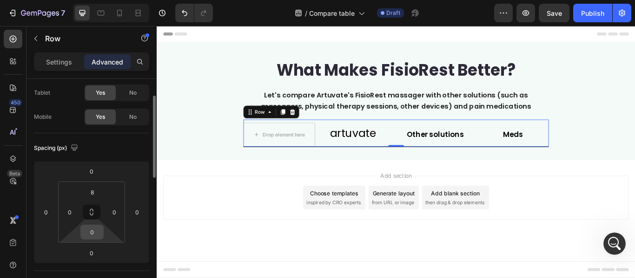
click at [97, 237] on input "0" at bounding box center [92, 232] width 19 height 14
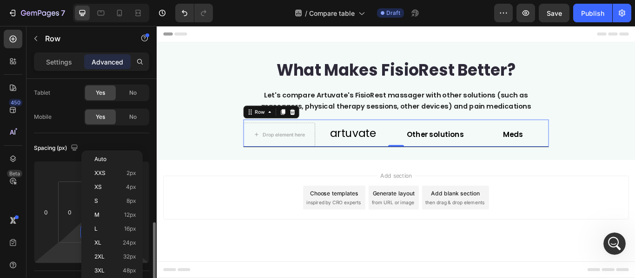
scroll to position [186, 0]
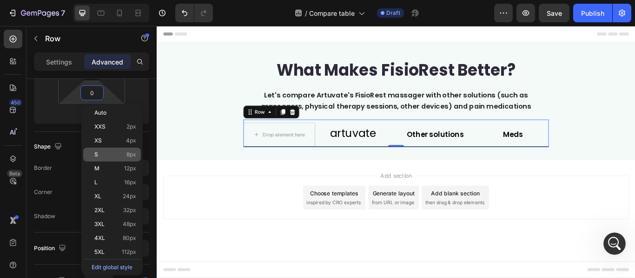
click at [130, 153] on span "8px" at bounding box center [131, 155] width 10 height 7
type input "8"
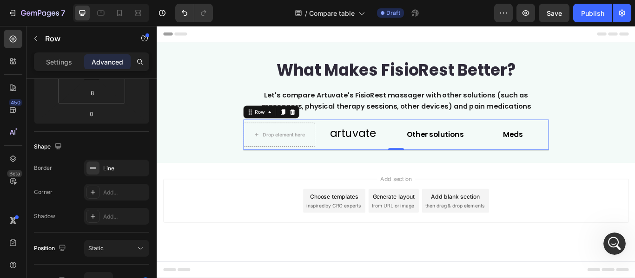
click at [635, 196] on div "Add section Choose templates inspired by CRO experts Generate layout from URL o…" at bounding box center [436, 243] width 558 height 114
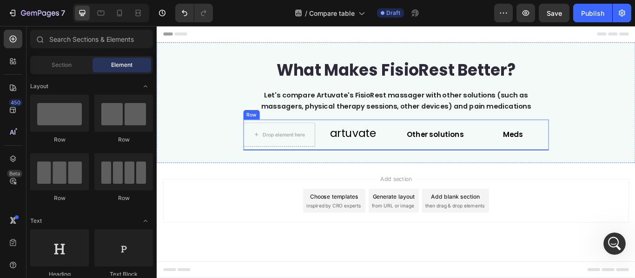
click at [286, 138] on div "Drop element here artuvate Heading Other solutions Heading Meds Heading Row" at bounding box center [436, 153] width 356 height 36
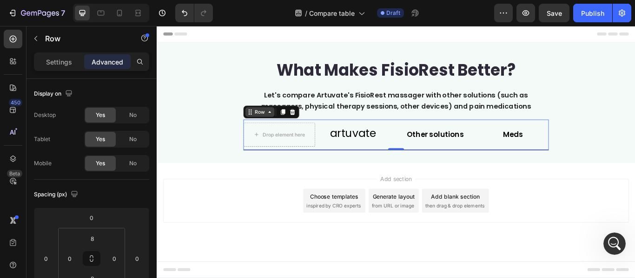
click at [269, 129] on div "Row" at bounding box center [276, 126] width 15 height 8
click at [61, 62] on p "Settings" at bounding box center [59, 62] width 26 height 10
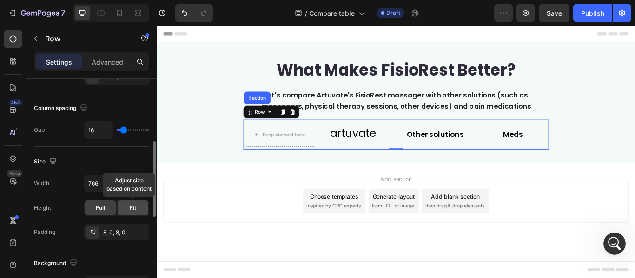
click at [128, 209] on div "Fit" at bounding box center [133, 208] width 31 height 15
click at [112, 207] on div "Full" at bounding box center [100, 208] width 31 height 15
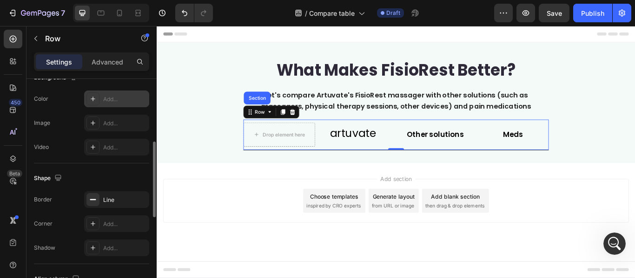
scroll to position [325, 0]
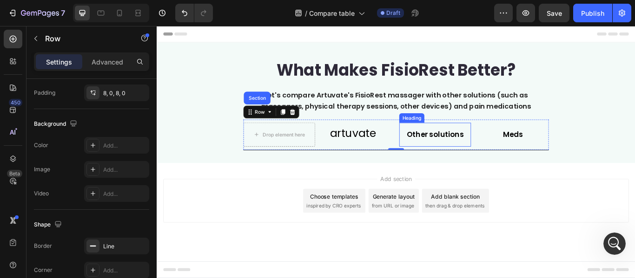
click at [465, 155] on p "Other solutions" at bounding box center [481, 153] width 82 height 15
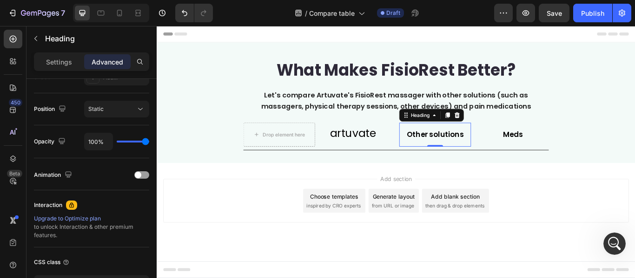
scroll to position [0, 0]
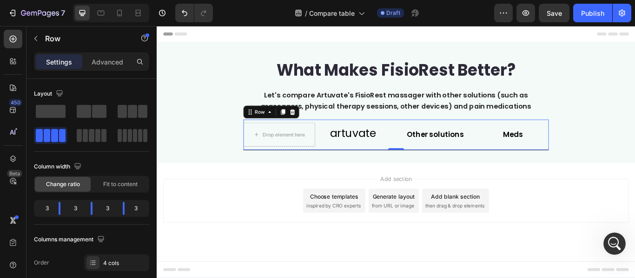
click at [408, 169] on div "Drop element here artuvate Heading Other solutions Heading Meds Heading Row 0" at bounding box center [436, 153] width 356 height 36
click at [60, 59] on p "Settings" at bounding box center [59, 62] width 26 height 10
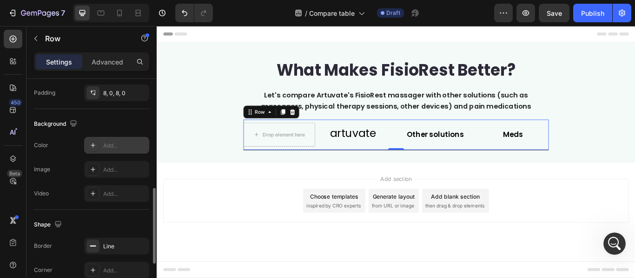
scroll to position [372, 0]
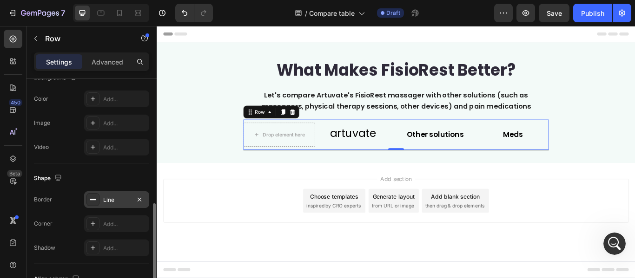
click at [117, 201] on div "Line" at bounding box center [116, 200] width 27 height 8
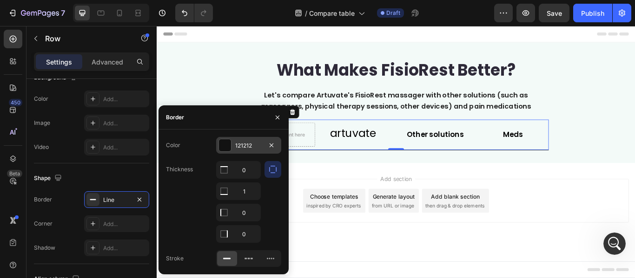
click at [226, 148] on div at bounding box center [225, 145] width 12 height 12
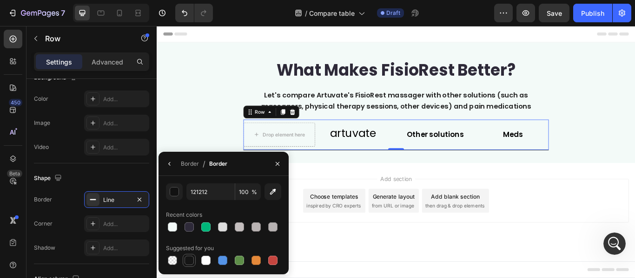
click at [189, 263] on div at bounding box center [189, 260] width 9 height 9
type input "151515"
click at [579, 247] on div "Add section Choose templates inspired by CRO experts Generate layout from URL o…" at bounding box center [435, 230] width 543 height 51
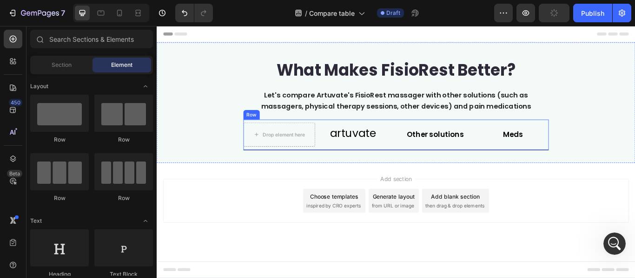
click at [269, 133] on div "Row" at bounding box center [267, 129] width 19 height 11
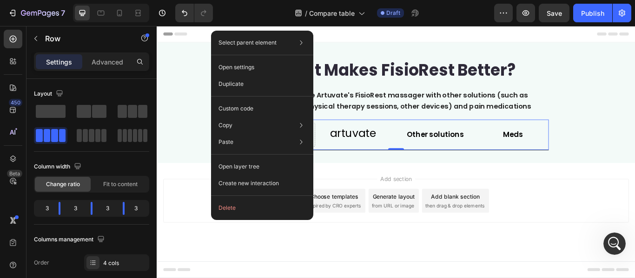
click at [580, 190] on div "Add section Choose templates inspired by CRO experts Generate layout from URL o…" at bounding box center [436, 243] width 558 height 114
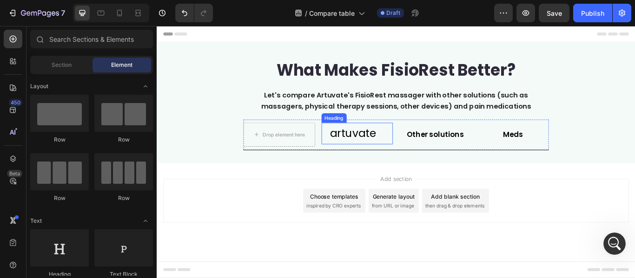
click at [383, 164] on h2 "artuvate" at bounding box center [386, 151] width 74 height 25
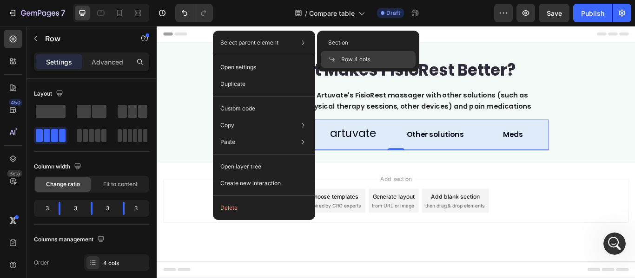
click at [342, 56] on span "Row 4 cols" at bounding box center [355, 59] width 29 height 8
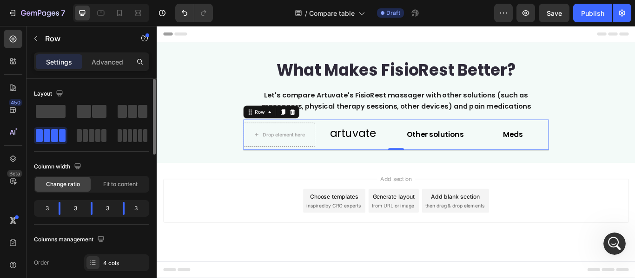
click at [59, 140] on span at bounding box center [62, 135] width 7 height 13
click at [389, 160] on p "artuvate" at bounding box center [386, 151] width 73 height 23
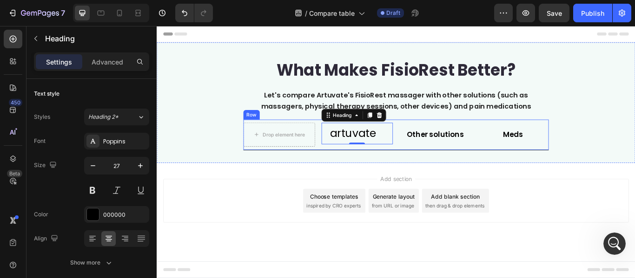
click at [404, 167] on div "Drop element here artuvate Heading 0 Other solutions Heading Meds Heading Row" at bounding box center [436, 153] width 356 height 36
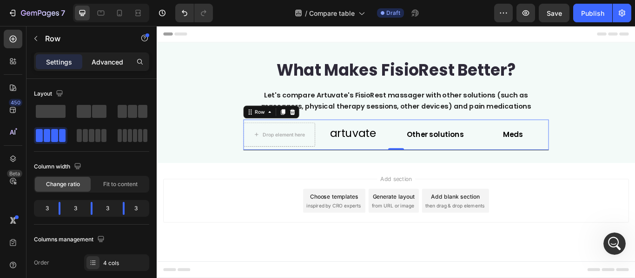
click at [106, 67] on div "Advanced" at bounding box center [107, 61] width 46 height 15
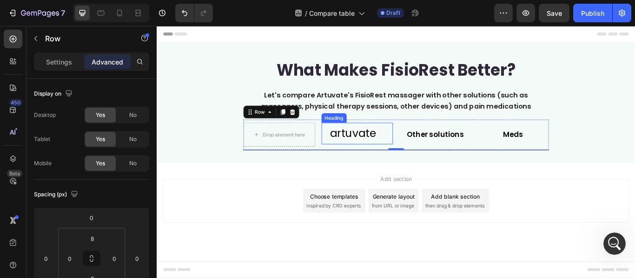
click at [397, 160] on p "artuvate" at bounding box center [386, 151] width 73 height 23
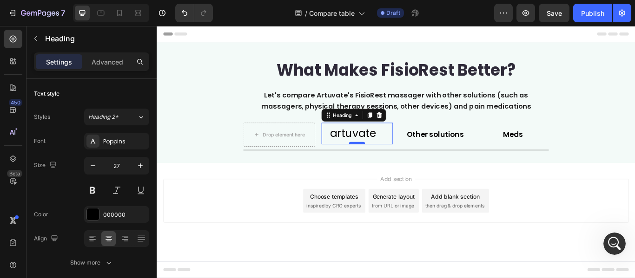
click at [393, 163] on div at bounding box center [390, 162] width 19 height 3
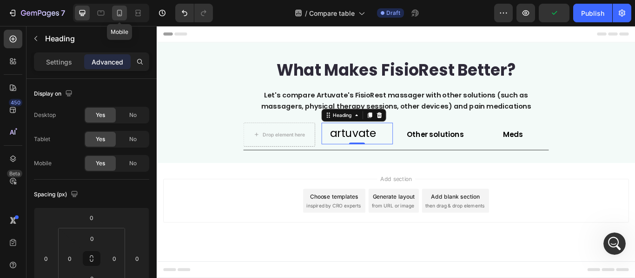
click at [117, 16] on icon at bounding box center [119, 12] width 9 height 9
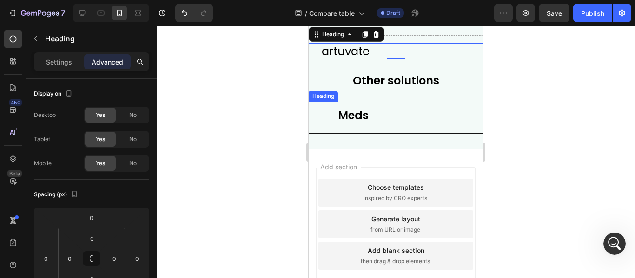
scroll to position [102, 0]
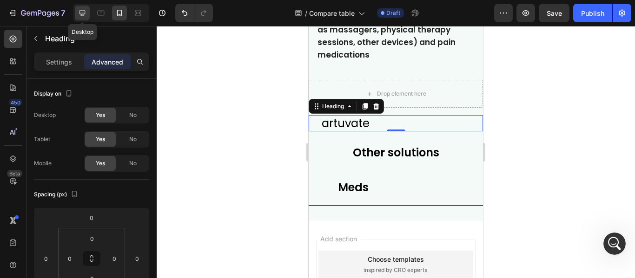
click at [78, 12] on icon at bounding box center [82, 12] width 9 height 9
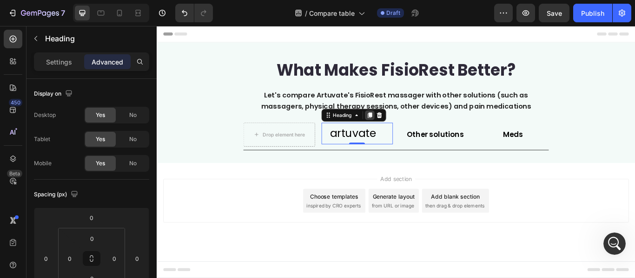
click at [405, 131] on icon at bounding box center [404, 130] width 5 height 7
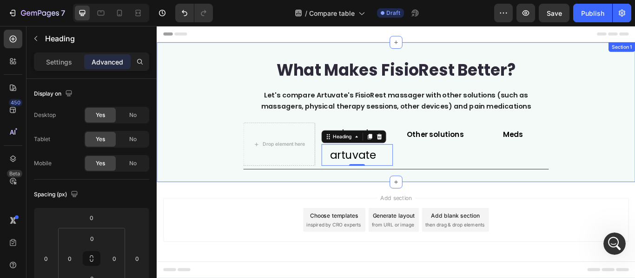
scroll to position [372, 0]
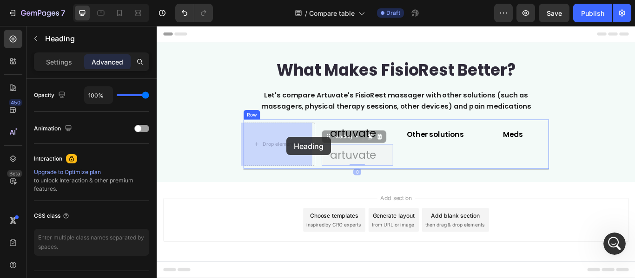
drag, startPoint x: 354, startPoint y: 160, endPoint x: 308, endPoint y: 156, distance: 46.2
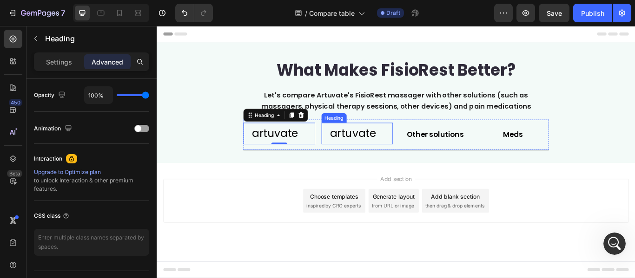
click at [389, 154] on p "artuvate" at bounding box center [386, 151] width 73 height 23
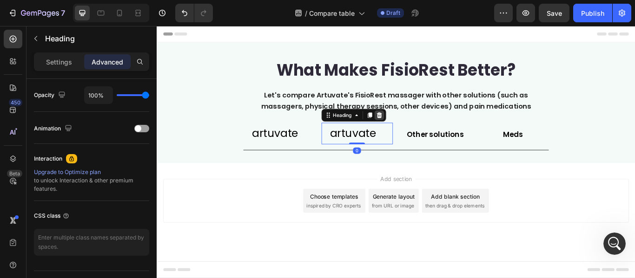
click at [415, 134] on div at bounding box center [416, 130] width 11 height 11
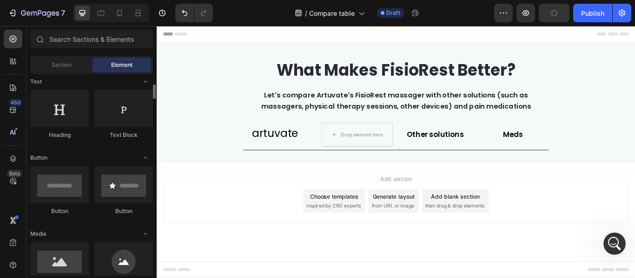
scroll to position [0, 0]
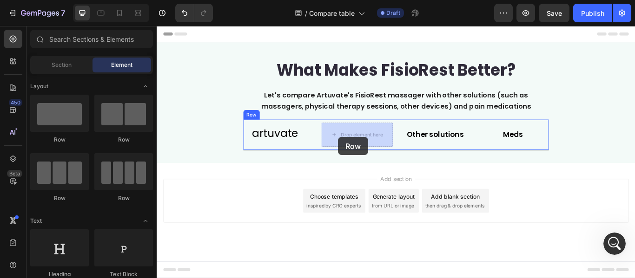
drag, startPoint x: 217, startPoint y: 146, endPoint x: 368, endPoint y: 156, distance: 151.4
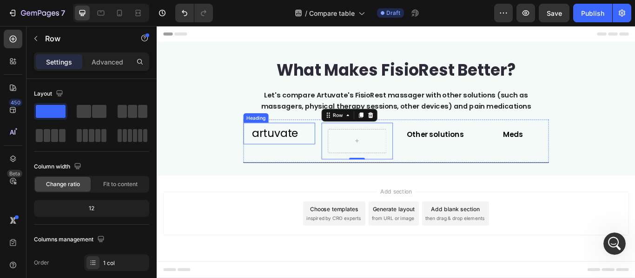
click at [301, 150] on h2 "artuvate" at bounding box center [295, 151] width 74 height 25
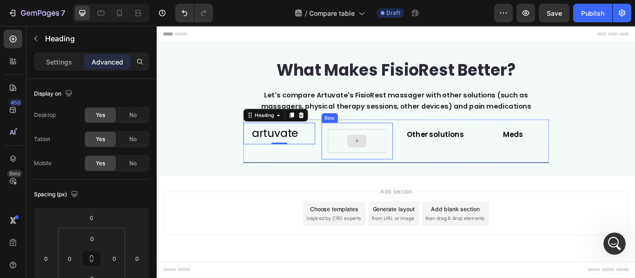
click at [398, 166] on div at bounding box center [390, 160] width 22 height 15
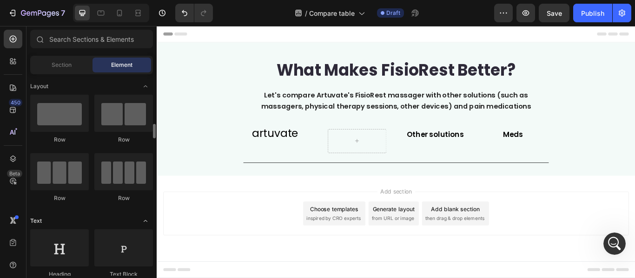
scroll to position [46, 0]
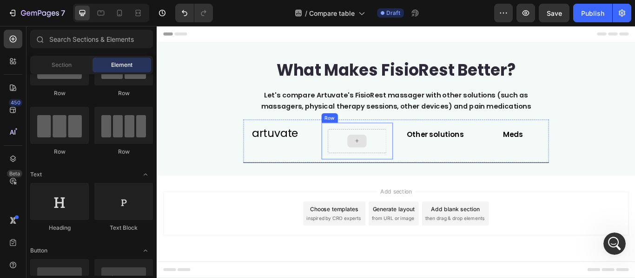
click at [410, 162] on div at bounding box center [390, 160] width 69 height 28
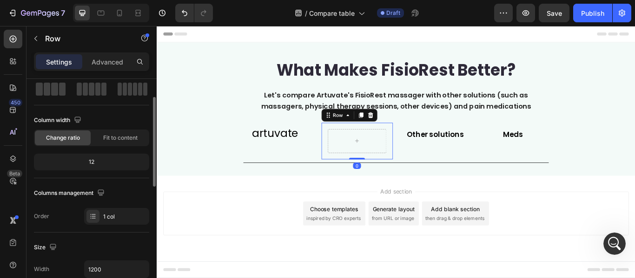
scroll to position [139, 0]
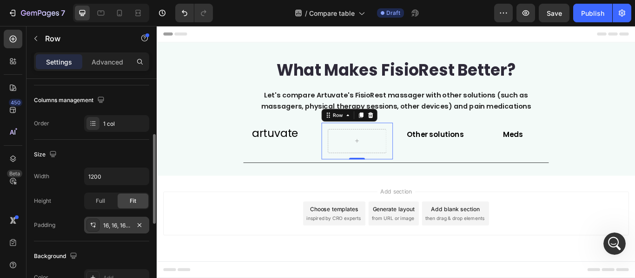
click at [128, 225] on div "16, 16, 16, 16" at bounding box center [116, 226] width 27 height 8
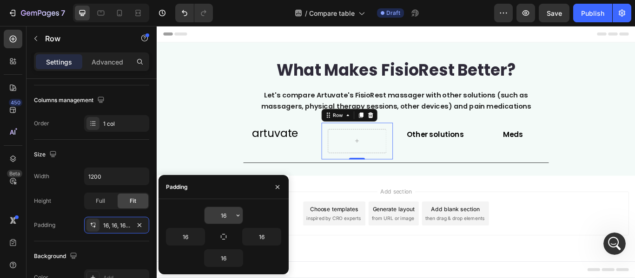
click at [224, 218] on input "16" at bounding box center [224, 215] width 38 height 17
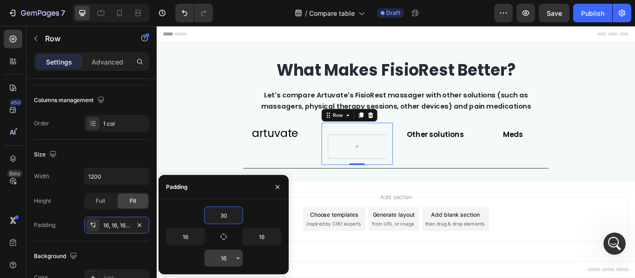
type input "30"
click at [229, 259] on input "16" at bounding box center [224, 258] width 38 height 17
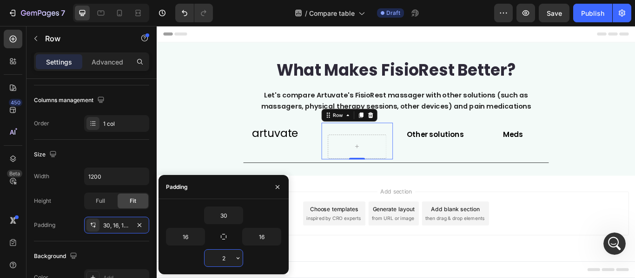
type input "24"
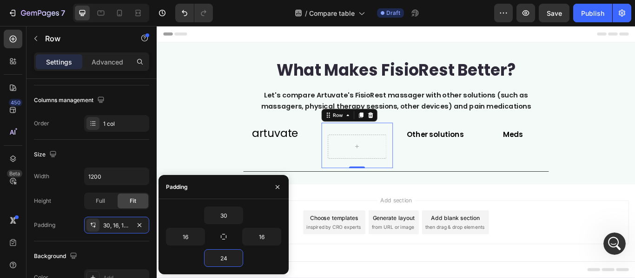
click at [375, 145] on div "Row 0" at bounding box center [391, 165] width 84 height 53
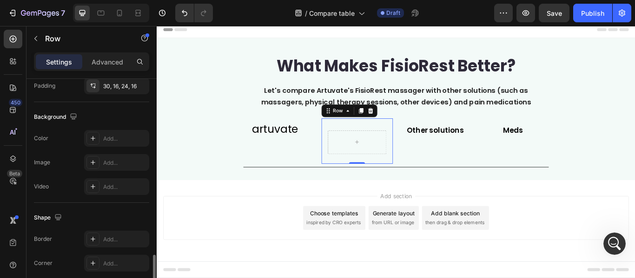
scroll to position [325, 0]
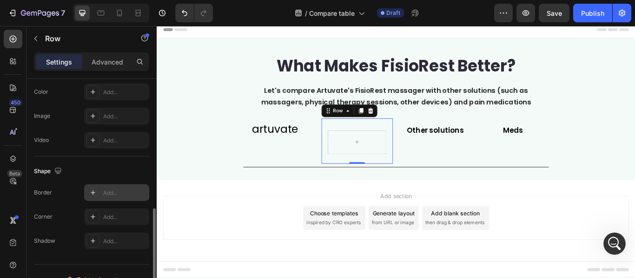
click at [104, 191] on div "Add..." at bounding box center [125, 193] width 44 height 8
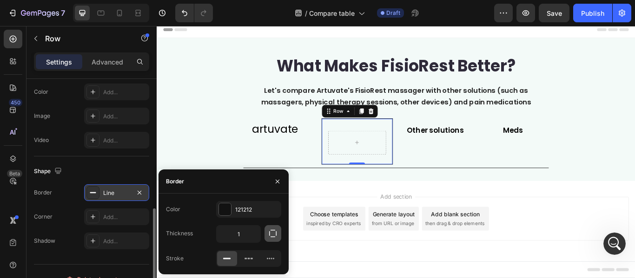
click at [272, 238] on button "button" at bounding box center [273, 233] width 17 height 17
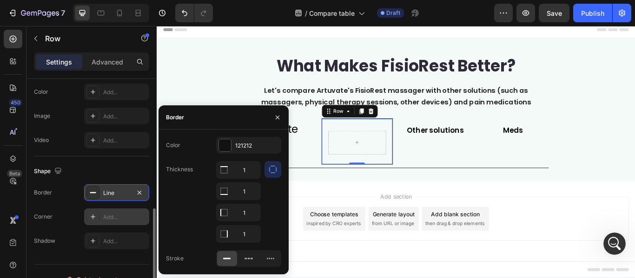
click at [95, 216] on icon at bounding box center [92, 216] width 7 height 7
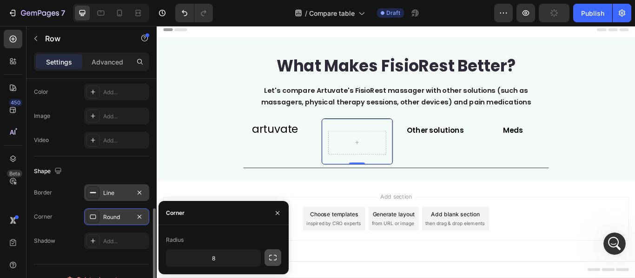
click at [267, 260] on button "button" at bounding box center [273, 258] width 17 height 17
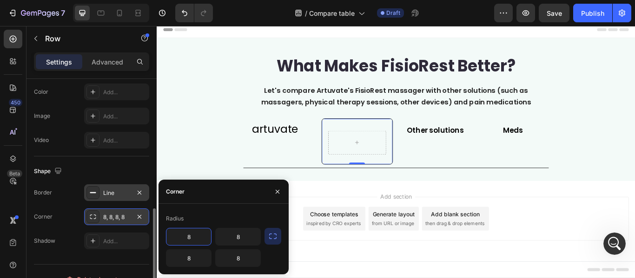
click at [197, 239] on input "8" at bounding box center [188, 237] width 45 height 17
type input "12"
click at [238, 240] on input "8" at bounding box center [238, 237] width 45 height 17
type input "12"
click at [189, 262] on input "8" at bounding box center [188, 258] width 45 height 17
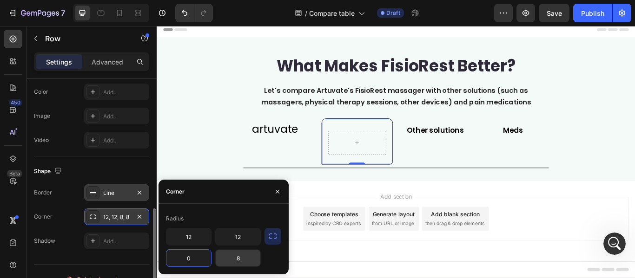
type input "0"
click at [235, 261] on input "8" at bounding box center [238, 258] width 45 height 17
type input "0"
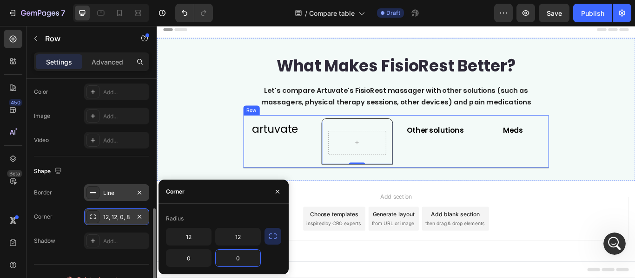
click at [258, 184] on div "artuvate Heading" at bounding box center [300, 161] width 84 height 54
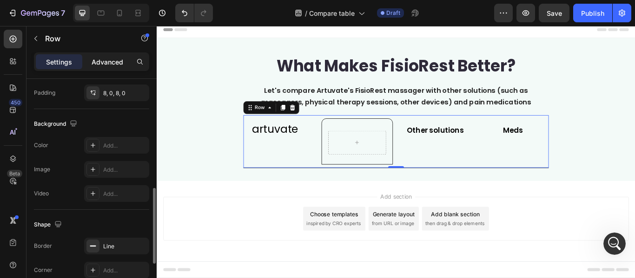
click at [102, 67] on div "Advanced" at bounding box center [107, 61] width 46 height 15
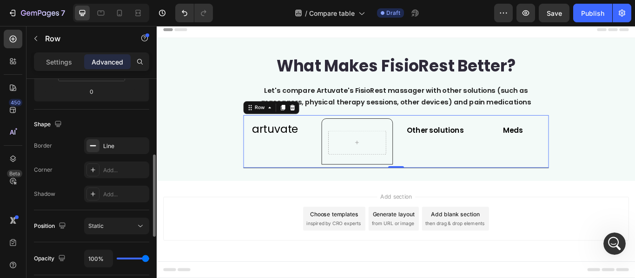
scroll to position [115, 0]
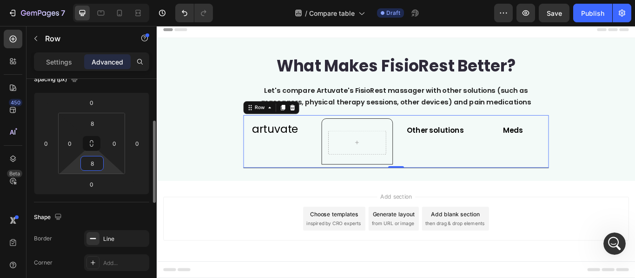
click at [93, 164] on input "8" at bounding box center [92, 164] width 19 height 14
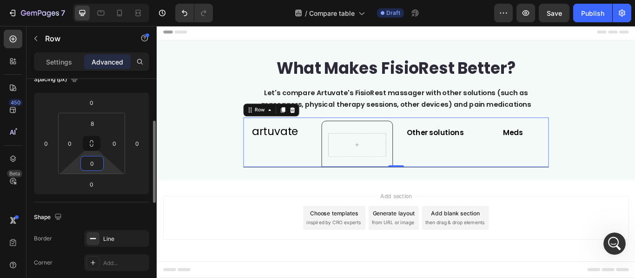
scroll to position [2, 0]
type input "0"
click at [93, 129] on input "8" at bounding box center [92, 124] width 19 height 14
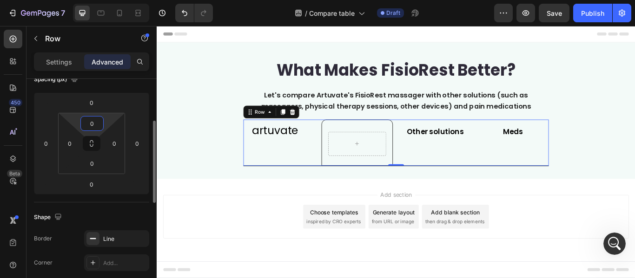
scroll to position [0, 0]
type input "0"
click at [55, 58] on p "Settings" at bounding box center [59, 62] width 26 height 10
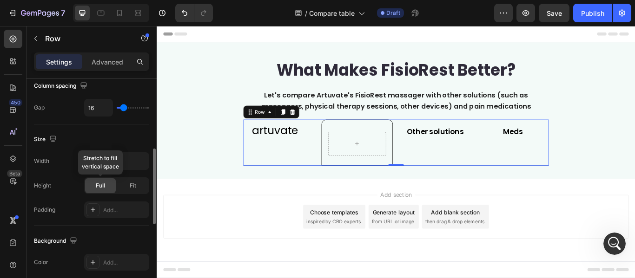
scroll to position [255, 0]
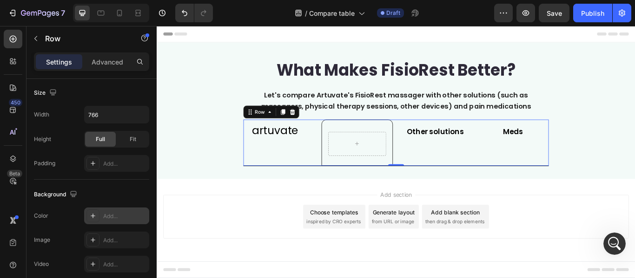
click at [122, 213] on div "Add..." at bounding box center [125, 216] width 44 height 8
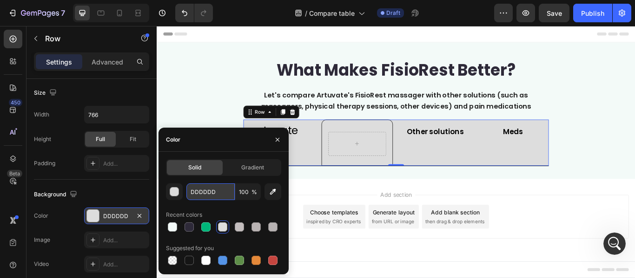
click at [216, 195] on input "DDDDDD" at bounding box center [210, 192] width 48 height 17
paste input "#1B4F3"
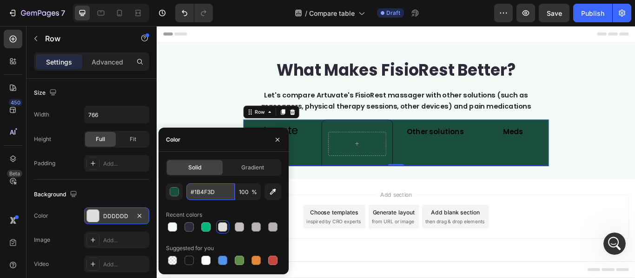
type input "000000"
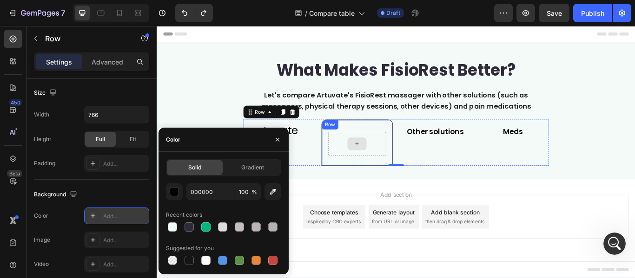
click at [394, 170] on div at bounding box center [390, 163] width 22 height 15
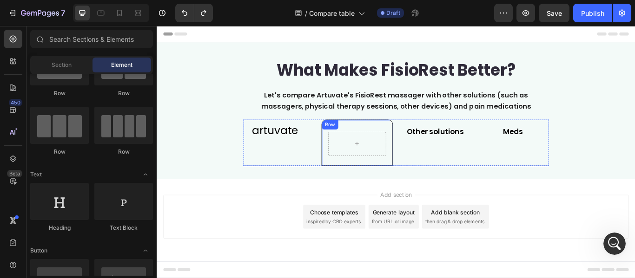
click at [384, 138] on div "Row" at bounding box center [391, 162] width 84 height 54
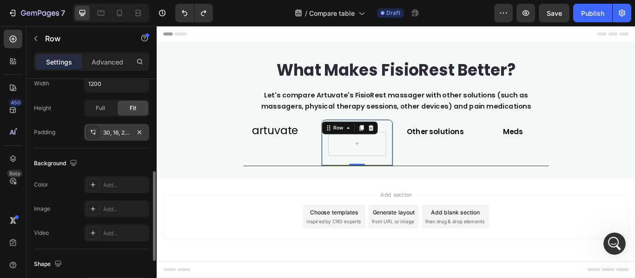
scroll to position [279, 0]
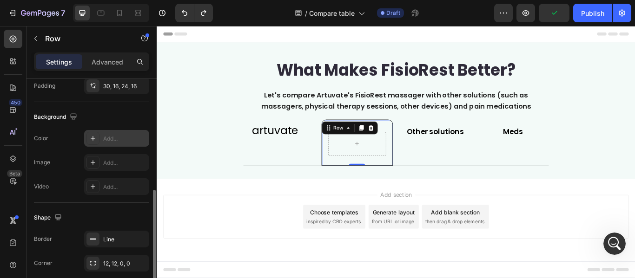
click at [105, 133] on div "Add..." at bounding box center [116, 138] width 65 height 17
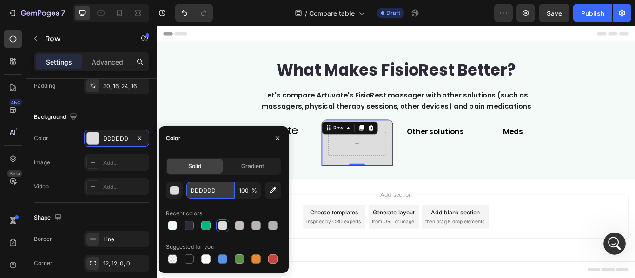
click at [213, 192] on input "DDDDDD" at bounding box center [210, 190] width 48 height 17
paste input "#1B4F3"
type input "#1B4F3D"
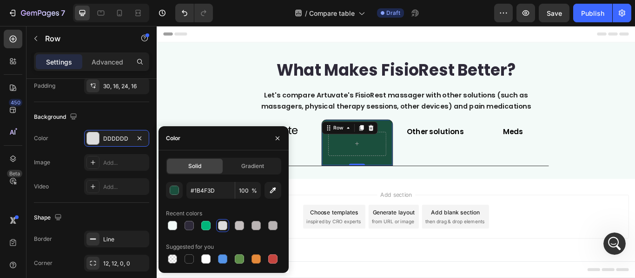
click at [570, 219] on div "Add section Choose templates inspired by CRO experts Generate layout from URL o…" at bounding box center [436, 262] width 558 height 114
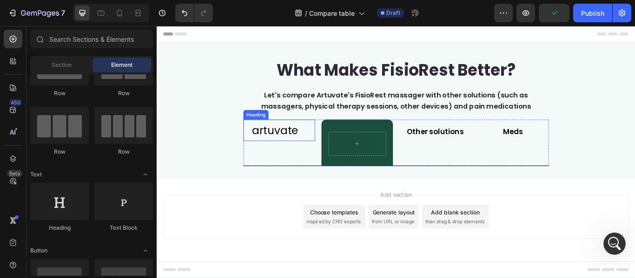
click at [303, 155] on h2 "artuvate" at bounding box center [295, 147] width 74 height 25
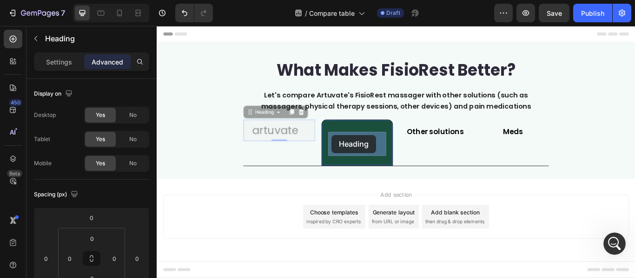
drag, startPoint x: 266, startPoint y: 128, endPoint x: 360, endPoint y: 153, distance: 97.7
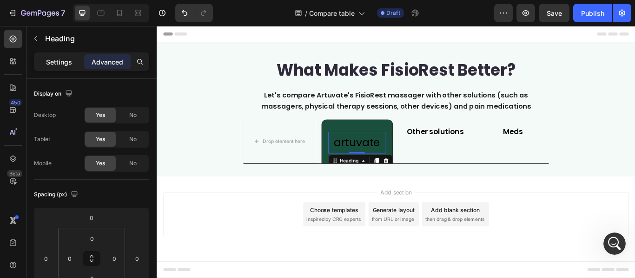
click at [63, 66] on p "Settings" at bounding box center [59, 62] width 26 height 10
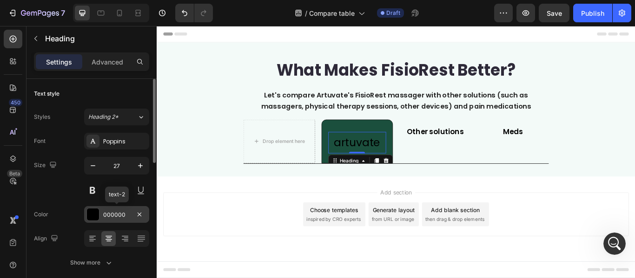
click at [99, 212] on div "000000" at bounding box center [116, 214] width 65 height 17
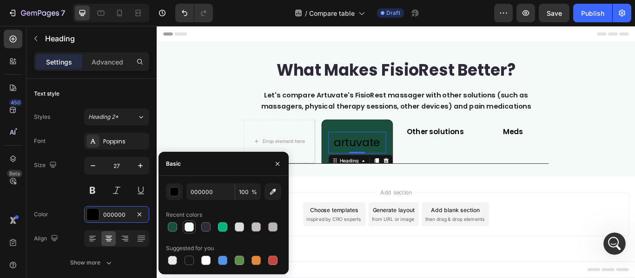
click at [193, 224] on div at bounding box center [189, 227] width 9 height 9
type input "F3FAF8"
click at [576, 223] on div "Add section Choose templates inspired by CRO experts Generate layout from URL o…" at bounding box center [435, 245] width 543 height 51
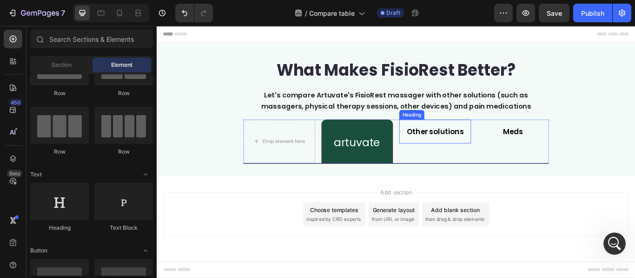
click at [477, 154] on p "Other solutions" at bounding box center [481, 149] width 82 height 15
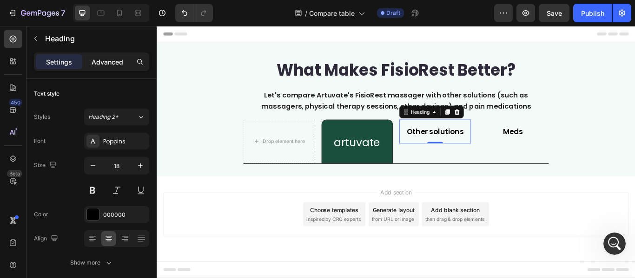
click at [111, 63] on p "Advanced" at bounding box center [108, 62] width 32 height 10
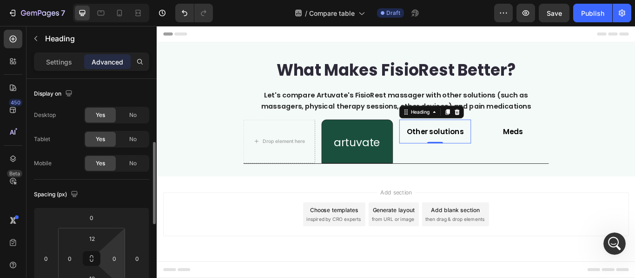
scroll to position [46, 0]
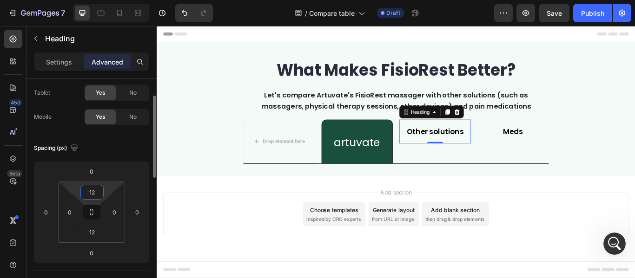
click at [97, 193] on input "12" at bounding box center [92, 192] width 19 height 14
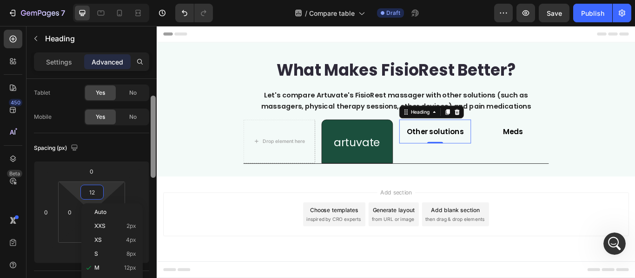
scroll to position [139, 0]
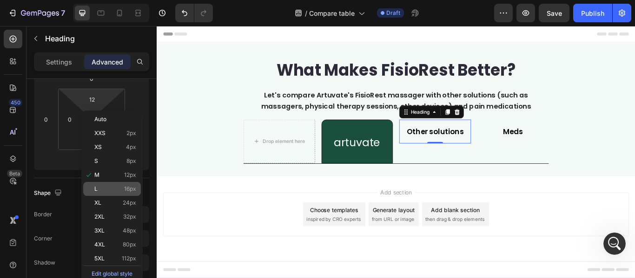
click at [130, 192] on span "16px" at bounding box center [130, 189] width 12 height 7
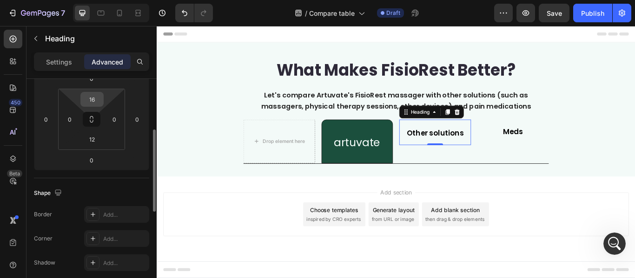
click at [90, 105] on input "16" at bounding box center [92, 100] width 19 height 14
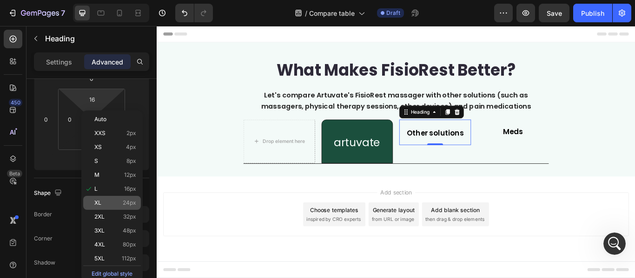
click at [118, 204] on p "XL 24px" at bounding box center [115, 203] width 42 height 7
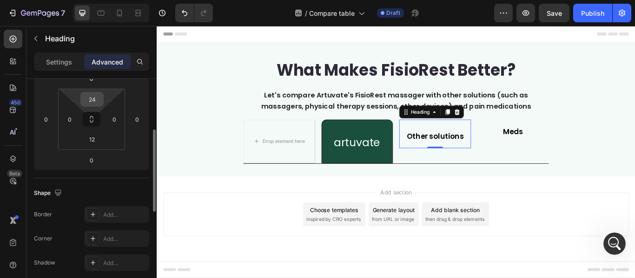
click at [95, 102] on input "24" at bounding box center [92, 100] width 19 height 14
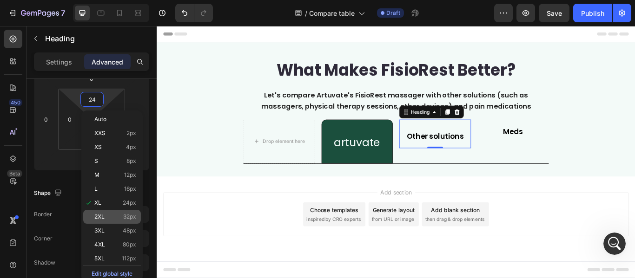
click at [115, 216] on p "2XL 32px" at bounding box center [115, 217] width 42 height 7
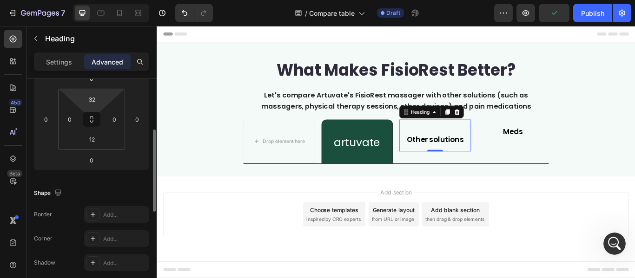
click at [96, 0] on html "7 Version history / Compare table Draft Preview Publish 450 Beta Sections(18) E…" at bounding box center [317, 0] width 635 height 0
click at [96, 106] on input "2" at bounding box center [92, 100] width 19 height 14
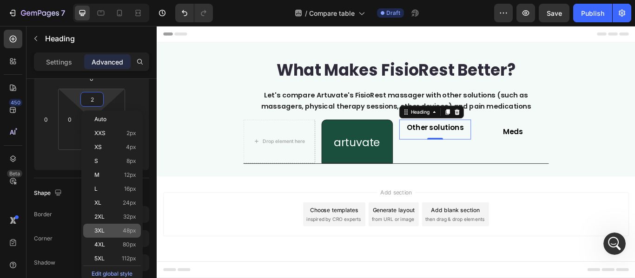
click at [125, 230] on span "48px" at bounding box center [129, 231] width 13 height 7
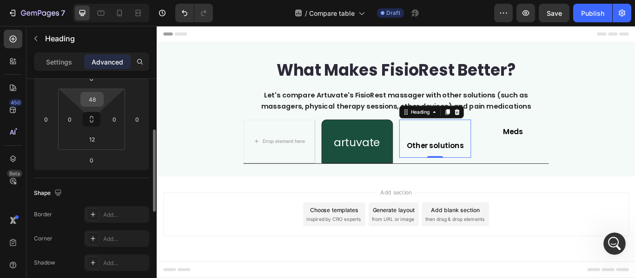
click at [97, 101] on input "48" at bounding box center [92, 100] width 19 height 14
type input "38"
click at [98, 140] on input "12" at bounding box center [92, 139] width 19 height 14
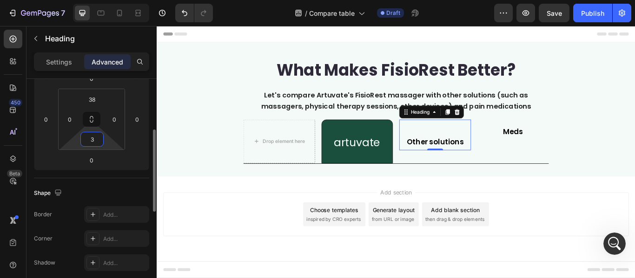
type input "35"
click at [564, 159] on div "Meds Heading" at bounding box center [572, 149] width 84 height 28
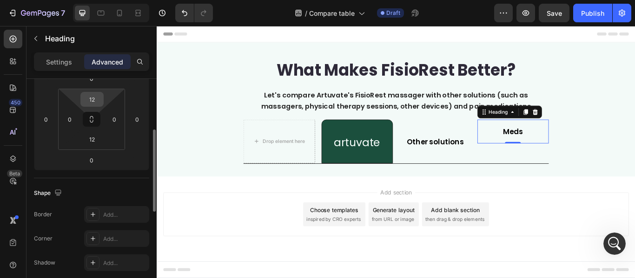
click at [91, 100] on input "12" at bounding box center [92, 100] width 19 height 14
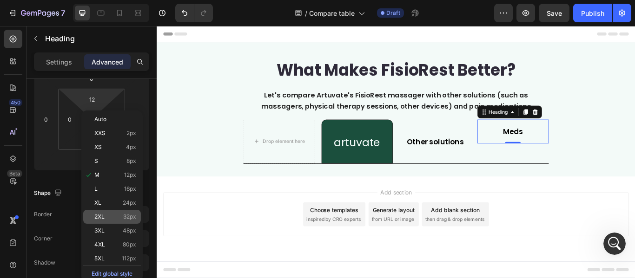
click at [119, 213] on div "2XL 32px" at bounding box center [112, 217] width 58 height 14
type input "32"
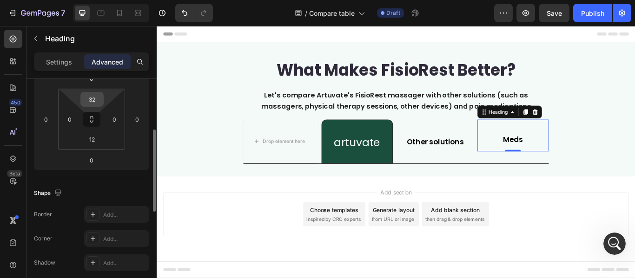
click at [95, 102] on input "32" at bounding box center [92, 100] width 19 height 14
type input "38"
click at [95, 139] on input "12" at bounding box center [92, 139] width 19 height 14
type input "35"
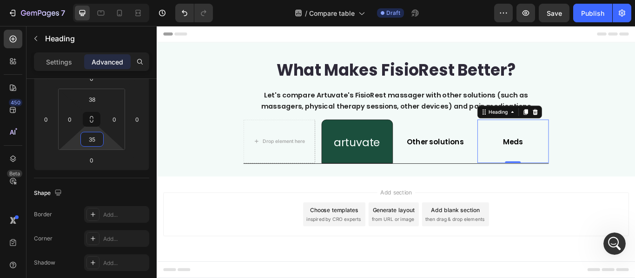
click at [584, 224] on div "Add section Choose templates inspired by CRO experts Generate layout from URL o…" at bounding box center [435, 245] width 543 height 51
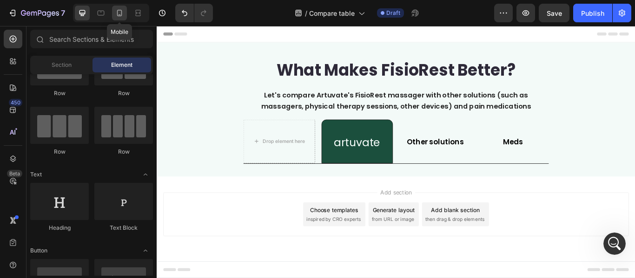
click at [122, 9] on icon at bounding box center [119, 12] width 9 height 9
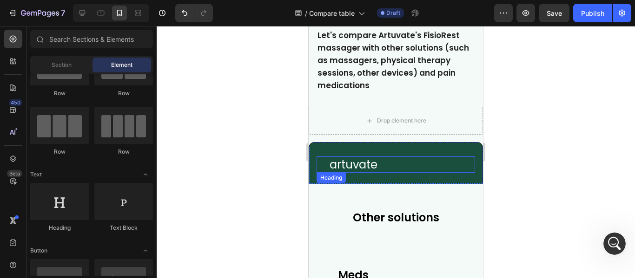
scroll to position [46, 0]
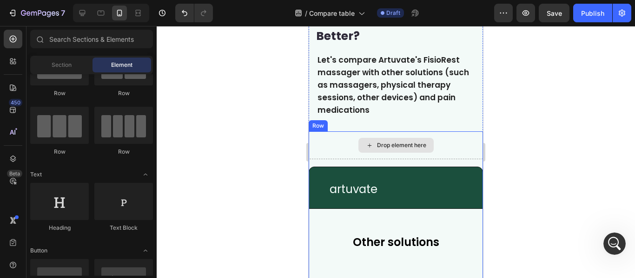
click at [434, 150] on div "Drop element here" at bounding box center [396, 146] width 174 height 28
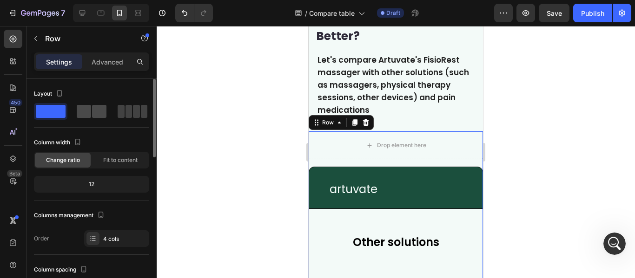
click at [133, 112] on span at bounding box center [136, 111] width 7 height 13
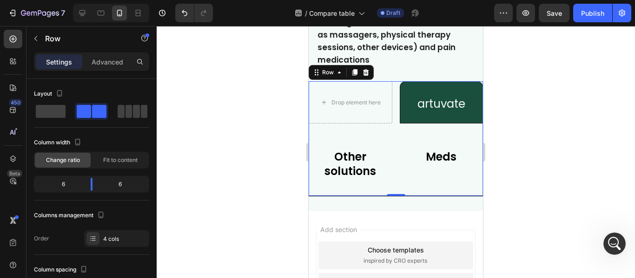
scroll to position [93, 0]
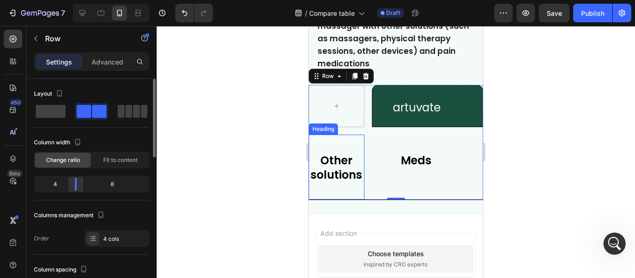
drag, startPoint x: 89, startPoint y: 187, endPoint x: 75, endPoint y: 186, distance: 14.0
click at [75, 186] on div at bounding box center [75, 184] width 17 height 13
click at [412, 127] on div "artuvate Heading Row" at bounding box center [427, 106] width 111 height 42
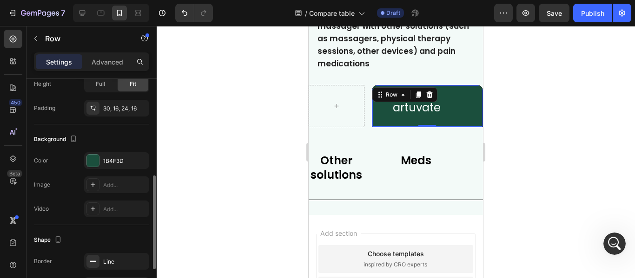
scroll to position [279, 0]
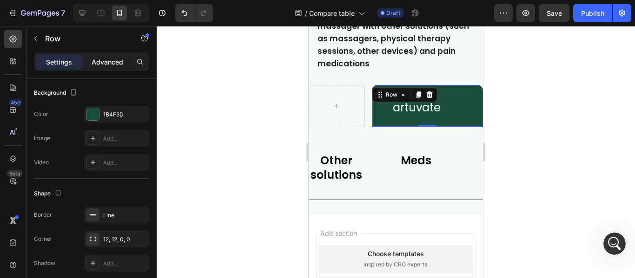
click at [102, 62] on p "Advanced" at bounding box center [108, 62] width 32 height 10
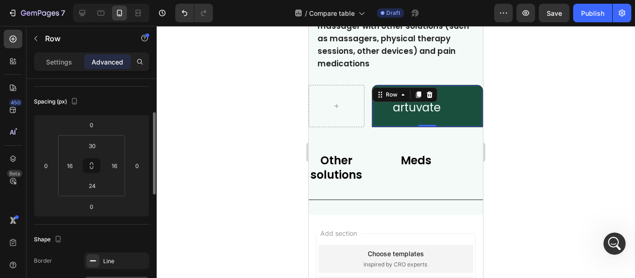
scroll to position [0, 0]
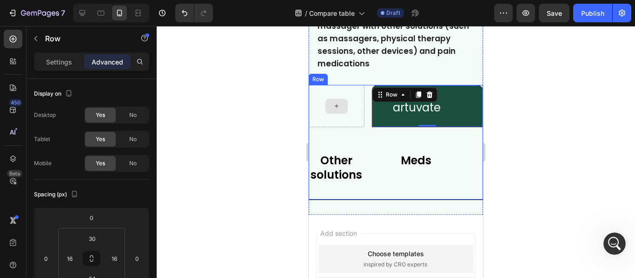
click at [348, 118] on div at bounding box center [337, 106] width 56 height 42
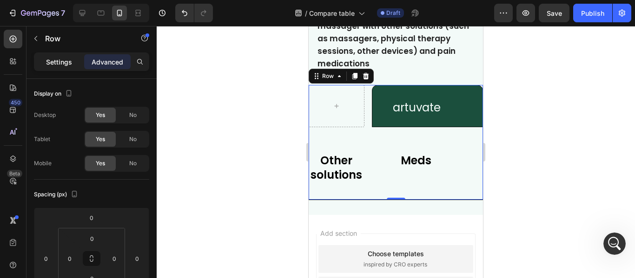
click at [53, 64] on p "Settings" at bounding box center [59, 62] width 26 height 10
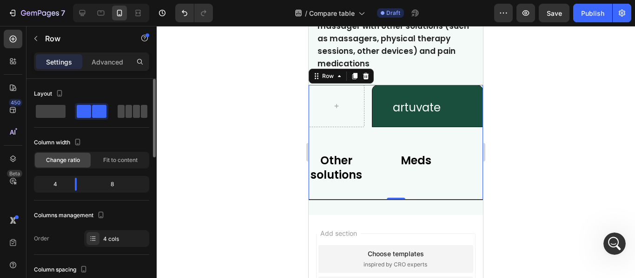
click at [133, 113] on span at bounding box center [136, 111] width 7 height 13
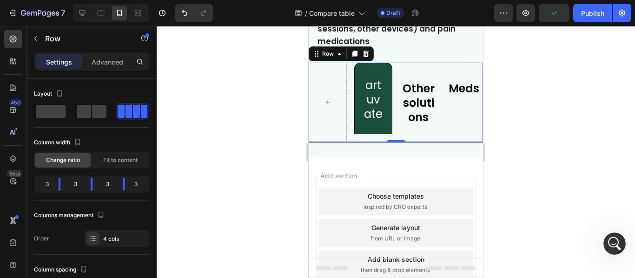
scroll to position [93, 0]
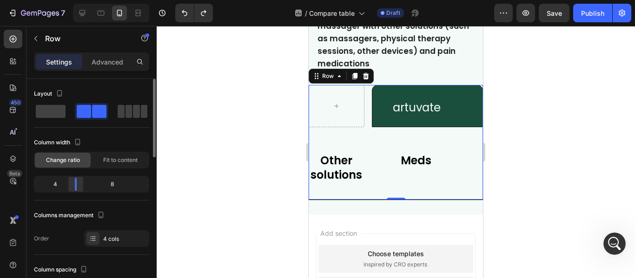
click at [74, 185] on div at bounding box center [75, 184] width 17 height 13
click at [79, 9] on icon at bounding box center [82, 12] width 9 height 9
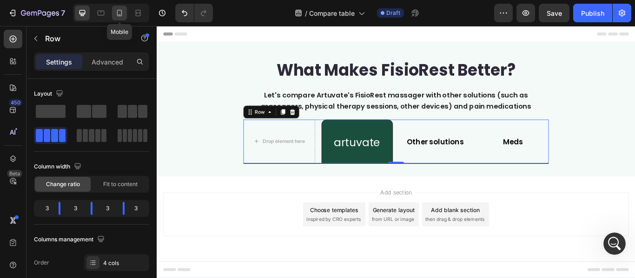
click at [116, 9] on icon at bounding box center [119, 12] width 9 height 9
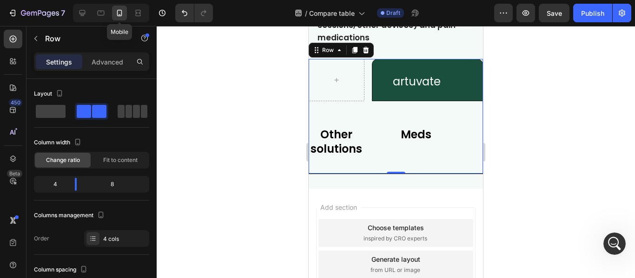
scroll to position [119, 0]
click at [315, 54] on div "Row" at bounding box center [328, 49] width 34 height 11
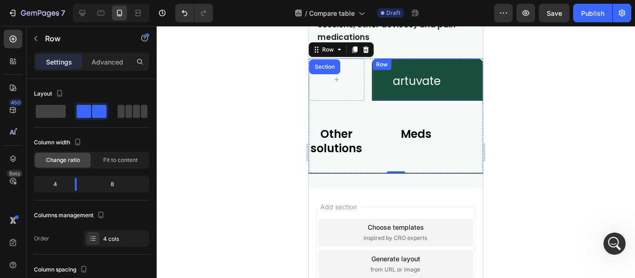
click at [372, 66] on div "Row" at bounding box center [381, 64] width 19 height 11
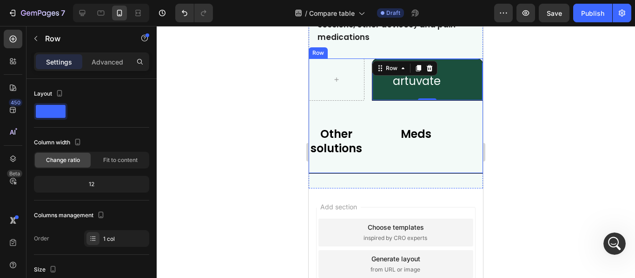
click at [316, 53] on div "Row" at bounding box center [318, 53] width 15 height 8
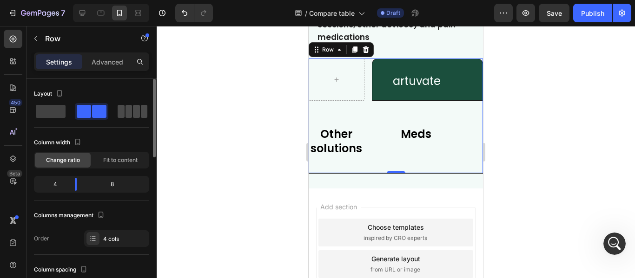
click at [133, 114] on span at bounding box center [136, 111] width 7 height 13
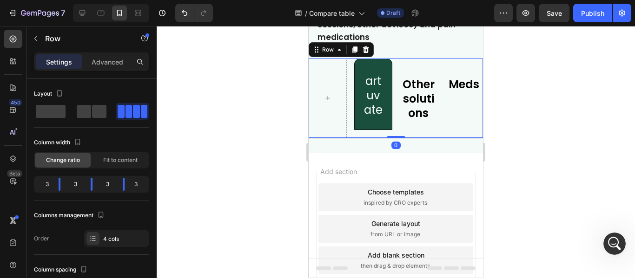
drag, startPoint x: 388, startPoint y: 136, endPoint x: 356, endPoint y: 136, distance: 32.5
click at [356, 136] on div "artuvate Heading Row Other solutions Heading Meds Heading Row 0" at bounding box center [396, 99] width 174 height 80
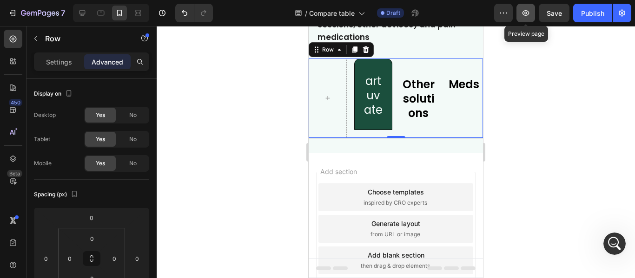
click at [522, 12] on icon "button" at bounding box center [525, 12] width 9 height 9
click at [98, 18] on div at bounding box center [100, 13] width 15 height 15
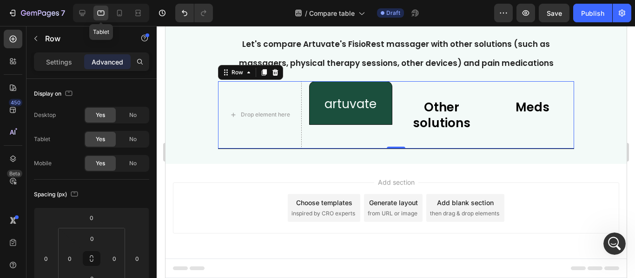
scroll to position [48, 0]
click at [81, 13] on icon at bounding box center [82, 12] width 9 height 9
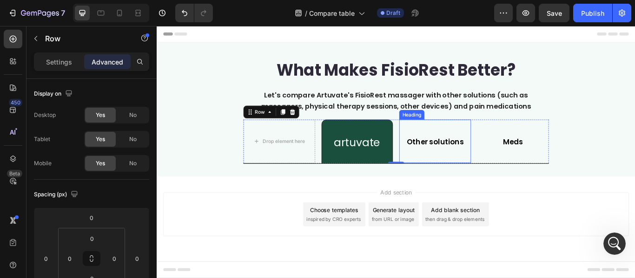
click at [481, 162] on p "Other solutions" at bounding box center [481, 161] width 82 height 15
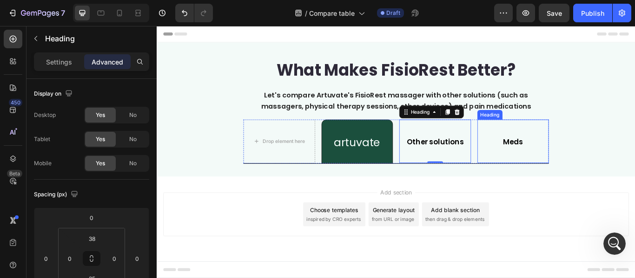
click at [576, 164] on p "Meds" at bounding box center [572, 161] width 82 height 15
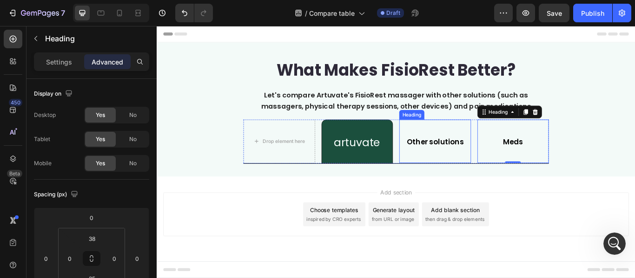
click at [493, 161] on p "Other solutions" at bounding box center [481, 161] width 82 height 15
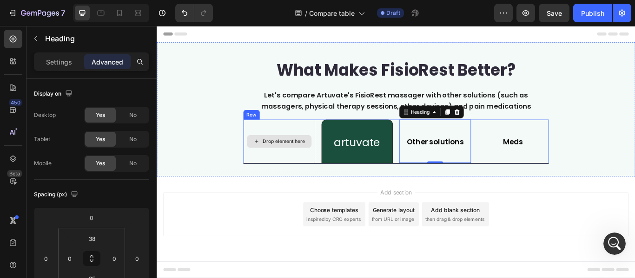
click at [258, 137] on div "Drop element here" at bounding box center [300, 160] width 84 height 51
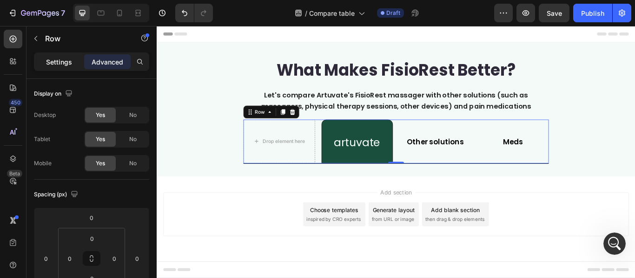
click at [61, 66] on p "Settings" at bounding box center [59, 62] width 26 height 10
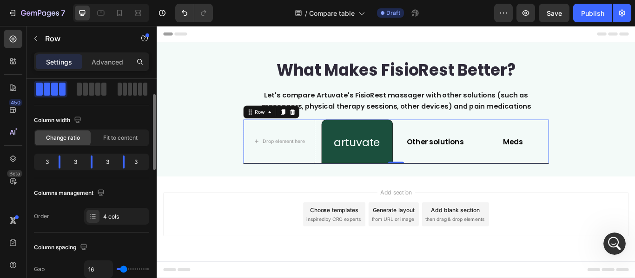
scroll to position [93, 0]
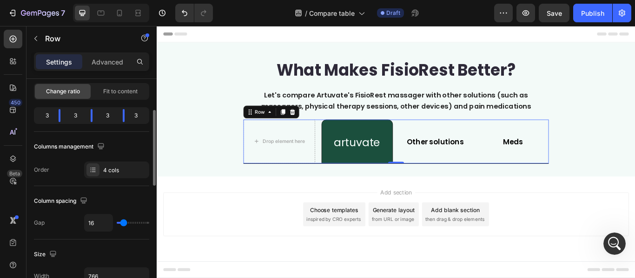
type input "2"
type input "0"
drag, startPoint x: 124, startPoint y: 222, endPoint x: 115, endPoint y: 222, distance: 8.8
type input "0"
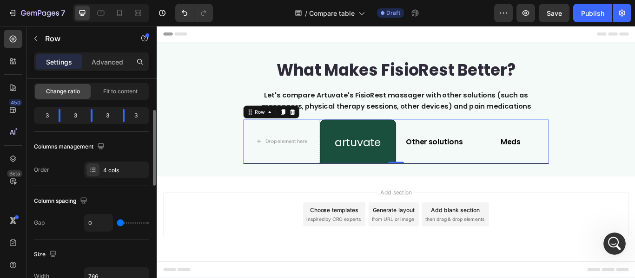
click at [117, 222] on input "range" at bounding box center [133, 223] width 33 height 2
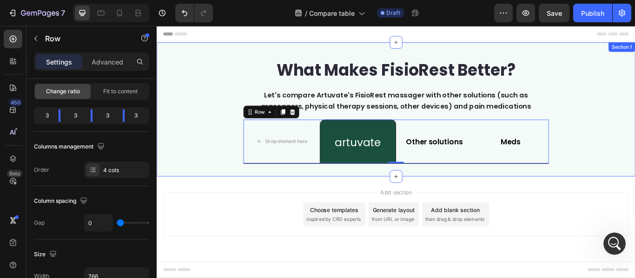
click at [630, 174] on div "What Makes FisioRest Better? Heading Let's compare Artuvate's FisioRest massage…" at bounding box center [436, 123] width 558 height 127
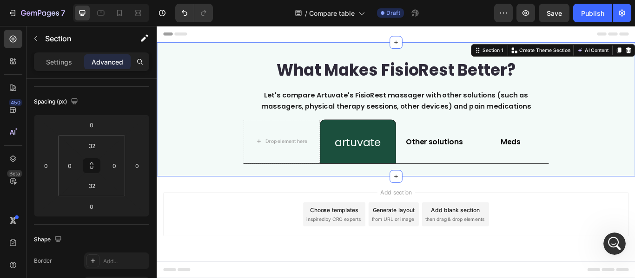
scroll to position [0, 0]
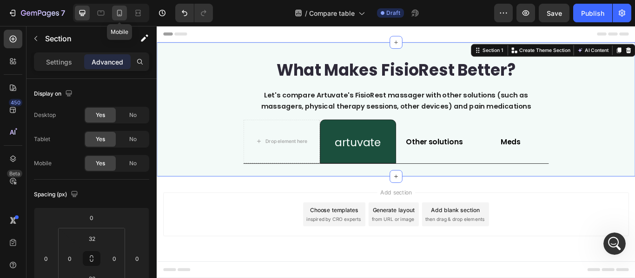
click at [119, 13] on icon at bounding box center [119, 12] width 9 height 9
type input "8"
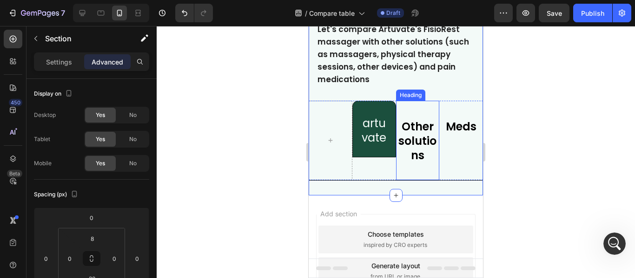
scroll to position [93, 0]
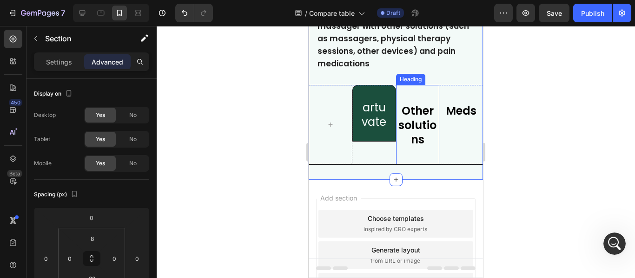
click at [429, 132] on p "Other solutions" at bounding box center [418, 126] width 42 height 44
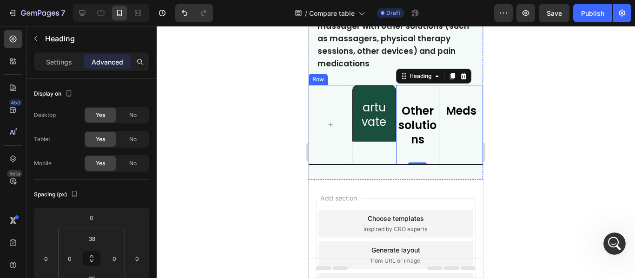
click at [464, 150] on div "Meds Heading" at bounding box center [461, 124] width 44 height 79
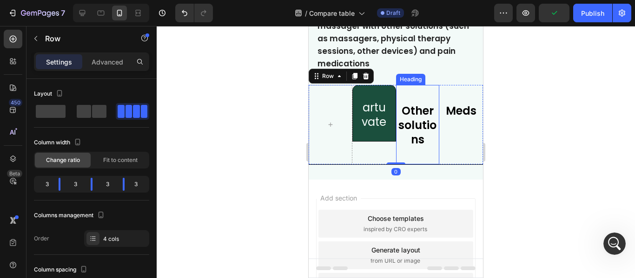
click at [418, 148] on h2 "Other solutions" at bounding box center [418, 126] width 44 height 46
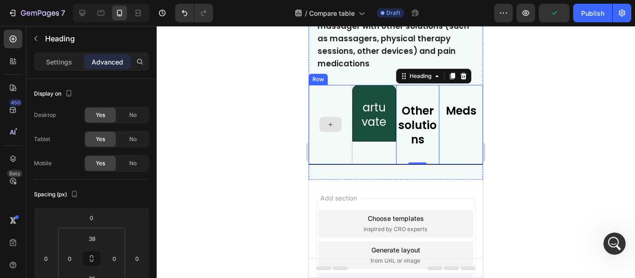
click at [346, 143] on div at bounding box center [331, 124] width 44 height 79
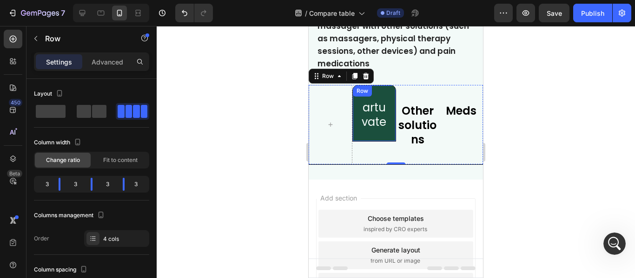
click at [375, 142] on div "artuvate Heading Row" at bounding box center [374, 113] width 44 height 57
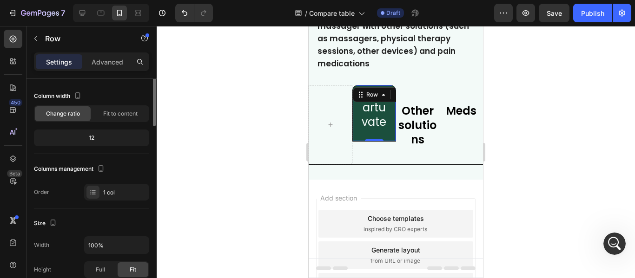
scroll to position [0, 0]
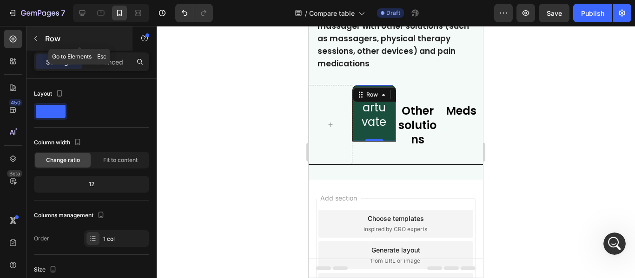
click at [32, 39] on icon "button" at bounding box center [35, 38] width 7 height 7
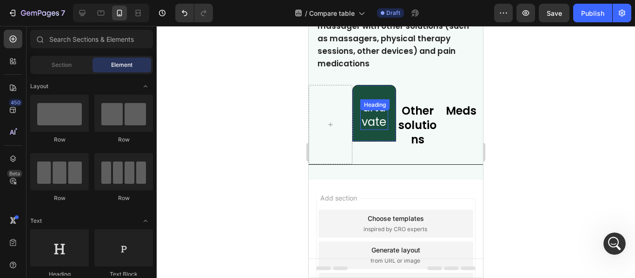
click at [376, 115] on div "artuvate Heading" at bounding box center [374, 114] width 28 height 31
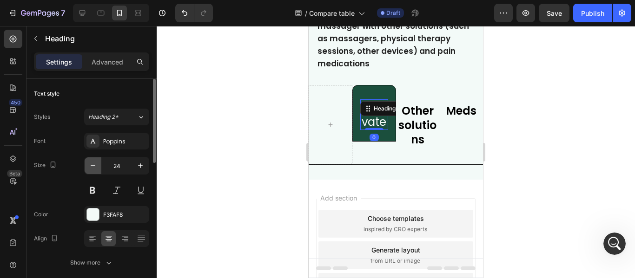
click at [93, 163] on icon "button" at bounding box center [92, 165] width 9 height 9
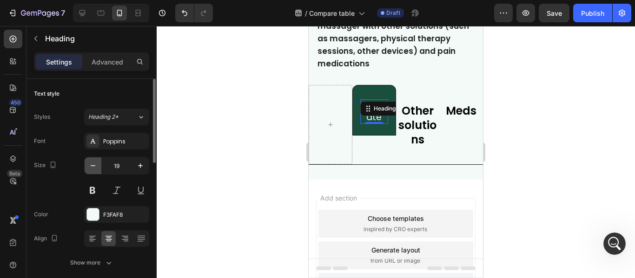
click at [93, 163] on icon "button" at bounding box center [92, 165] width 9 height 9
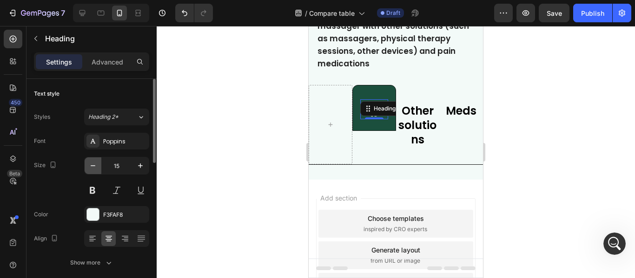
type input "14"
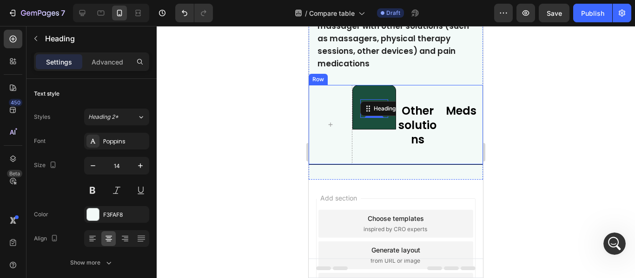
click at [381, 151] on div "artuvate Heading 0 Row" at bounding box center [374, 124] width 44 height 79
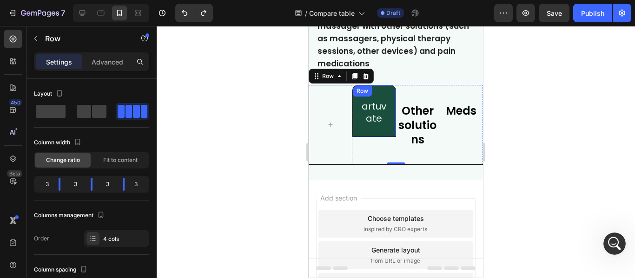
click at [352, 86] on div "artuvate Heading Row" at bounding box center [374, 111] width 44 height 52
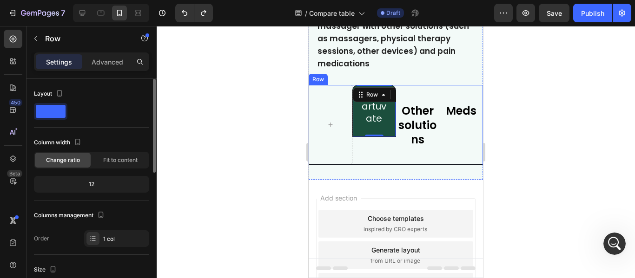
scroll to position [46, 0]
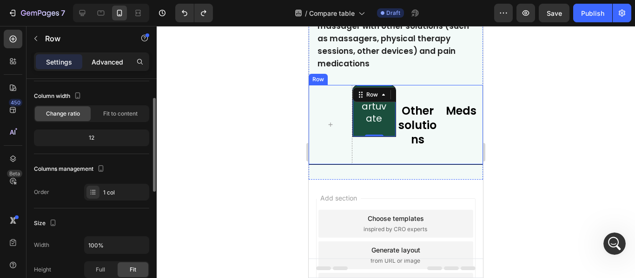
click at [119, 65] on p "Advanced" at bounding box center [108, 62] width 32 height 10
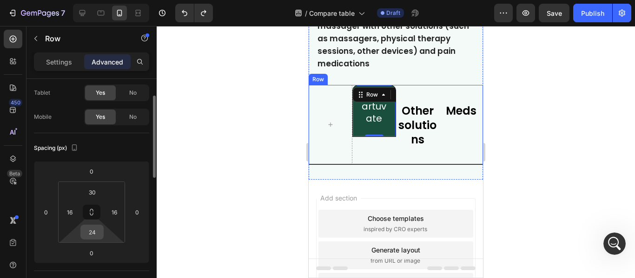
click at [96, 236] on input "24" at bounding box center [92, 232] width 19 height 14
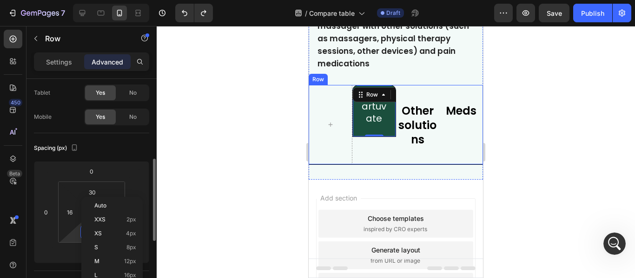
scroll to position [93, 0]
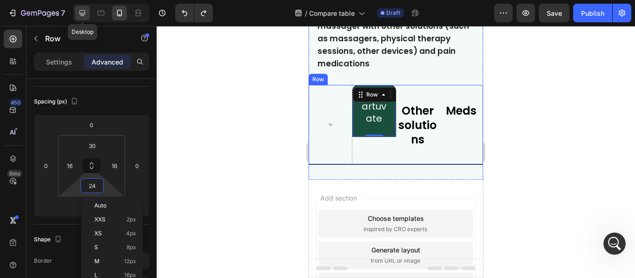
click at [87, 10] on icon at bounding box center [82, 12] width 9 height 9
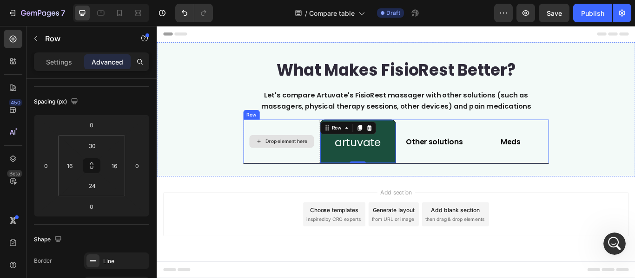
click at [323, 141] on div "Drop element here" at bounding box center [302, 160] width 89 height 51
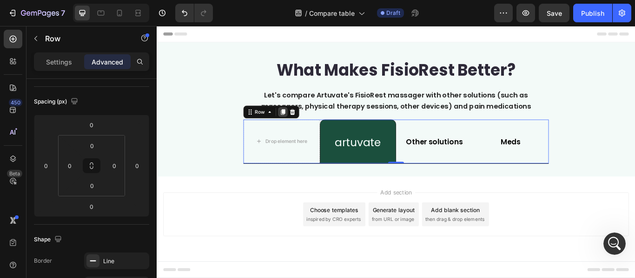
click at [302, 127] on icon at bounding box center [303, 126] width 5 height 7
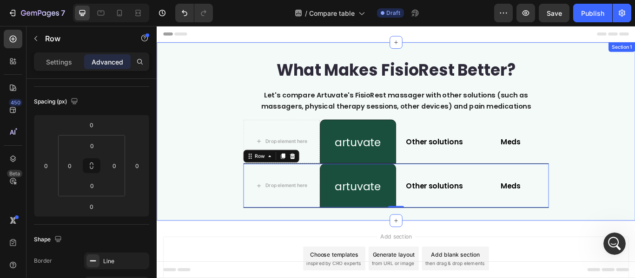
click at [634, 165] on div "What Makes FisioRest Better? Heading Let's compare Artuvate's FisioRest massage…" at bounding box center [436, 149] width 558 height 179
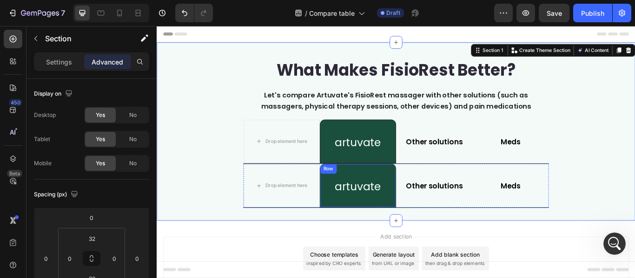
click at [397, 200] on div "artuvate Heading Row" at bounding box center [391, 212] width 89 height 51
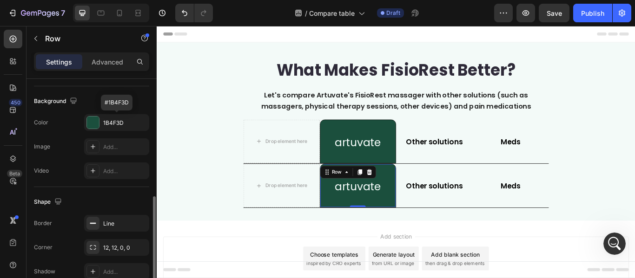
scroll to position [341, 0]
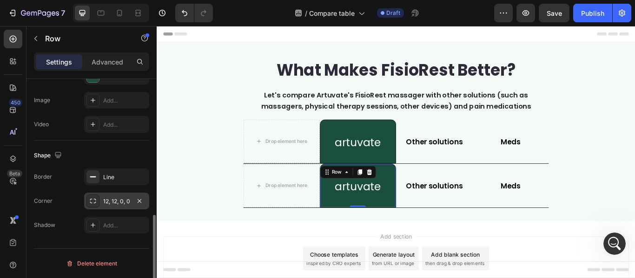
click at [94, 198] on icon at bounding box center [92, 201] width 7 height 7
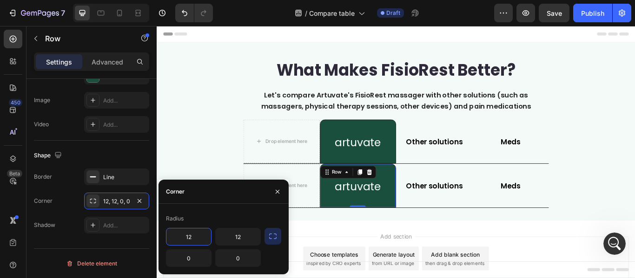
click at [194, 243] on input "12" at bounding box center [188, 237] width 45 height 17
type input "0"
click at [240, 237] on input "12" at bounding box center [238, 237] width 45 height 17
type input "0"
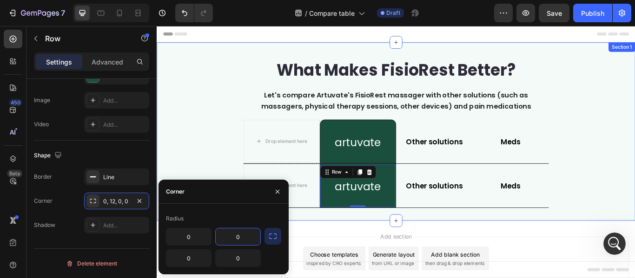
click at [635, 200] on div "What Makes FisioRest Better? Heading Let's compare Artuvate's FisioRest massage…" at bounding box center [436, 149] width 558 height 179
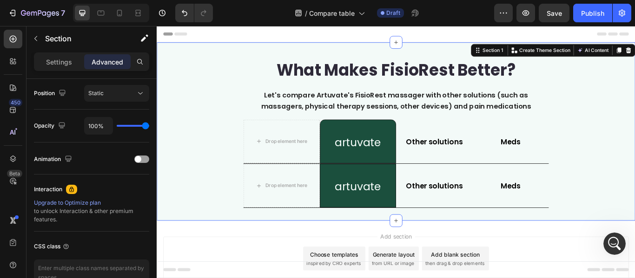
scroll to position [0, 0]
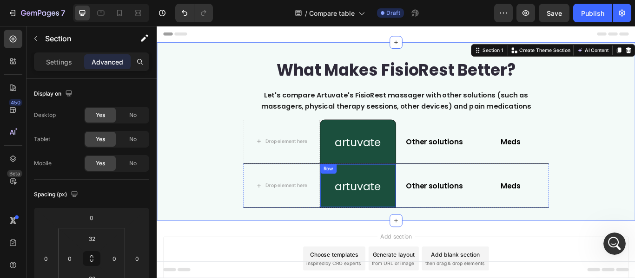
click at [382, 189] on div "artuvate Heading Row" at bounding box center [391, 212] width 89 height 51
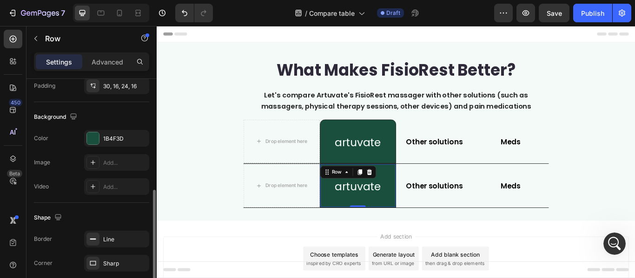
scroll to position [325, 0]
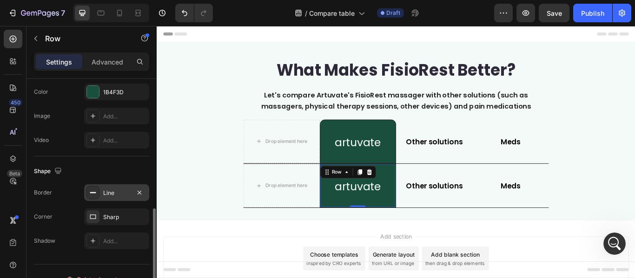
click at [99, 196] on div at bounding box center [92, 192] width 13 height 13
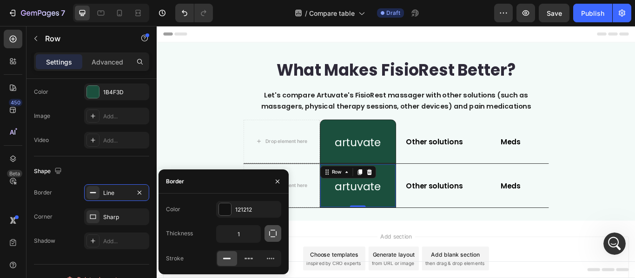
click at [270, 233] on icon "button" at bounding box center [272, 233] width 7 height 7
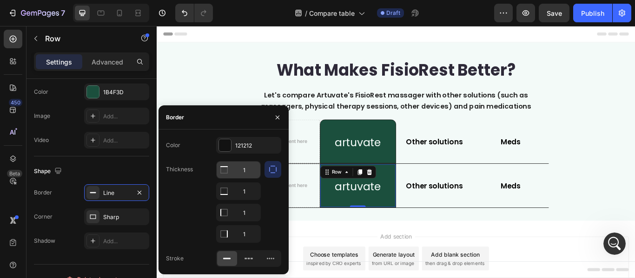
click at [222, 168] on icon at bounding box center [223, 170] width 9 height 9
click at [249, 172] on input "1" at bounding box center [239, 170] width 44 height 17
type input "0"
click at [250, 192] on input "1" at bounding box center [239, 191] width 44 height 17
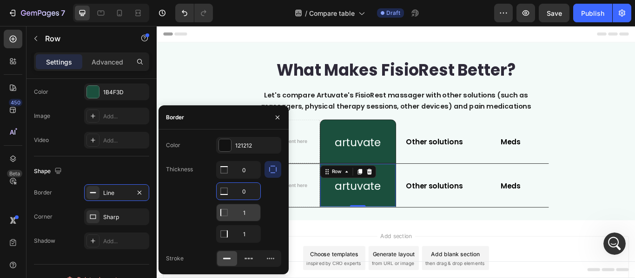
type input "0"
click at [246, 179] on input "1" at bounding box center [239, 170] width 44 height 17
type input "0"
click at [246, 237] on input "1" at bounding box center [239, 234] width 44 height 17
type input "0"
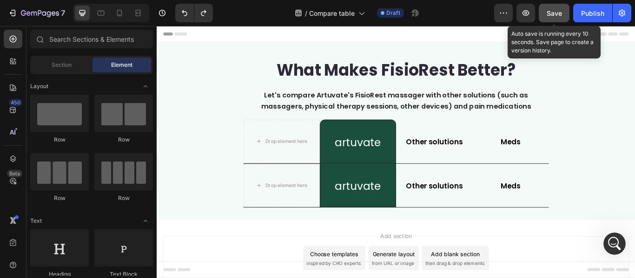
click at [551, 14] on span "Save" at bounding box center [554, 13] width 15 height 8
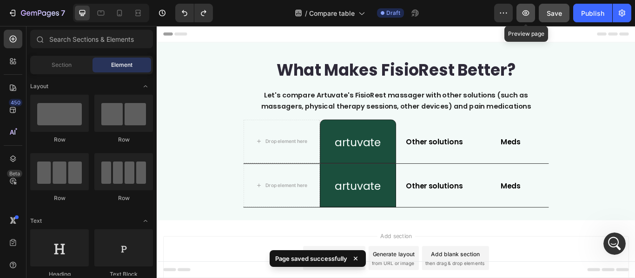
click at [522, 11] on icon "button" at bounding box center [525, 12] width 9 height 9
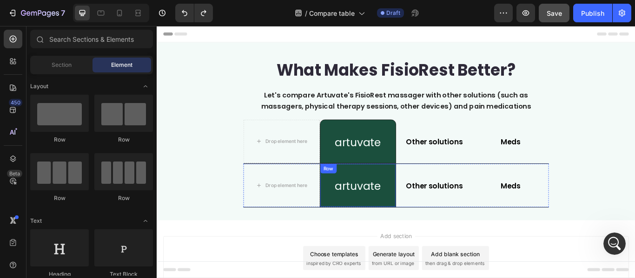
click at [407, 227] on div "artuvate Heading Row" at bounding box center [391, 212] width 89 height 51
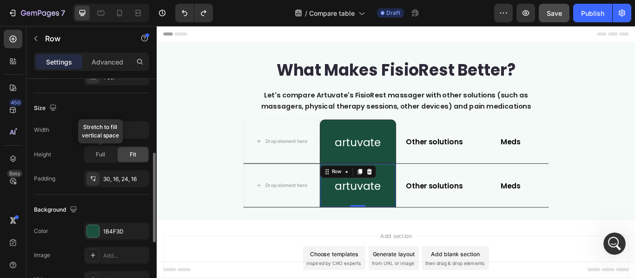
scroll to position [279, 0]
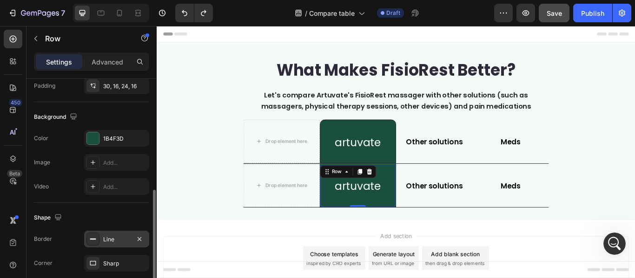
click at [111, 237] on div "Line" at bounding box center [116, 240] width 27 height 8
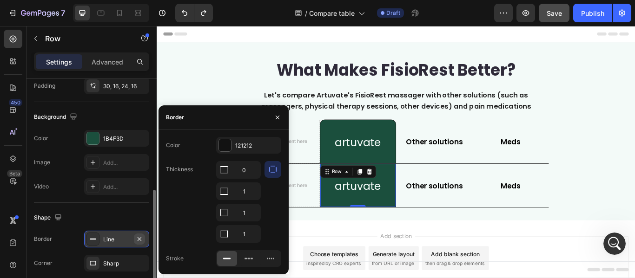
click at [140, 238] on icon "button" at bounding box center [139, 239] width 7 height 7
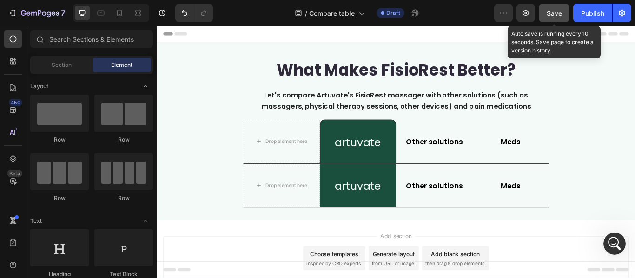
click at [550, 14] on span "Save" at bounding box center [554, 13] width 15 height 8
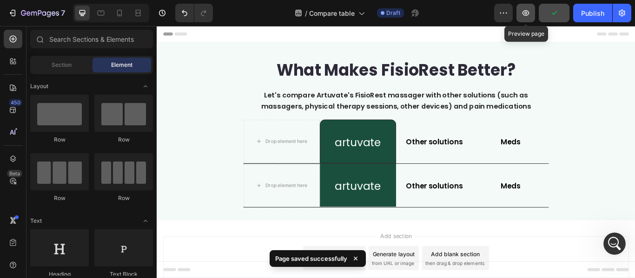
click at [529, 12] on icon "button" at bounding box center [525, 12] width 9 height 9
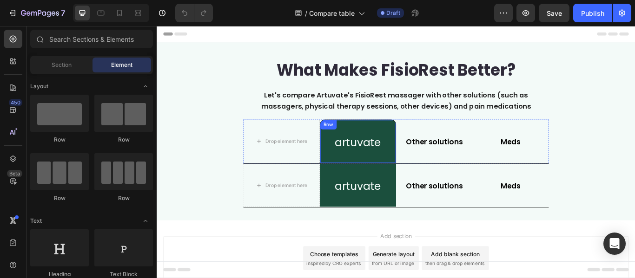
click at [370, 136] on div "artuvate Heading Row" at bounding box center [391, 160] width 89 height 51
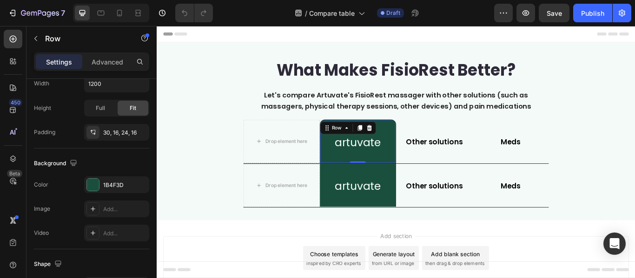
scroll to position [325, 0]
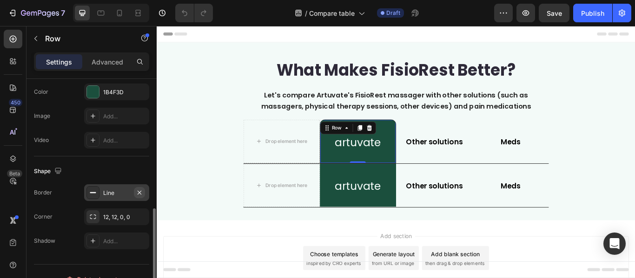
click at [139, 193] on icon "button" at bounding box center [140, 193] width 4 height 4
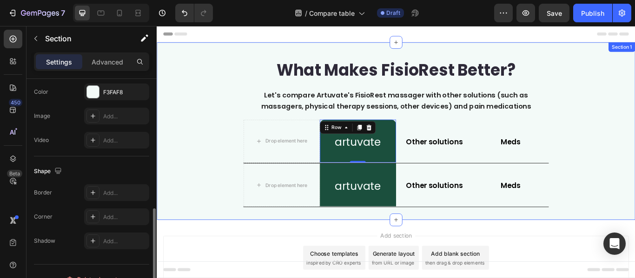
click at [232, 224] on div "What Makes FisioRest Better? Heading Let's compare Artuvate's FisioRest massage…" at bounding box center [436, 149] width 558 height 178
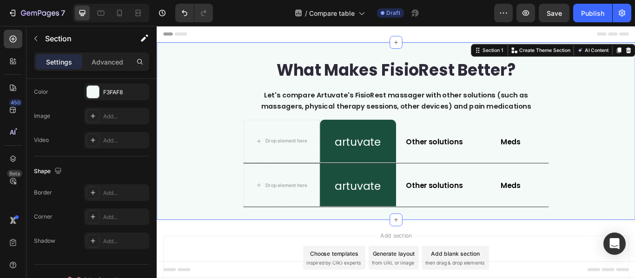
scroll to position [0, 0]
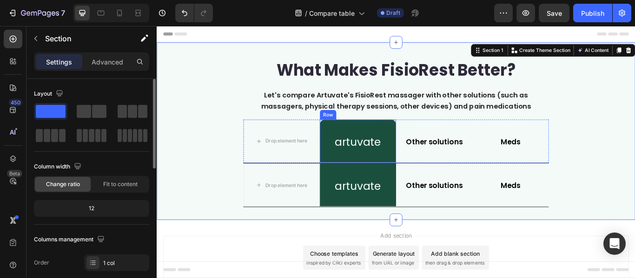
click at [396, 147] on div "artuvate Heading Row" at bounding box center [391, 160] width 89 height 50
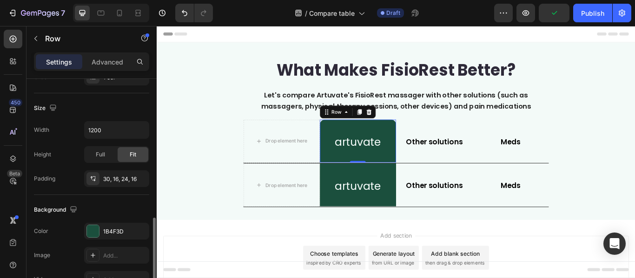
scroll to position [232, 0]
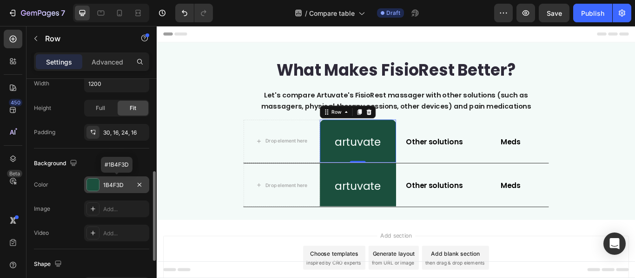
click at [99, 187] on div "1B4F3D" at bounding box center [116, 185] width 65 height 17
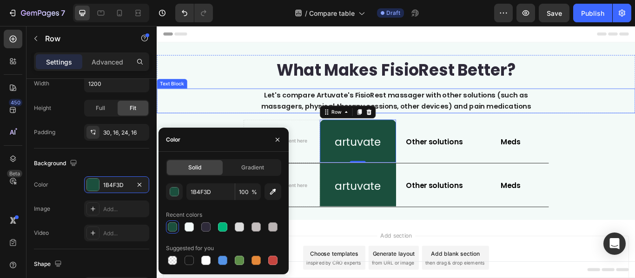
click at [221, 116] on div "Let's compare Artuvate's FisioRest massager with other solutions (such as massa…" at bounding box center [436, 113] width 558 height 29
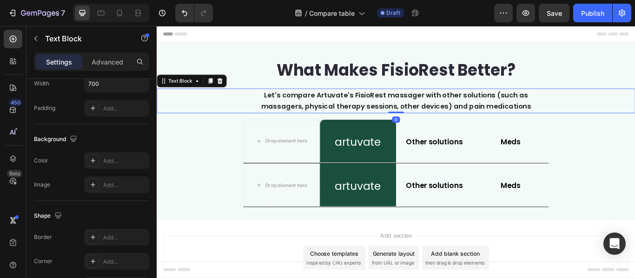
scroll to position [0, 0]
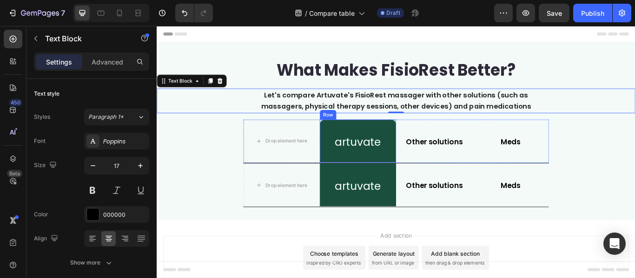
click at [409, 145] on div "artuvate Heading Row" at bounding box center [391, 160] width 89 height 50
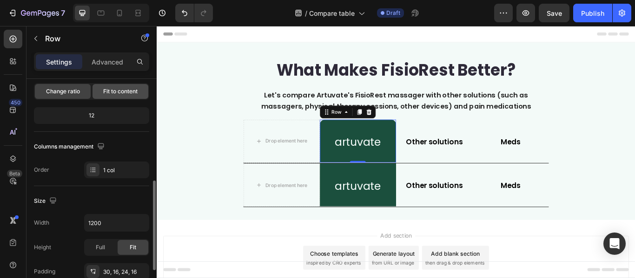
scroll to position [139, 0]
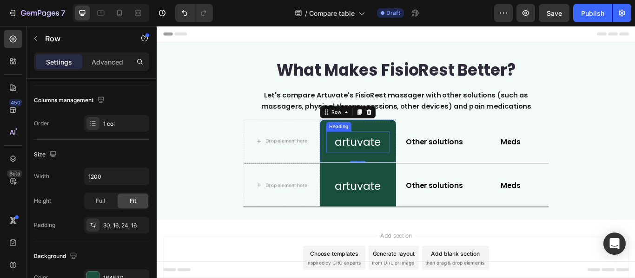
click at [387, 165] on h2 "artuvate" at bounding box center [391, 161] width 74 height 25
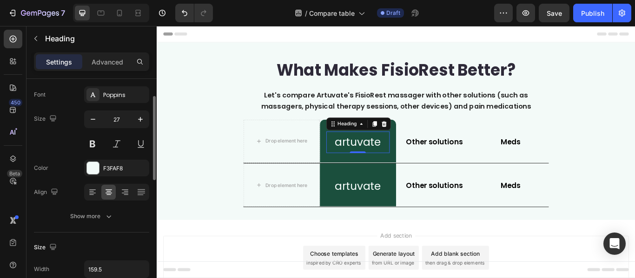
scroll to position [93, 0]
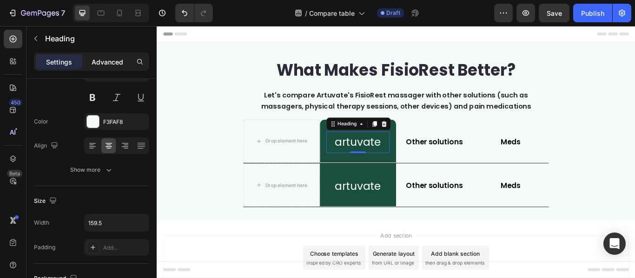
click at [112, 63] on p "Advanced" at bounding box center [108, 62] width 32 height 10
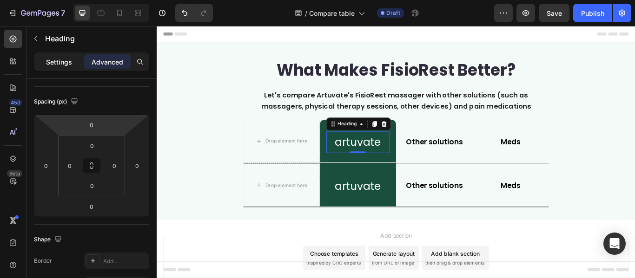
click at [68, 64] on p "Settings" at bounding box center [59, 62] width 26 height 10
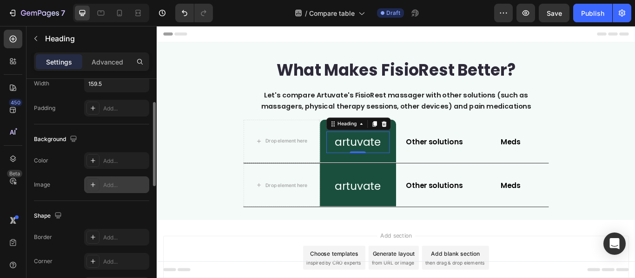
scroll to position [186, 0]
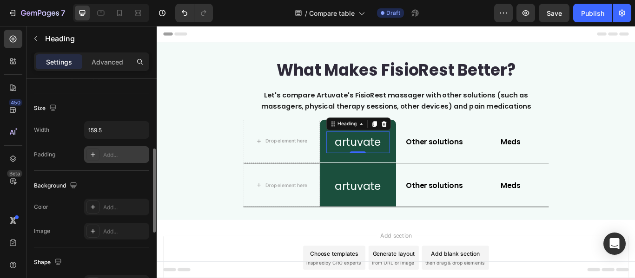
click at [93, 152] on icon at bounding box center [92, 154] width 7 height 7
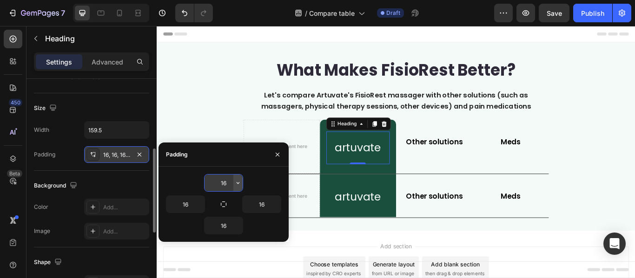
click at [237, 186] on icon "button" at bounding box center [237, 182] width 7 height 7
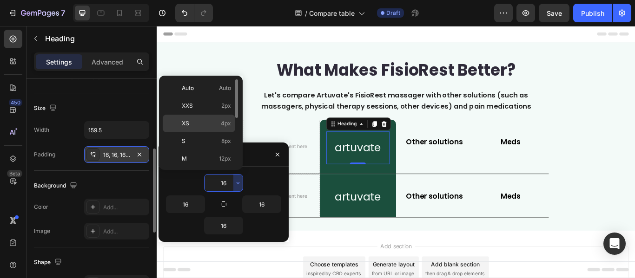
click at [228, 127] on span "4px" at bounding box center [226, 123] width 10 height 8
type input "4"
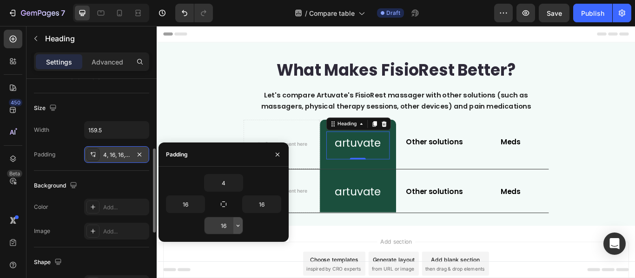
click at [237, 224] on icon "button" at bounding box center [237, 225] width 7 height 7
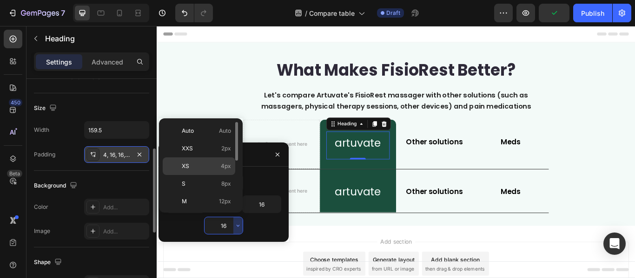
click at [227, 164] on span "4px" at bounding box center [226, 166] width 10 height 8
type input "4"
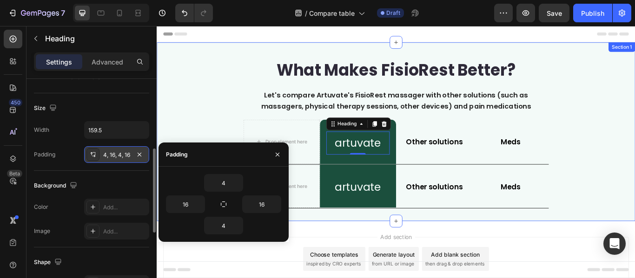
click at [634, 181] on div "What Makes FisioRest Better? Heading Let's compare Artuvate's FisioRest massage…" at bounding box center [436, 149] width 558 height 179
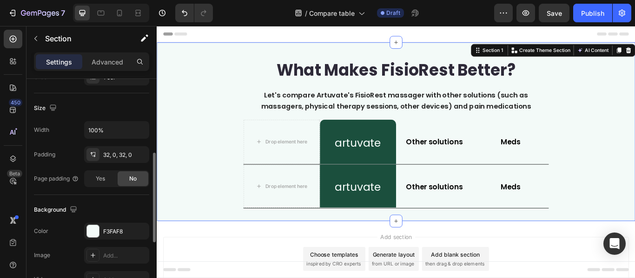
scroll to position [0, 0]
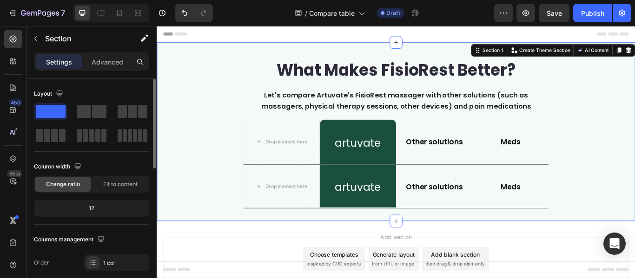
click at [635, 221] on div "What Makes FisioRest Better? Heading Let's compare Artuvate's FisioRest massage…" at bounding box center [436, 149] width 558 height 179
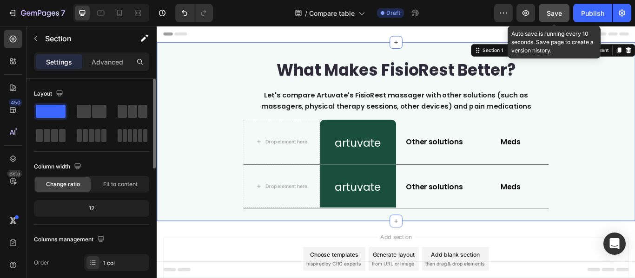
click at [561, 13] on span "Save" at bounding box center [554, 13] width 15 height 8
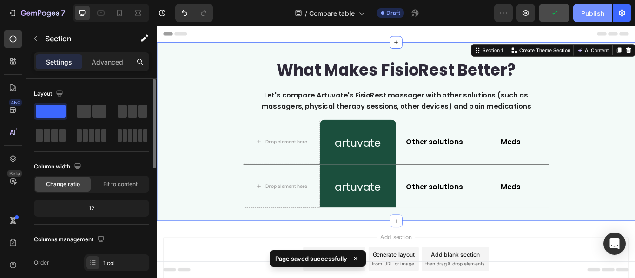
click at [585, 10] on div "Publish" at bounding box center [592, 13] width 23 height 10
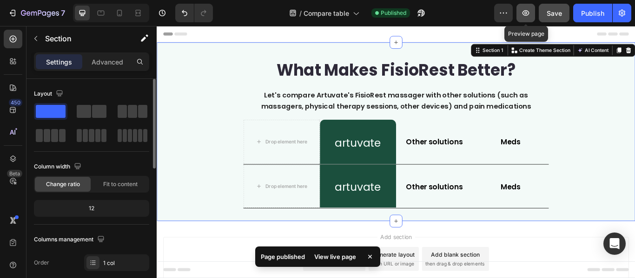
click at [528, 12] on icon "button" at bounding box center [526, 13] width 7 height 6
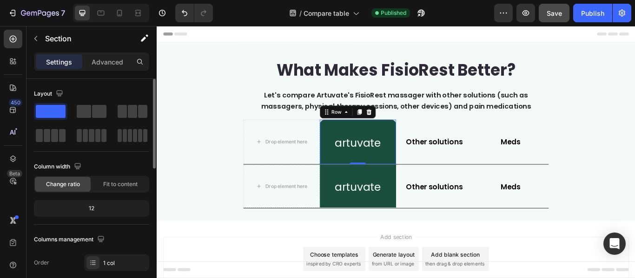
click at [384, 148] on div "artuvate Heading Row 0" at bounding box center [391, 161] width 89 height 52
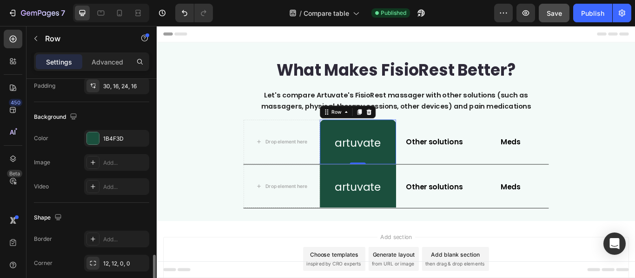
scroll to position [325, 0]
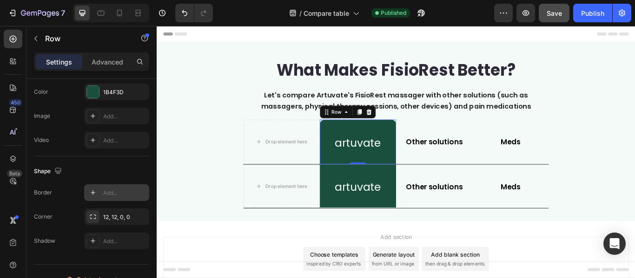
click at [100, 194] on div "Add..." at bounding box center [116, 193] width 65 height 17
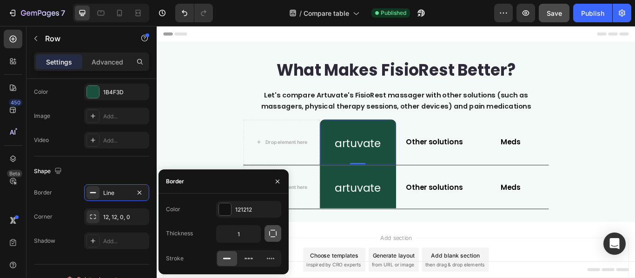
click at [276, 234] on icon "button" at bounding box center [272, 233] width 7 height 7
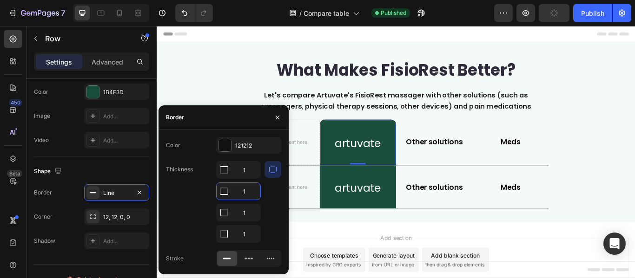
click at [244, 194] on input "1" at bounding box center [239, 191] width 44 height 17
type input "0"
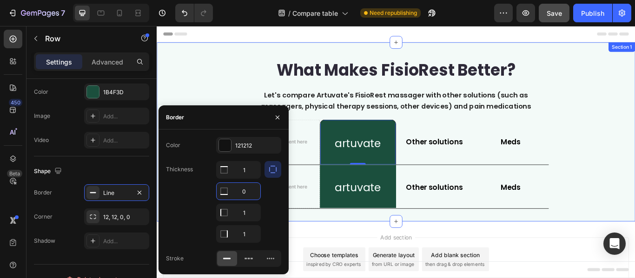
click at [635, 194] on div "What Makes FisioRest Better? Heading Let's compare Artuvate's FisioRest massage…" at bounding box center [436, 149] width 558 height 179
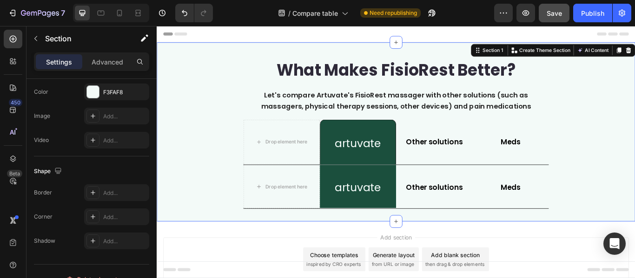
scroll to position [0, 0]
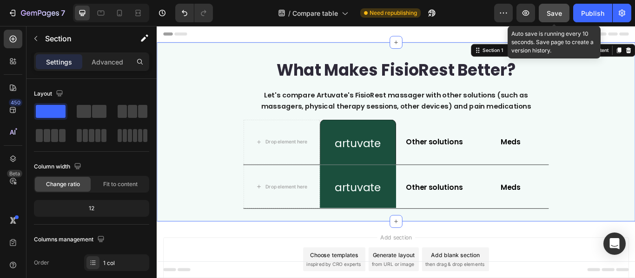
click at [556, 17] on div "Save" at bounding box center [554, 13] width 15 height 10
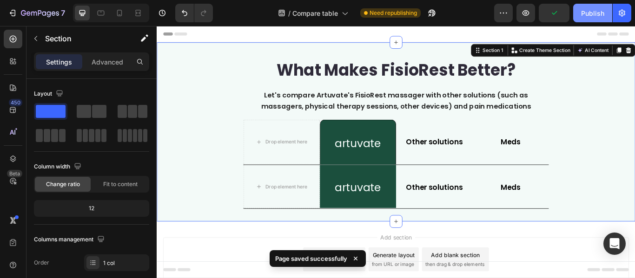
click at [590, 10] on div "Publish" at bounding box center [592, 13] width 23 height 10
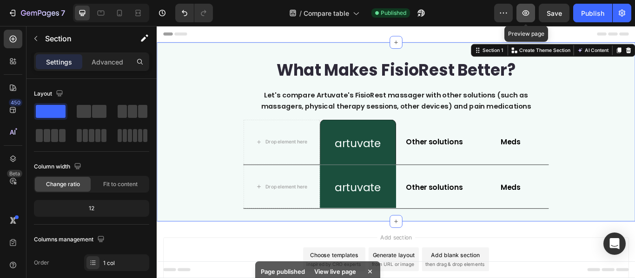
click at [527, 13] on icon "button" at bounding box center [526, 13] width 7 height 6
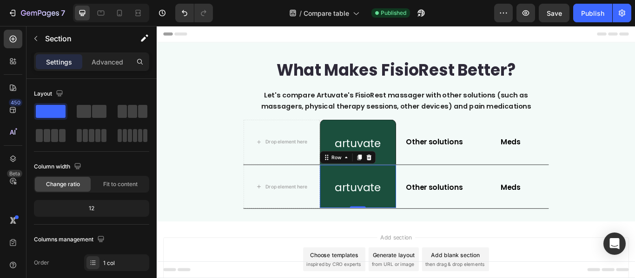
click at [414, 234] on div "artuvate Heading Row 0" at bounding box center [391, 213] width 89 height 50
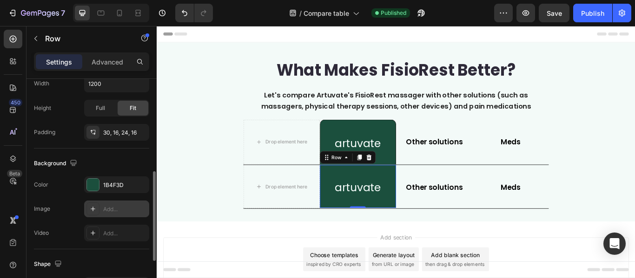
scroll to position [279, 0]
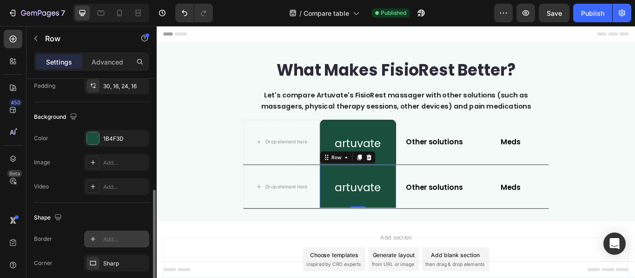
click at [106, 233] on div "Add..." at bounding box center [116, 239] width 65 height 17
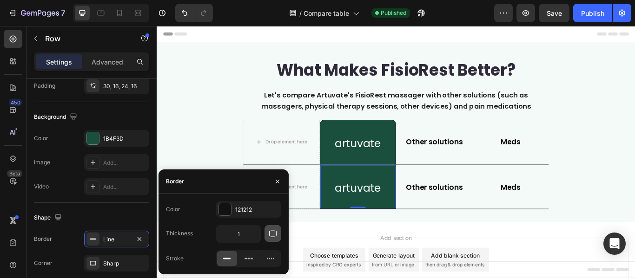
click at [276, 237] on icon "button" at bounding box center [272, 233] width 9 height 9
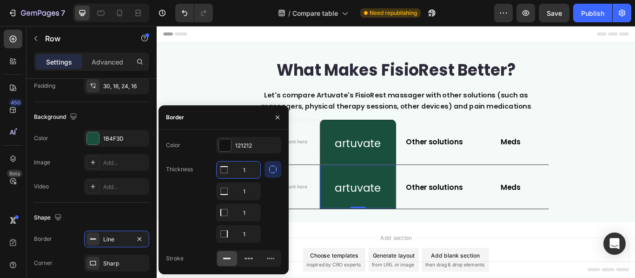
click at [245, 170] on input "1" at bounding box center [239, 170] width 44 height 17
type input "0"
click at [246, 191] on input "1" at bounding box center [239, 191] width 44 height 17
type input "0"
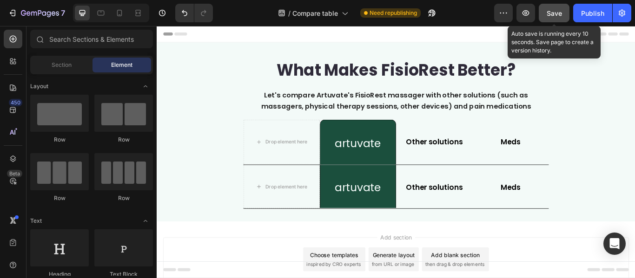
click at [550, 15] on span "Save" at bounding box center [554, 13] width 15 height 8
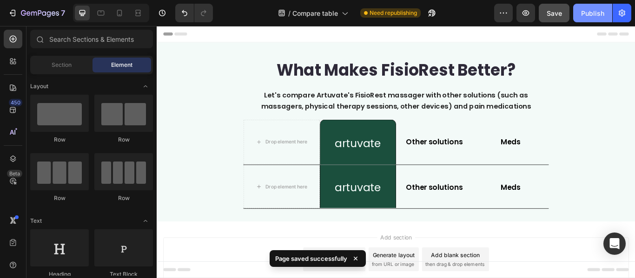
click at [587, 13] on div "Publish" at bounding box center [592, 13] width 23 height 10
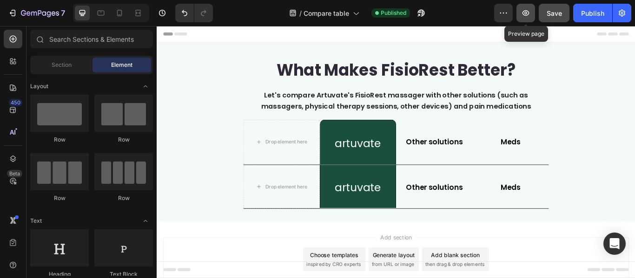
click at [529, 12] on icon "button" at bounding box center [526, 13] width 7 height 6
click at [414, 138] on div "artuvate Heading Row" at bounding box center [391, 161] width 89 height 53
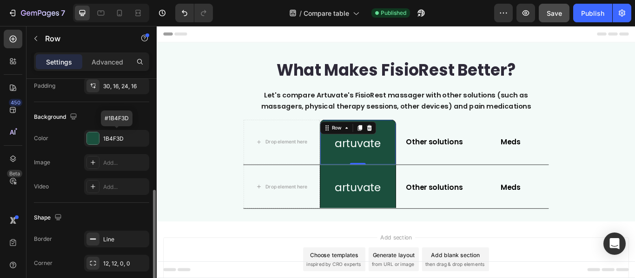
scroll to position [325, 0]
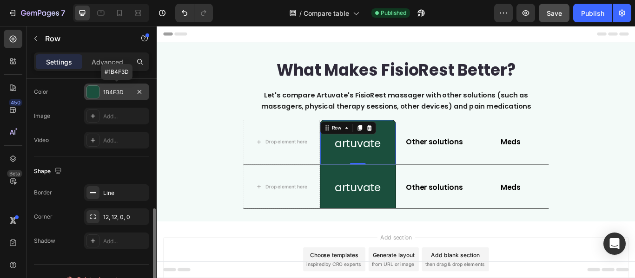
drag, startPoint x: 262, startPoint y: 116, endPoint x: 340, endPoint y: 268, distance: 170.7
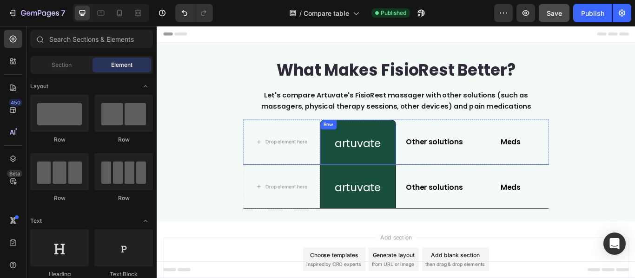
click at [400, 146] on div "artuvate Heading Row" at bounding box center [391, 161] width 89 height 53
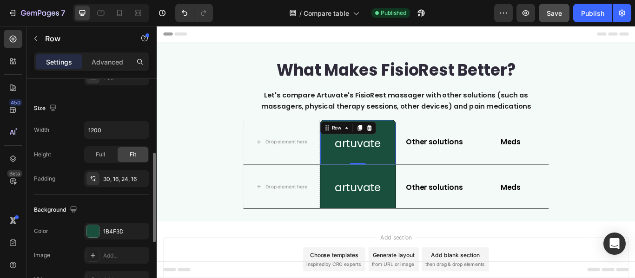
scroll to position [279, 0]
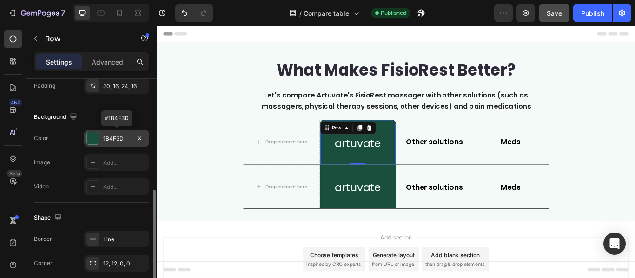
click at [100, 138] on div "1B4F3D" at bounding box center [116, 138] width 65 height 17
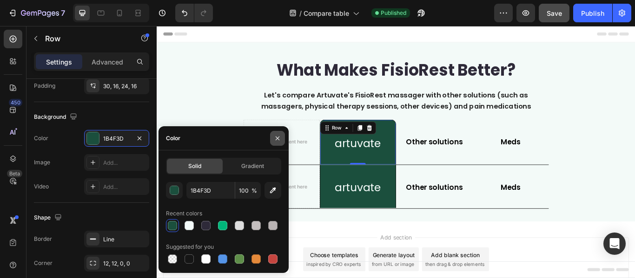
drag, startPoint x: 274, startPoint y: 141, endPoint x: 135, endPoint y: 134, distance: 139.2
click at [274, 141] on icon "button" at bounding box center [277, 138] width 7 height 7
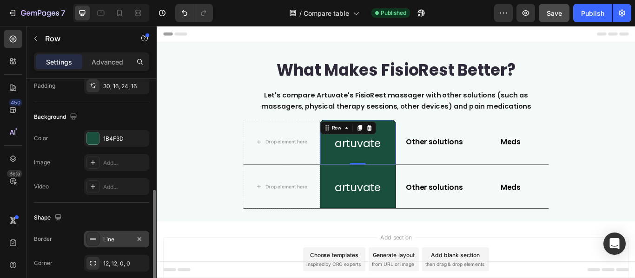
click at [122, 240] on div "Line" at bounding box center [116, 240] width 27 height 8
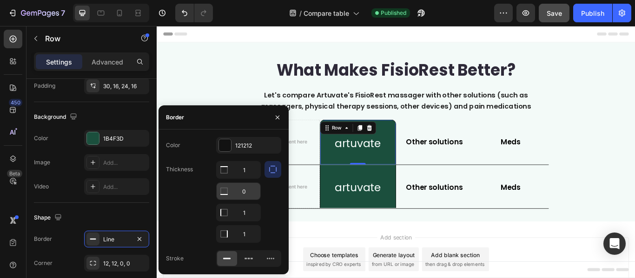
click at [225, 179] on div at bounding box center [224, 170] width 15 height 17
click at [228, 146] on div at bounding box center [225, 145] width 12 height 12
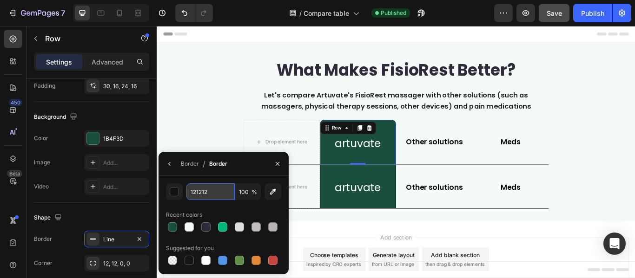
click at [0, 0] on input "121212" at bounding box center [0, 0] width 0 height 0
paste input "B4F3D"
type input "1B4F3D"
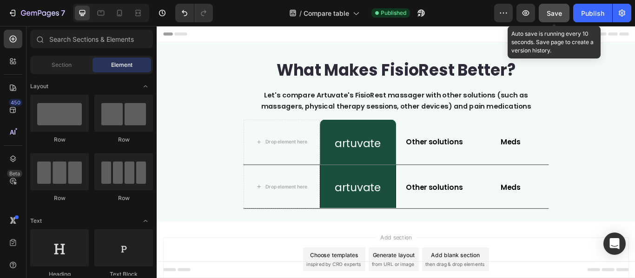
click at [562, 16] on span "Save" at bounding box center [554, 13] width 15 height 8
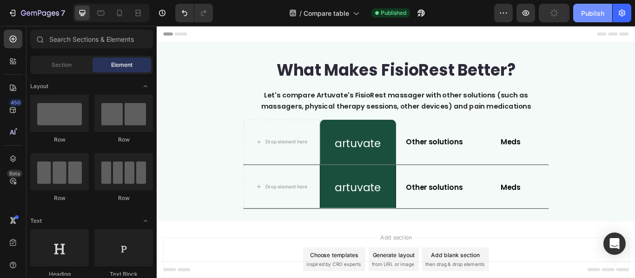
click at [595, 13] on div "Publish" at bounding box center [592, 13] width 23 height 10
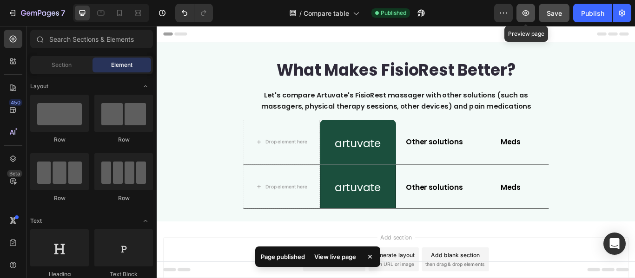
click at [527, 11] on icon "button" at bounding box center [526, 13] width 7 height 6
